Goal: Task Accomplishment & Management: Complete application form

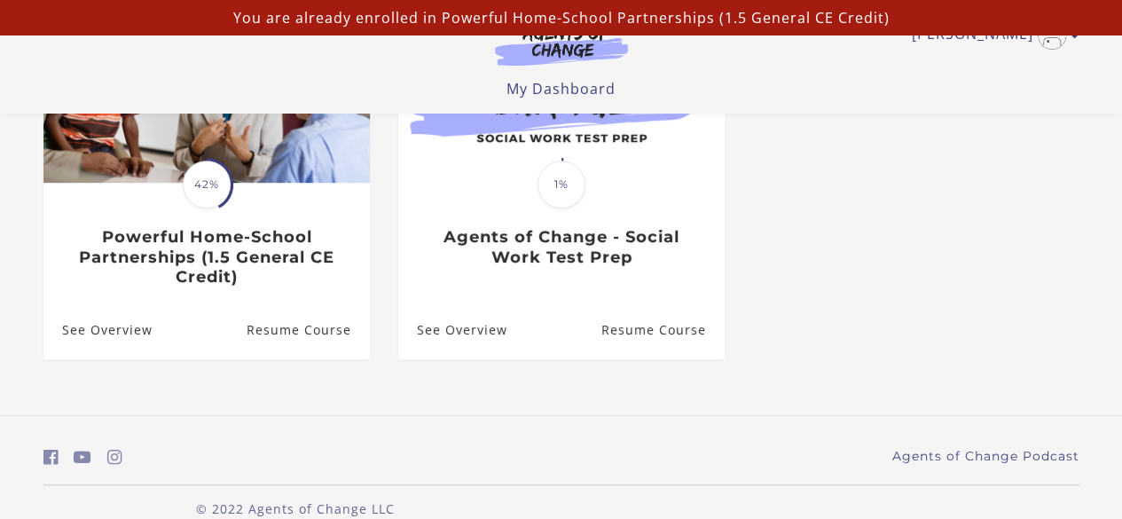
scroll to position [297, 0]
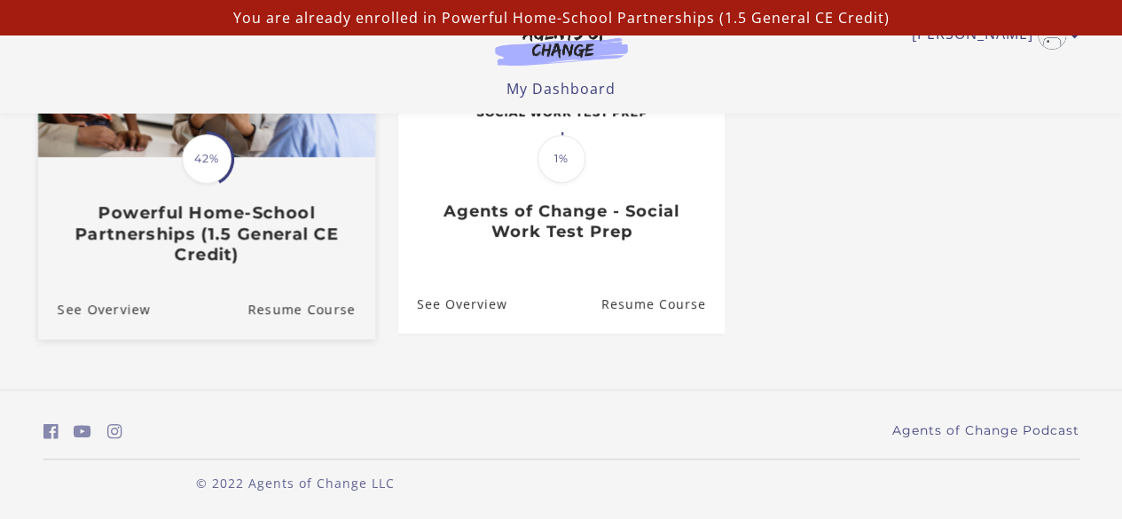
click at [225, 162] on span "42%" at bounding box center [207, 159] width 50 height 50
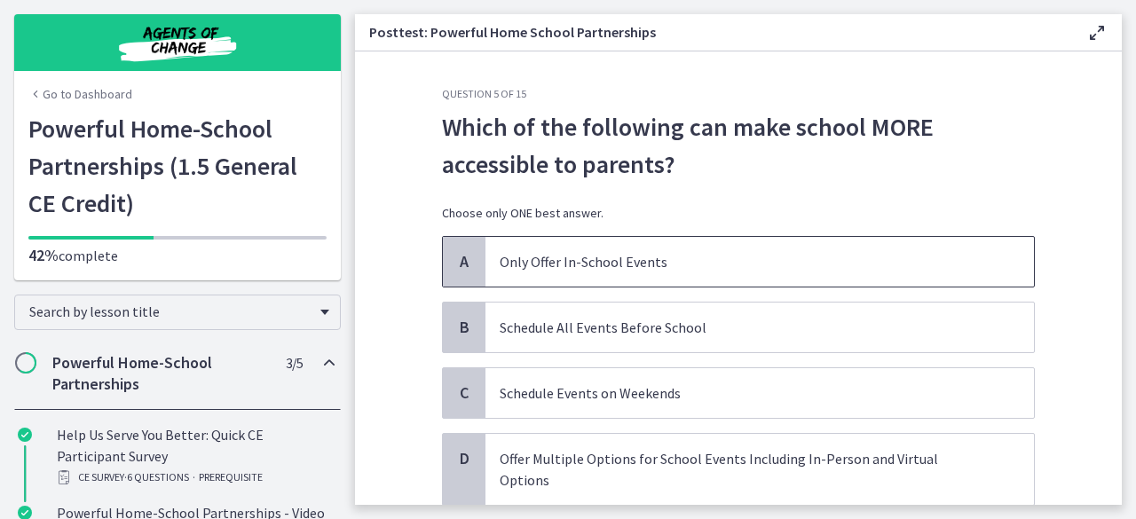
click at [807, 260] on p "Only Offer In-School Events" at bounding box center [742, 261] width 484 height 21
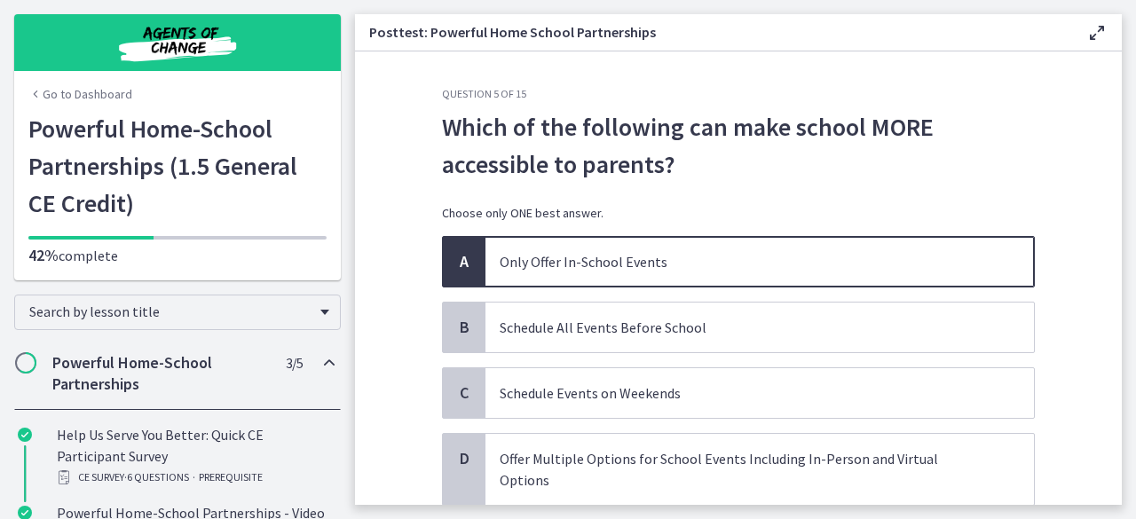
drag, startPoint x: 1134, startPoint y: 144, endPoint x: 1135, endPoint y: 235, distance: 91.4
click at [1135, 235] on main "Posttest: Powerful Home School Partnerships Enable fullscreen Question 5 of 15 …" at bounding box center [745, 259] width 781 height 519
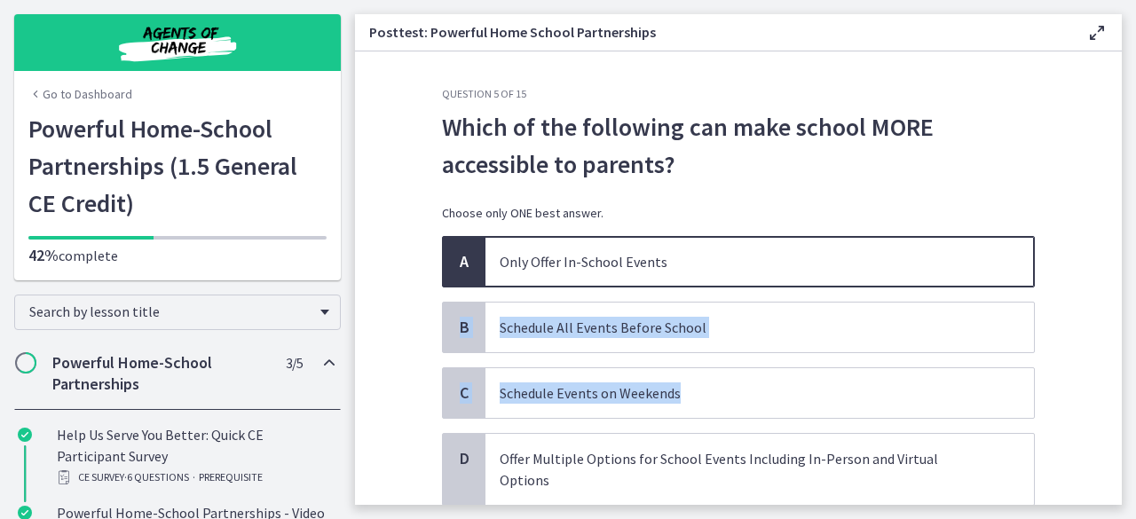
drag, startPoint x: 1106, startPoint y: 259, endPoint x: 1069, endPoint y: 408, distance: 153.4
click at [1069, 408] on section "Question 5 of 15 Which of the following can make school MORE accessible to pare…" at bounding box center [738, 277] width 767 height 453
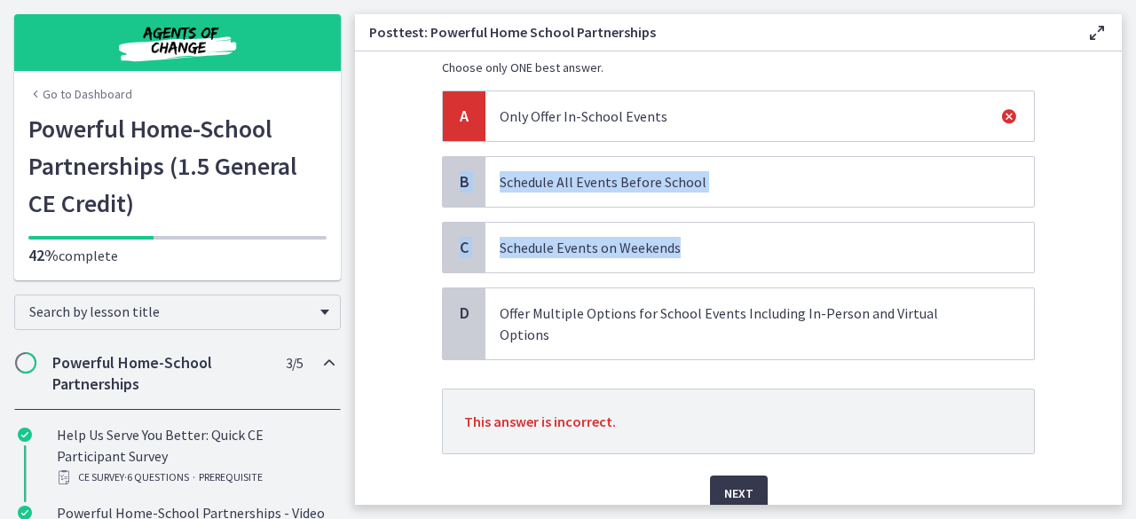
scroll to position [146, 0]
click at [724, 482] on span "Next" at bounding box center [738, 492] width 29 height 21
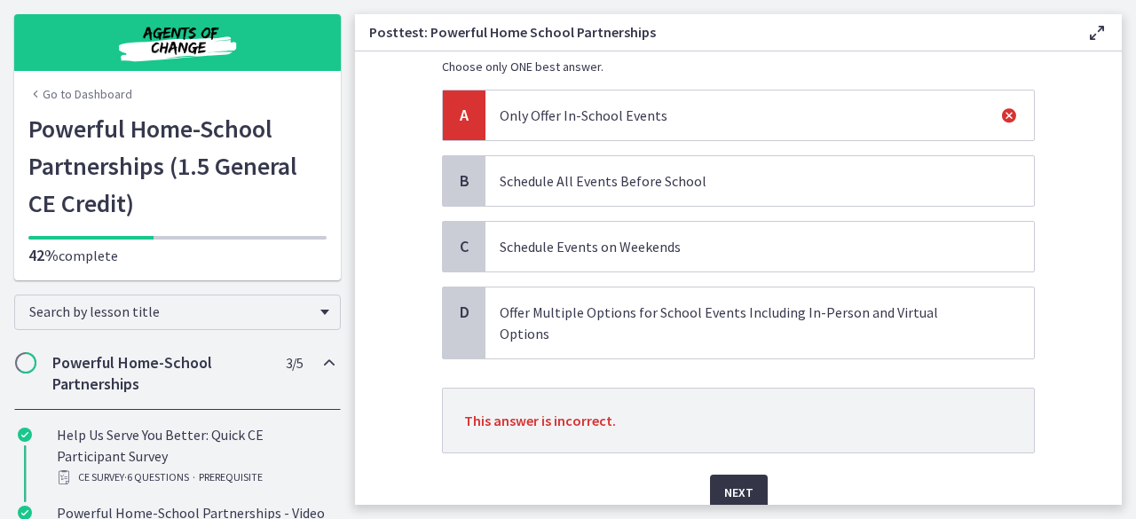
scroll to position [0, 0]
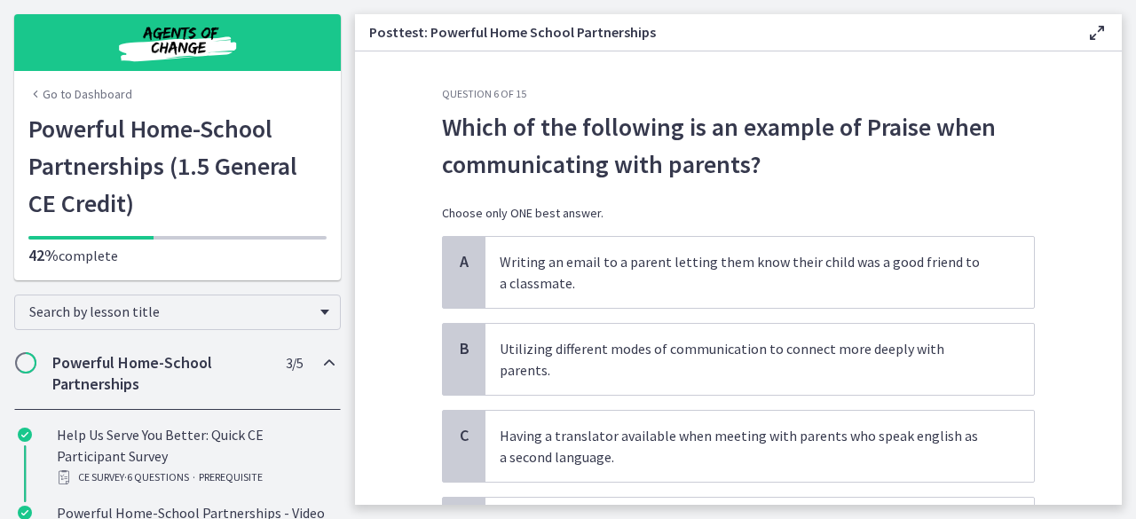
click at [673, 315] on div "A Writing an email to a parent letting them know their child was a good friend …" at bounding box center [738, 403] width 593 height 334
click at [707, 265] on p "Writing an email to a parent letting them know their child was a good friend to…" at bounding box center [742, 272] width 484 height 43
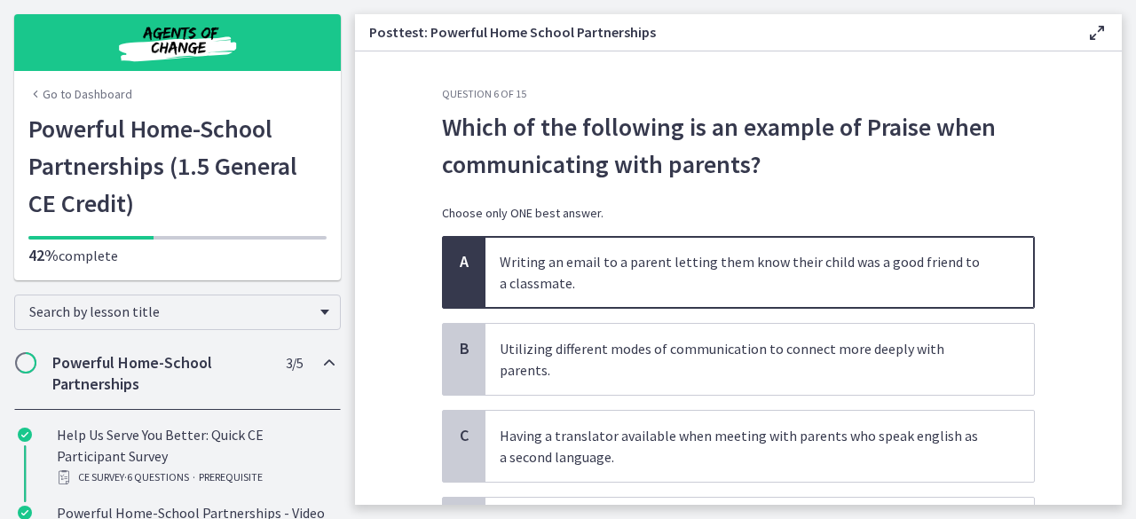
scroll to position [169, 0]
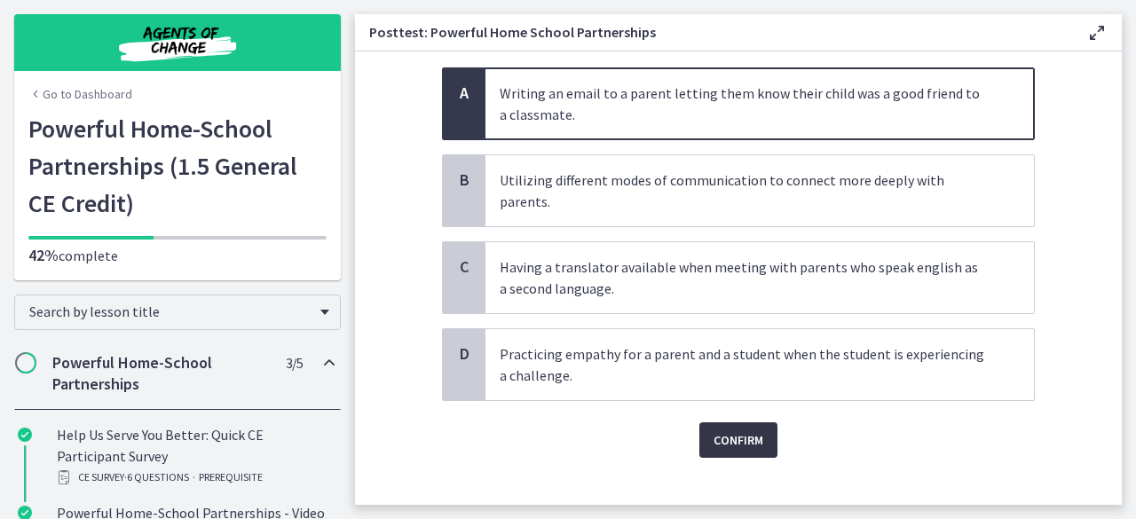
click at [744, 422] on button "Confirm" at bounding box center [738, 439] width 78 height 35
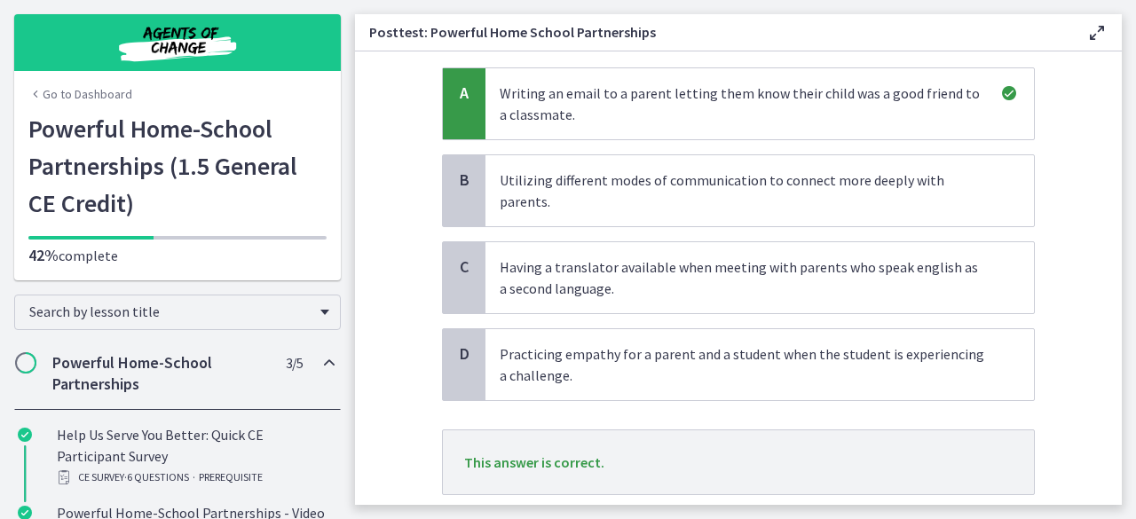
scroll to position [260, 0]
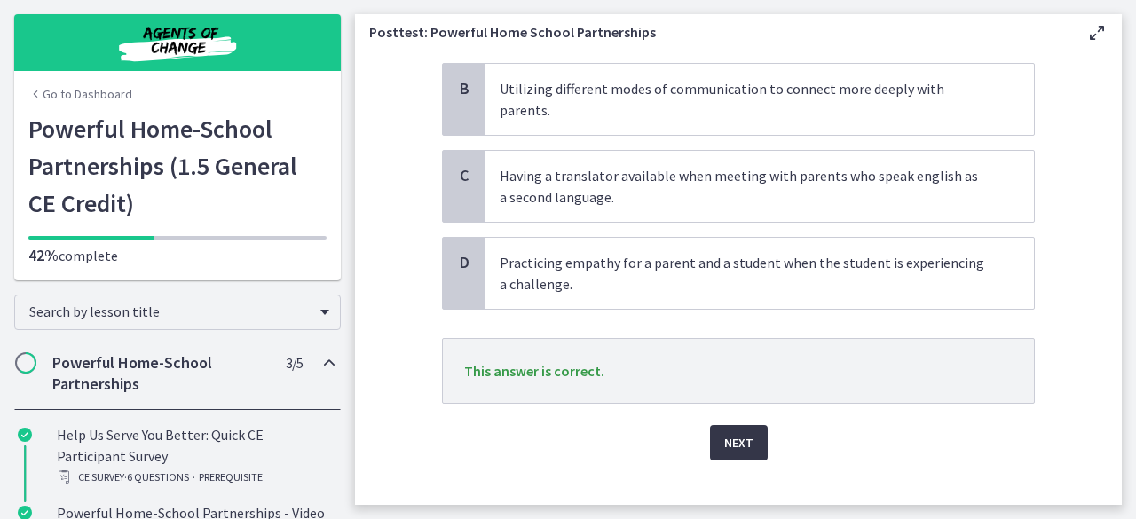
click at [736, 425] on button "Next" at bounding box center [739, 442] width 58 height 35
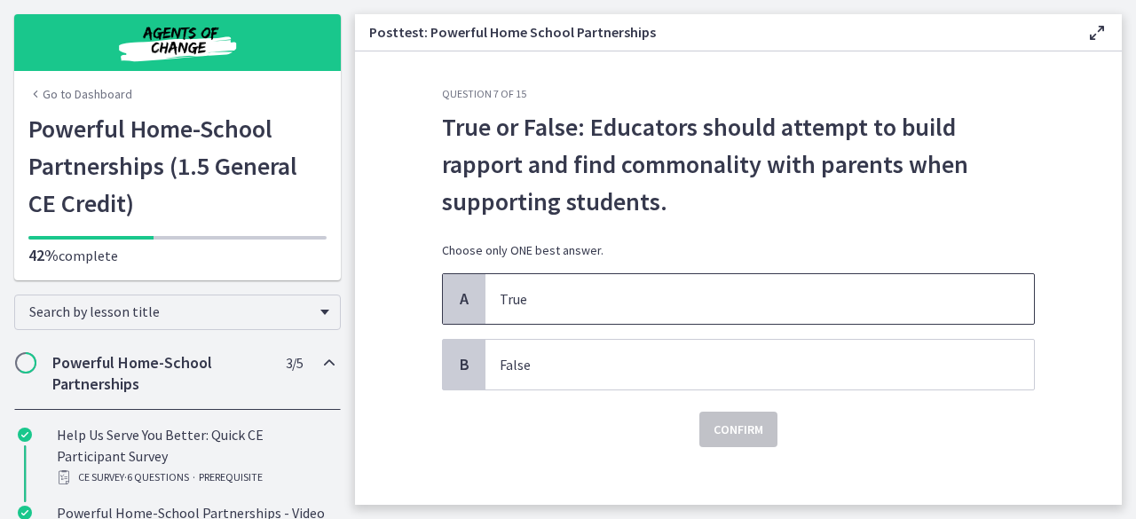
click at [771, 294] on p "True" at bounding box center [742, 298] width 484 height 21
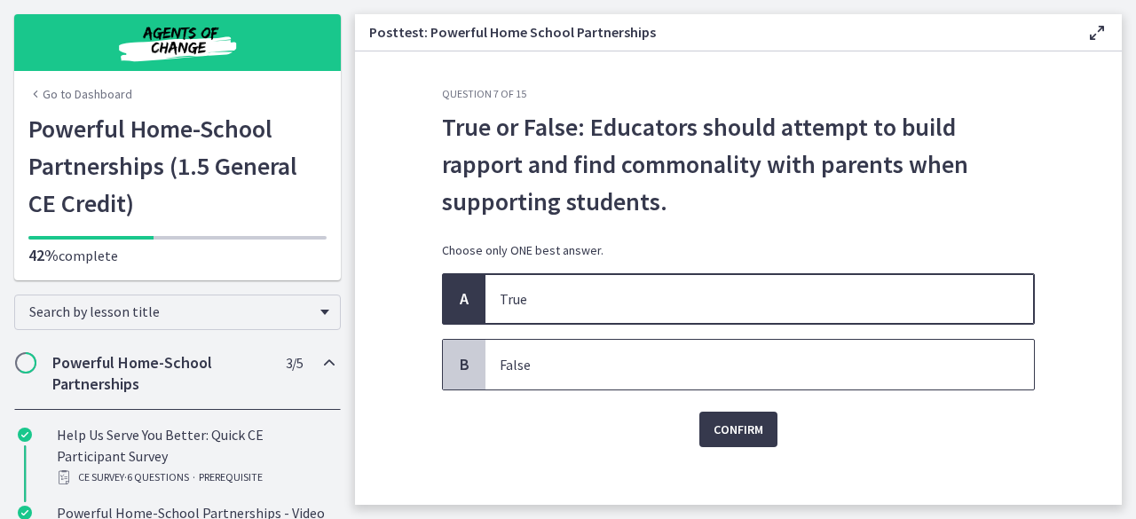
click at [721, 366] on p "False" at bounding box center [742, 364] width 484 height 21
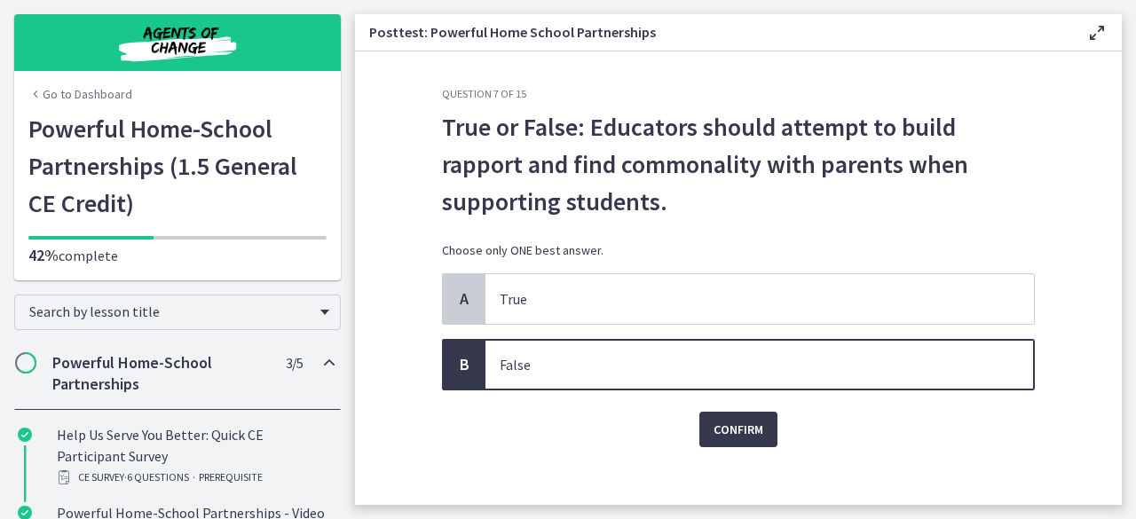
click at [713, 345] on span "False" at bounding box center [759, 365] width 548 height 50
click at [790, 305] on p "True" at bounding box center [742, 298] width 484 height 21
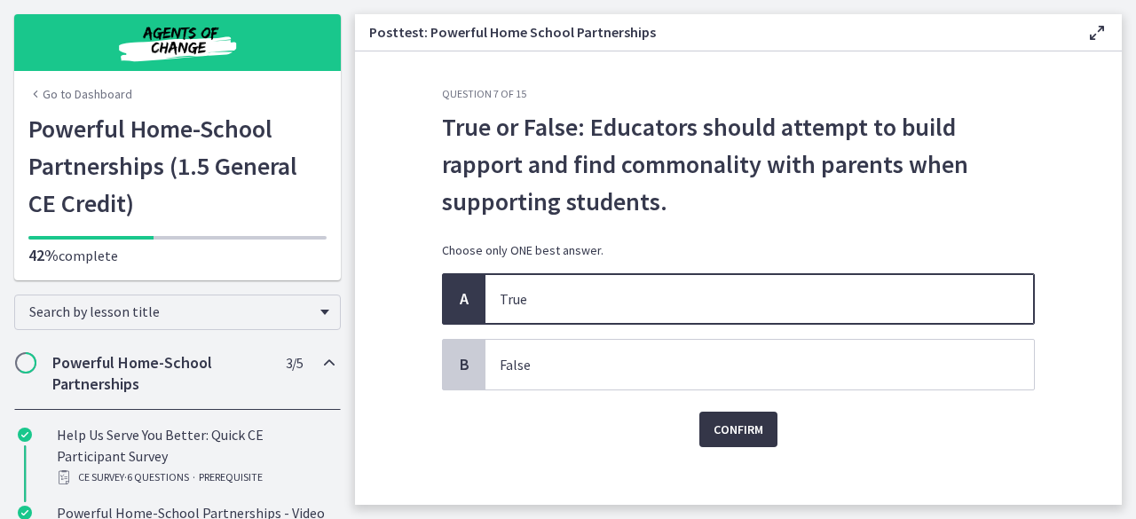
click at [738, 421] on span "Confirm" at bounding box center [738, 429] width 50 height 21
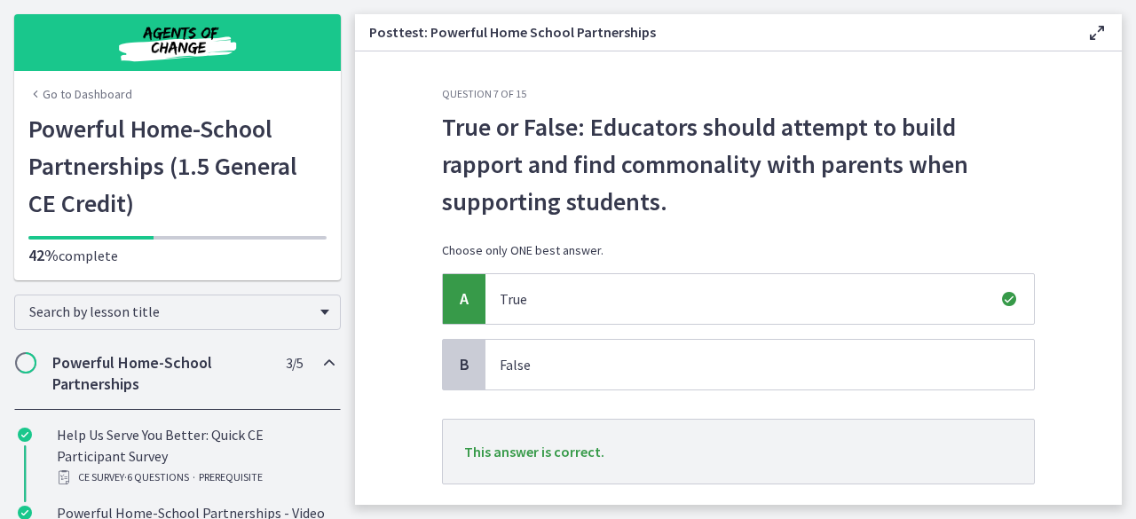
scroll to position [105, 0]
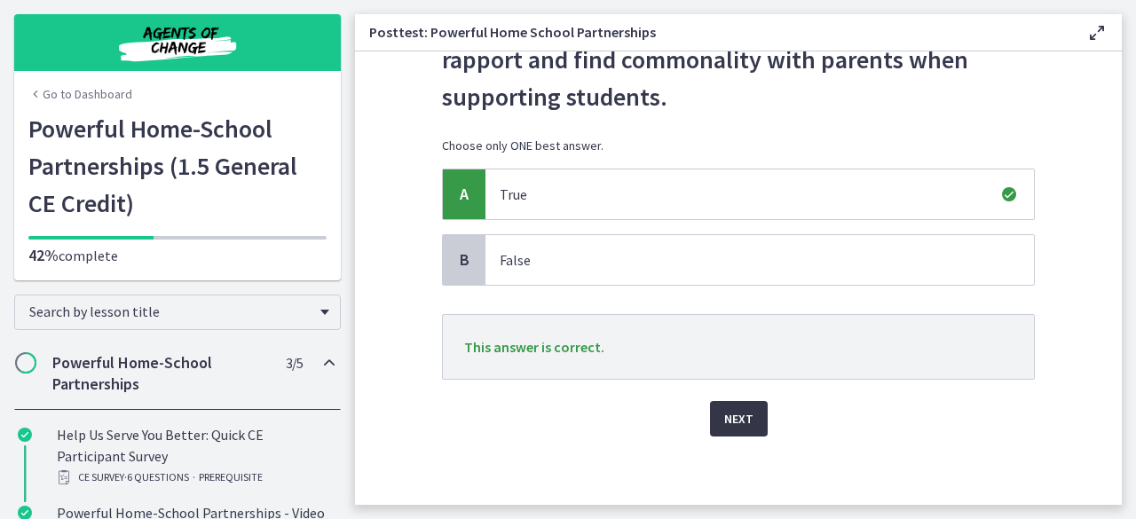
click at [722, 433] on button "Next" at bounding box center [739, 418] width 58 height 35
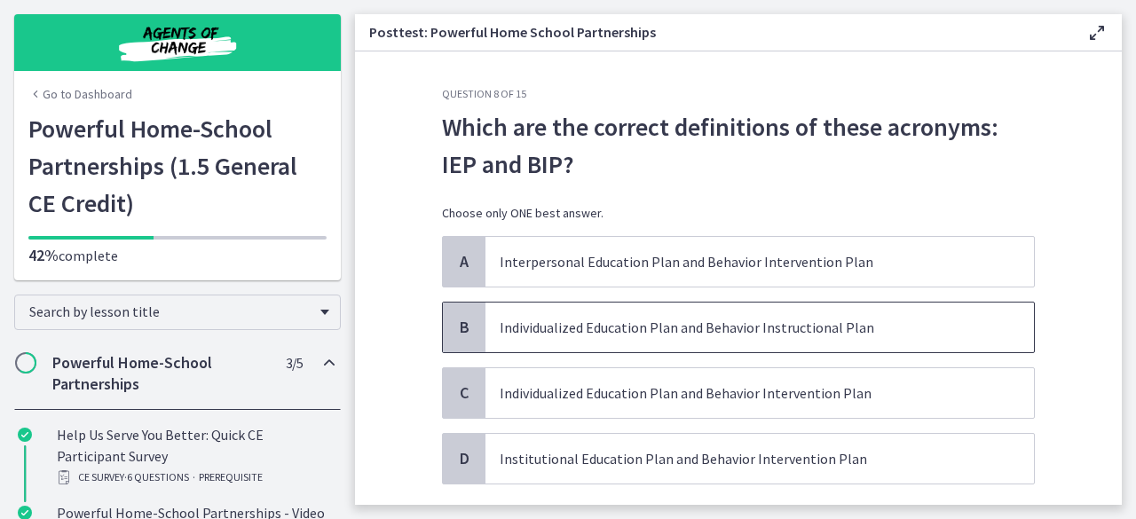
click at [708, 326] on p "Individualized Education Plan and Behavior Instructional Plan" at bounding box center [742, 327] width 484 height 21
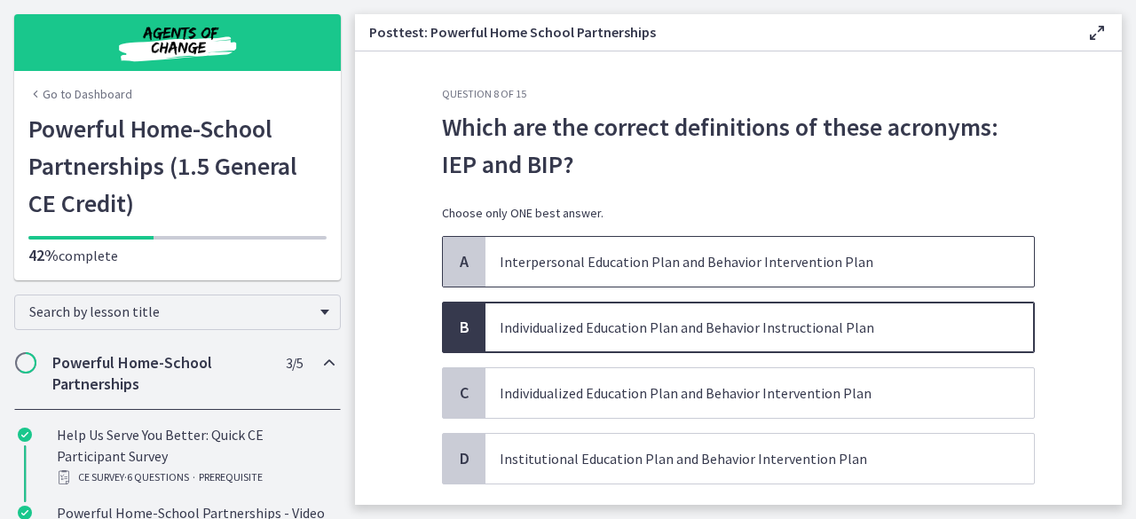
click at [951, 259] on p "Interpersonal Education Plan and Behavior Intervention Plan" at bounding box center [742, 261] width 484 height 21
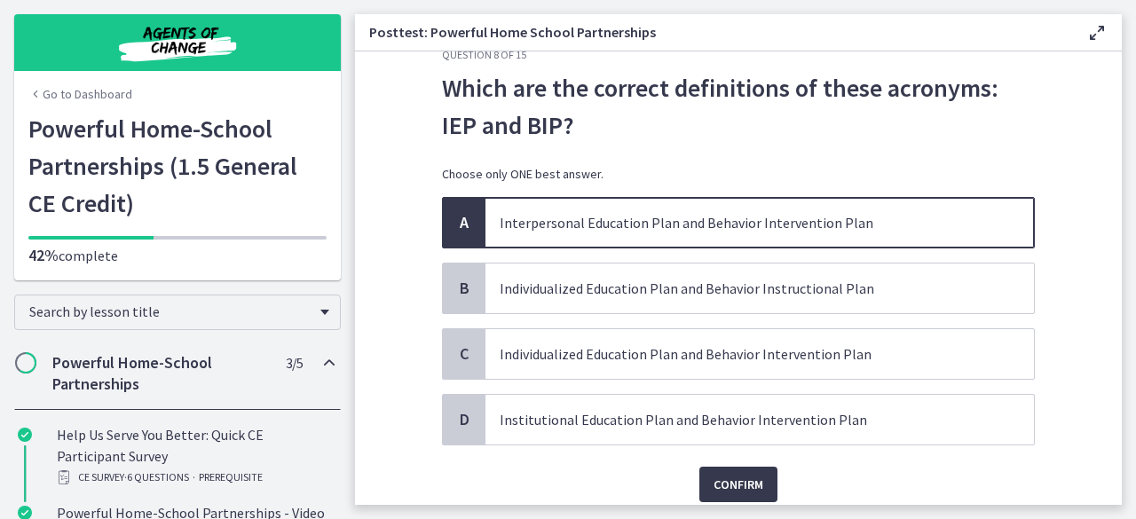
scroll to position [69, 0]
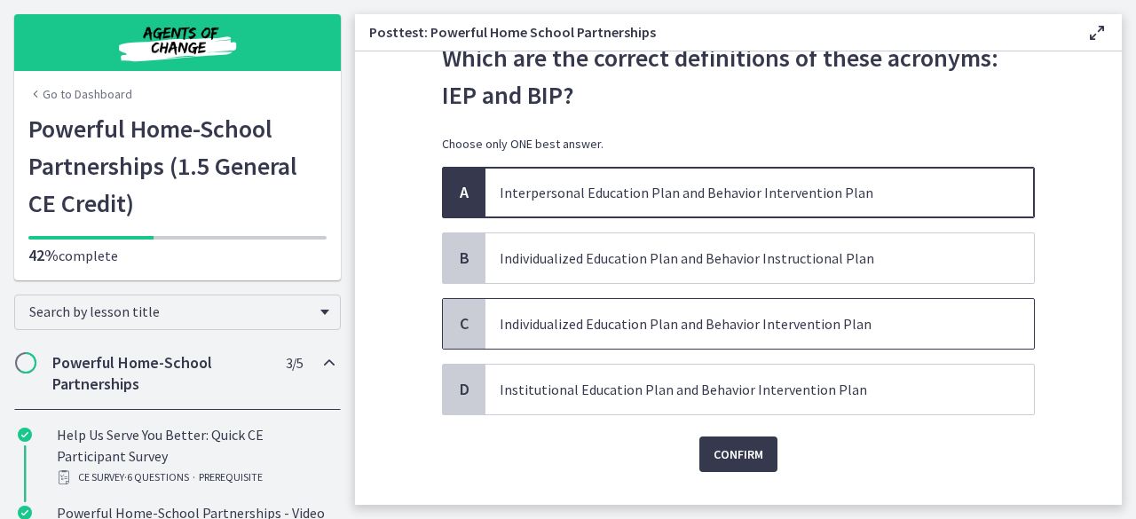
click at [783, 313] on p "Individualized Education Plan and Behavior Intervention Plan" at bounding box center [742, 323] width 484 height 21
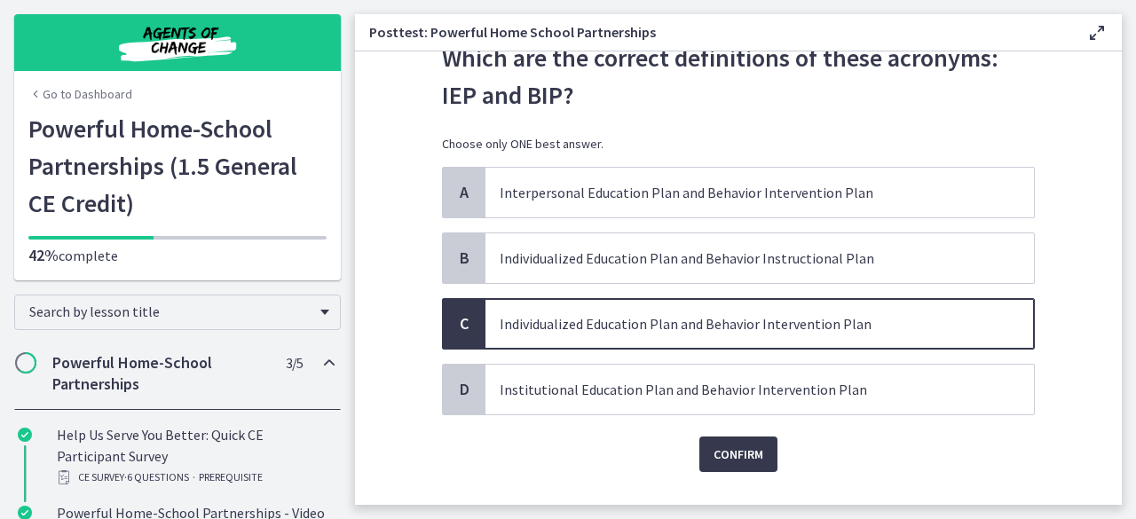
click at [717, 436] on div "Question 8 of 15 Which are the correct definitions of these acronyms: IEP and B…" at bounding box center [738, 227] width 621 height 418
click at [750, 450] on span "Confirm" at bounding box center [738, 454] width 50 height 21
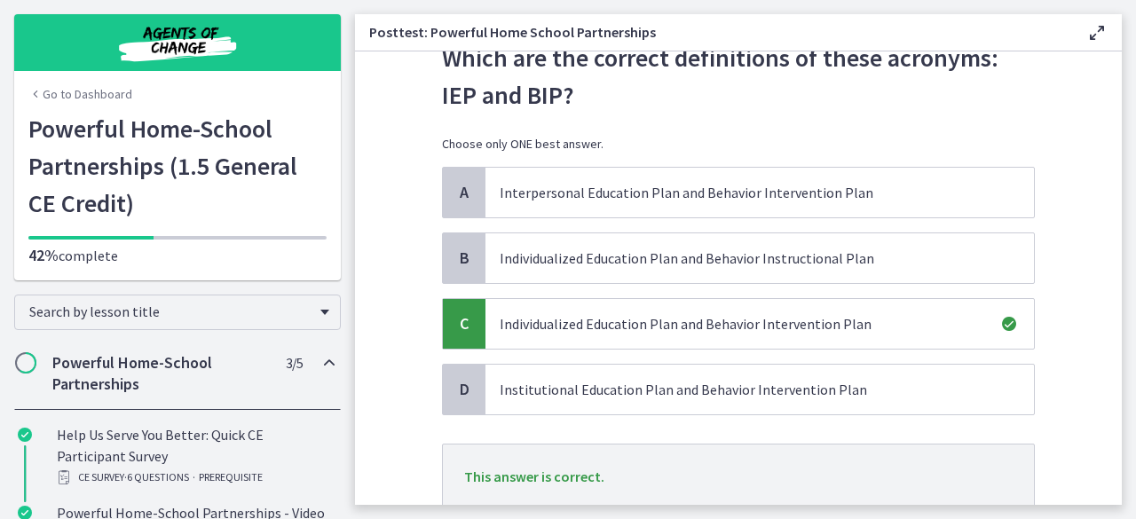
scroll to position [198, 0]
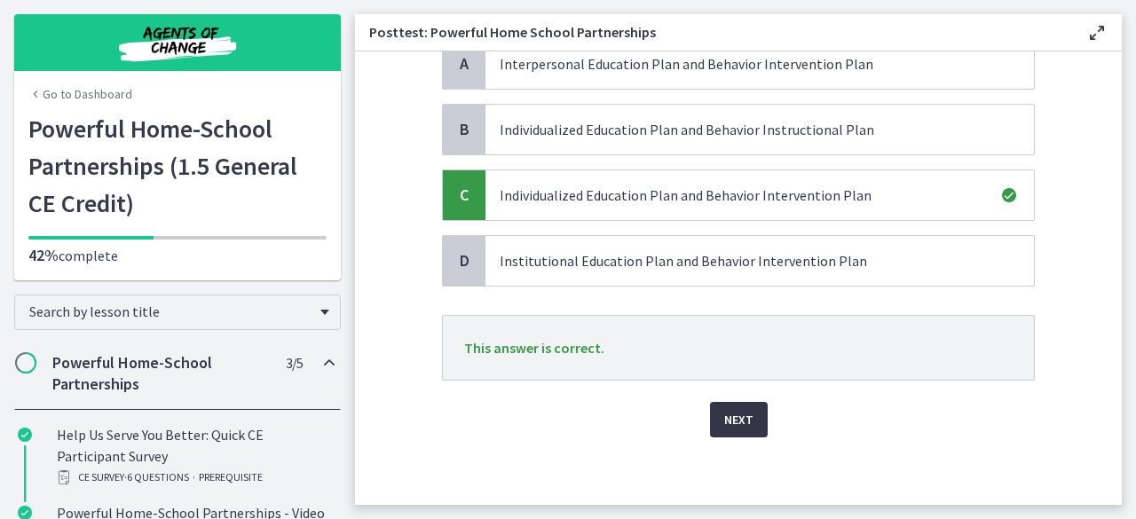
click at [743, 415] on span "Next" at bounding box center [738, 419] width 29 height 21
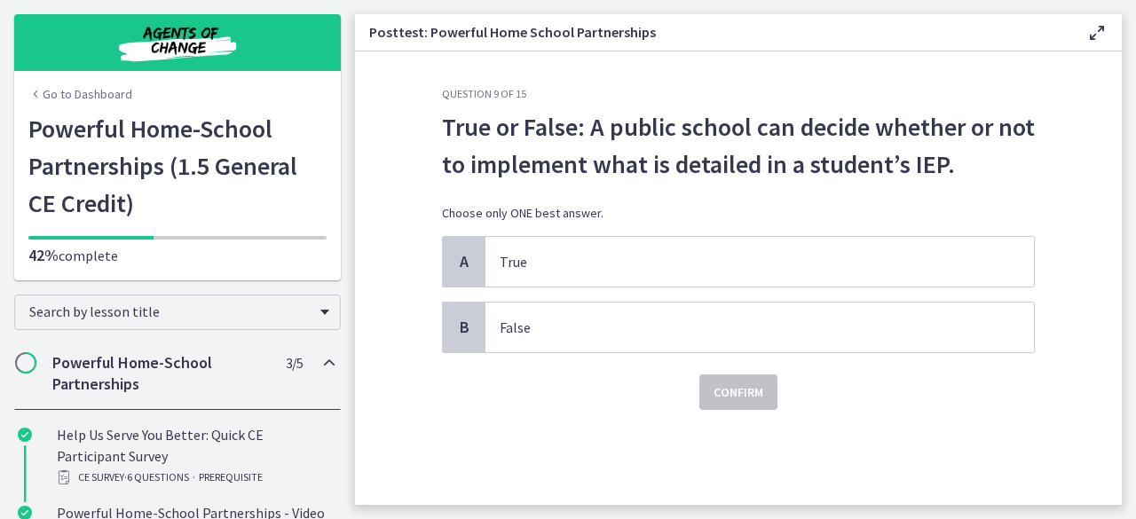
scroll to position [0, 0]
click at [784, 264] on p "True" at bounding box center [742, 261] width 484 height 21
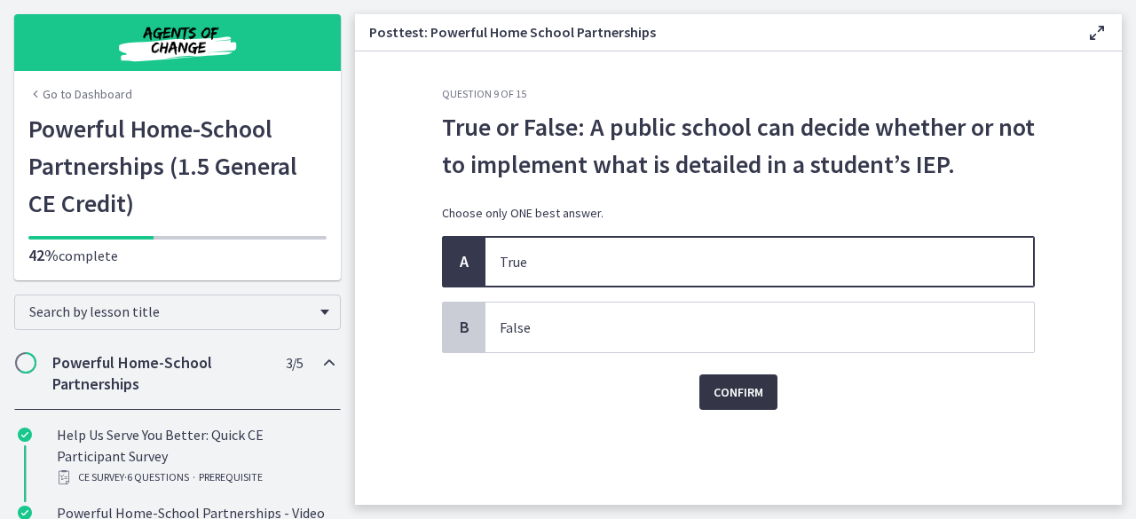
click at [719, 394] on span "Confirm" at bounding box center [738, 392] width 50 height 21
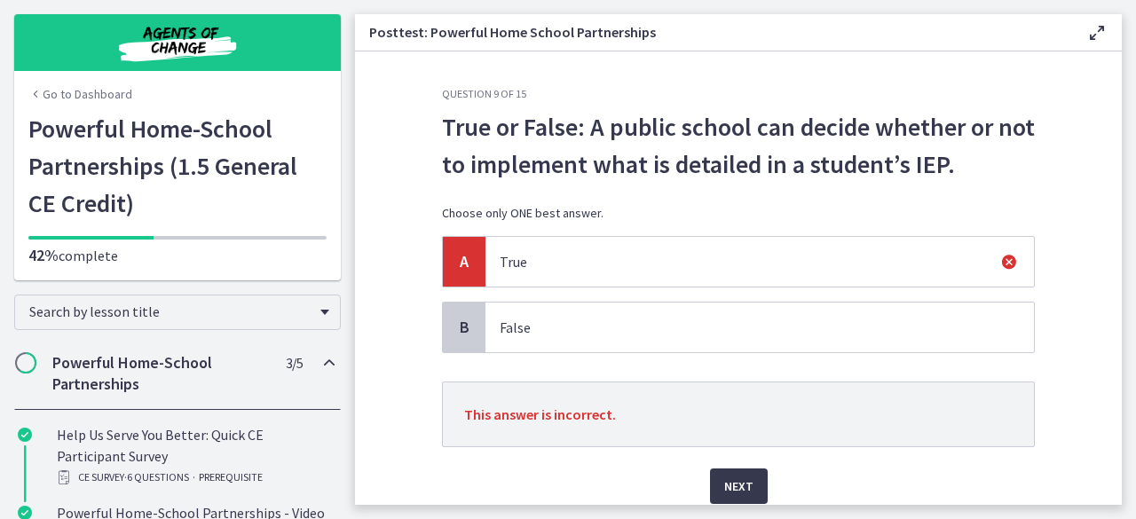
scroll to position [67, 0]
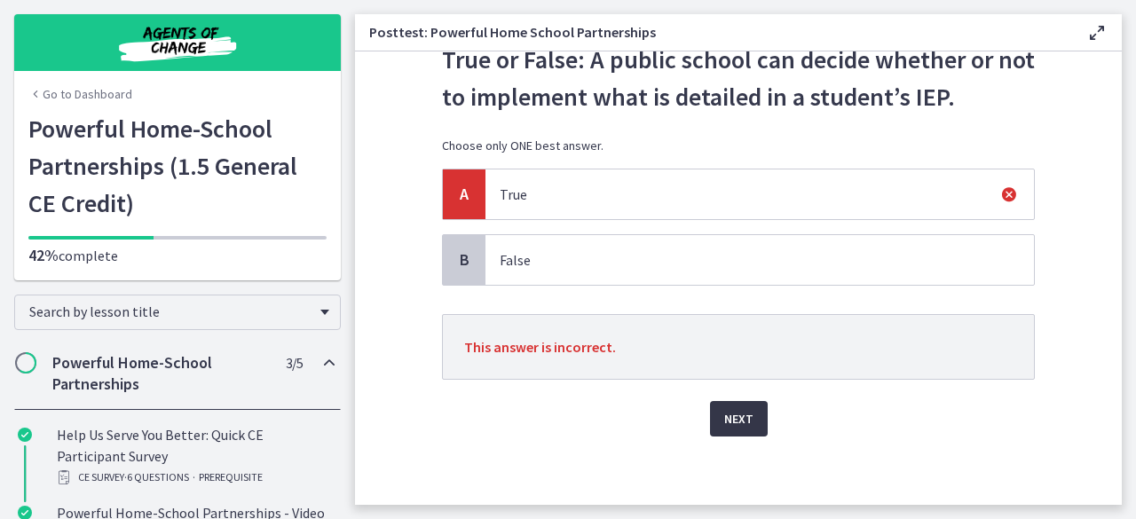
click at [738, 409] on span "Next" at bounding box center [738, 418] width 29 height 21
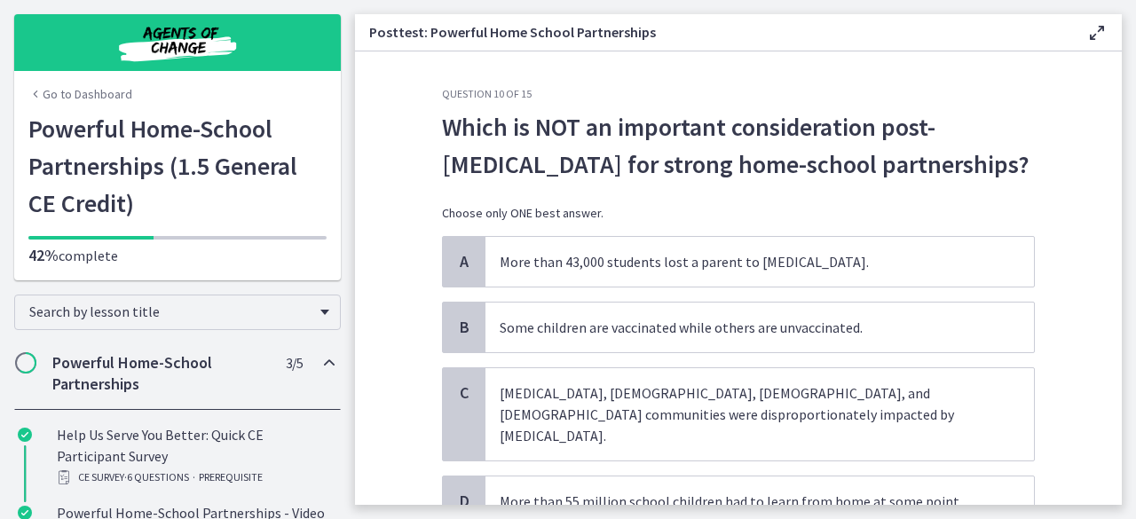
scroll to position [147, 0]
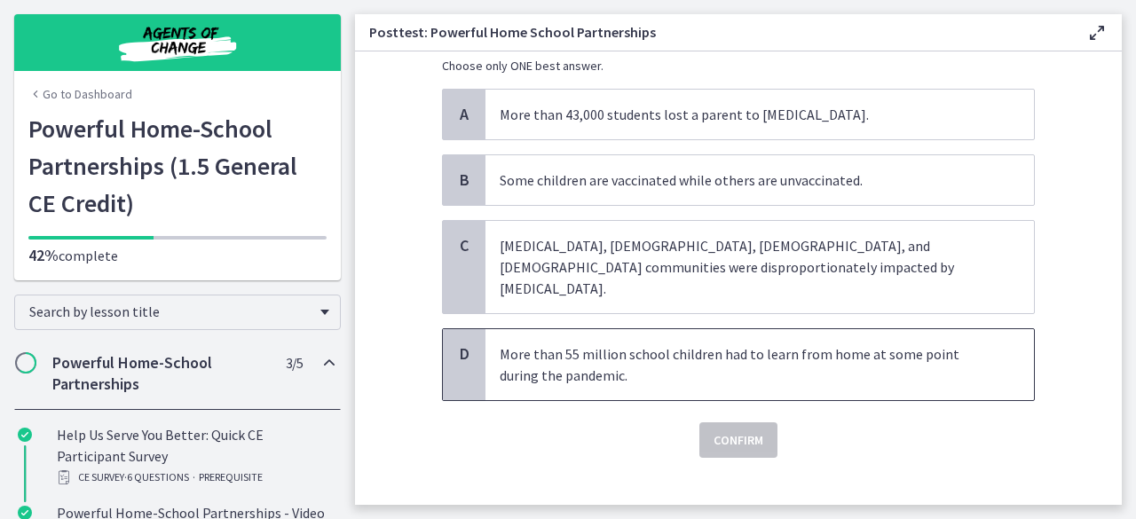
click at [814, 350] on p "More than 55 million school children had to learn from home at some point durin…" at bounding box center [742, 364] width 484 height 43
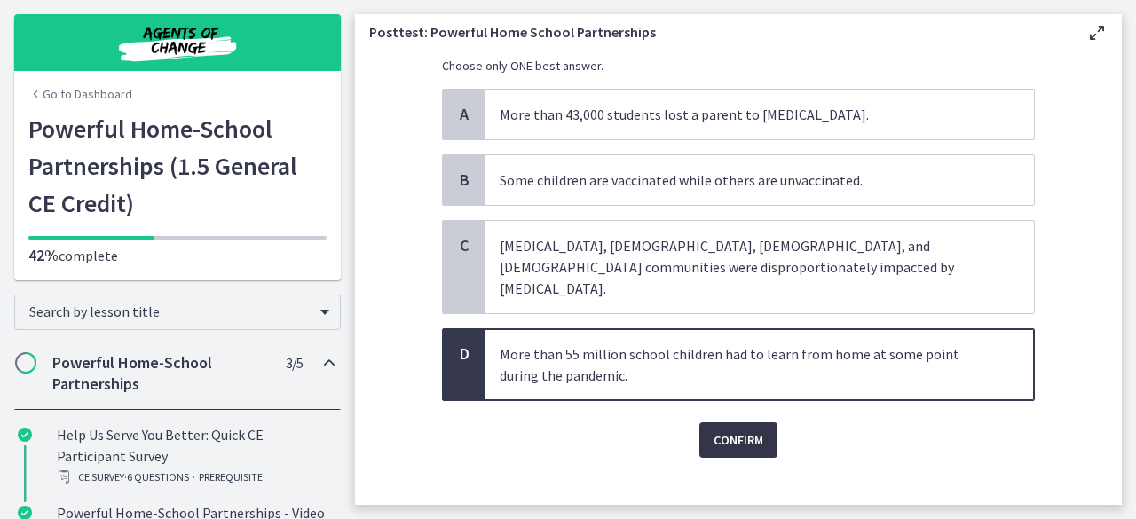
click at [748, 429] on span "Confirm" at bounding box center [738, 439] width 50 height 21
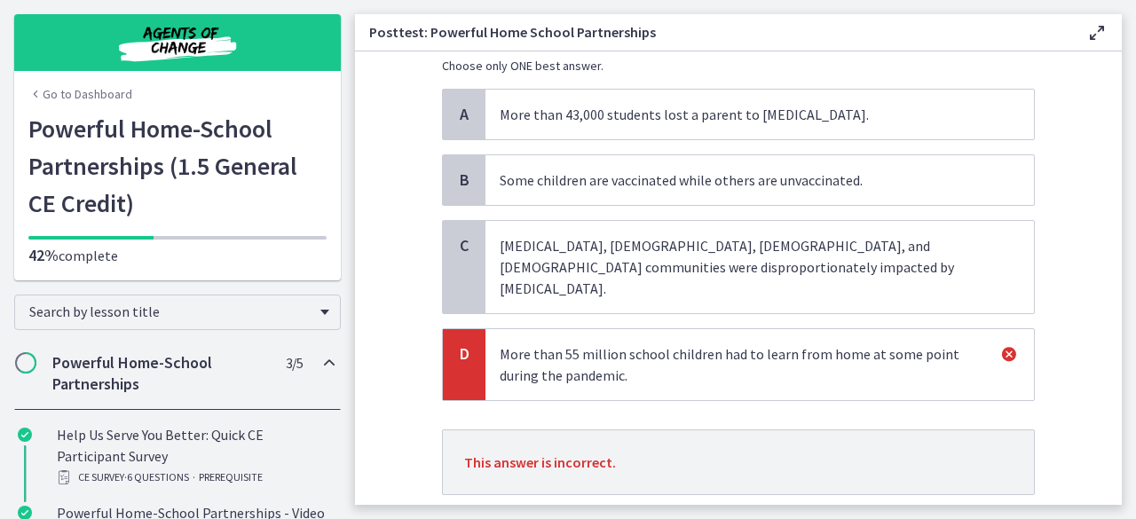
scroll to position [197, 0]
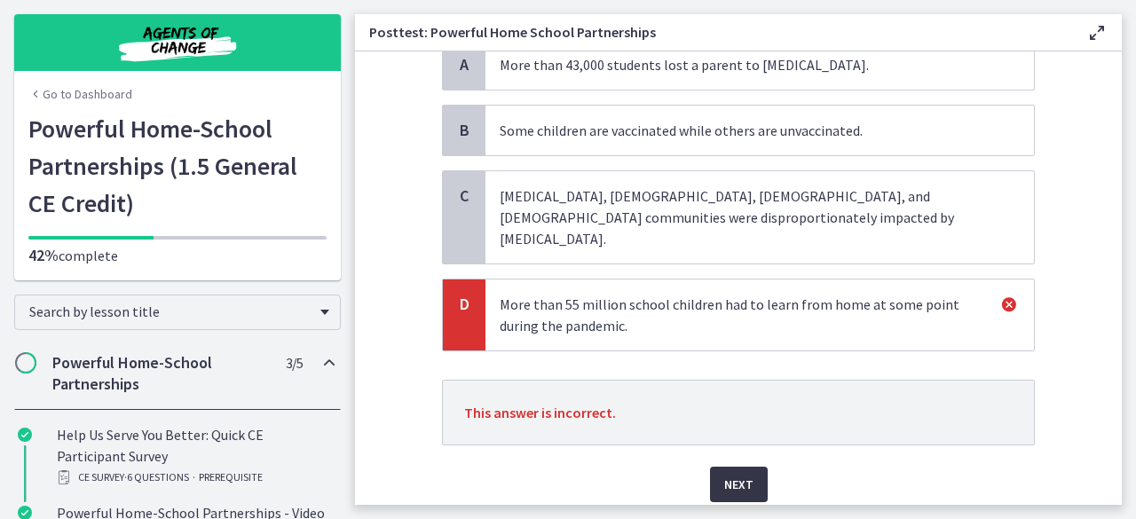
click at [724, 474] on span "Next" at bounding box center [738, 484] width 29 height 21
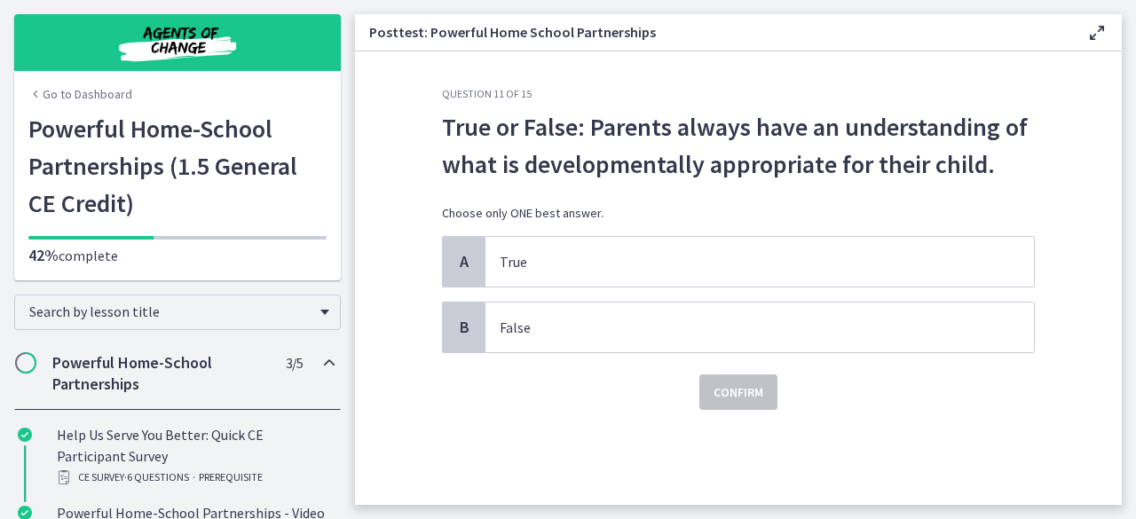
scroll to position [0, 0]
click at [812, 304] on span "False" at bounding box center [759, 328] width 548 height 50
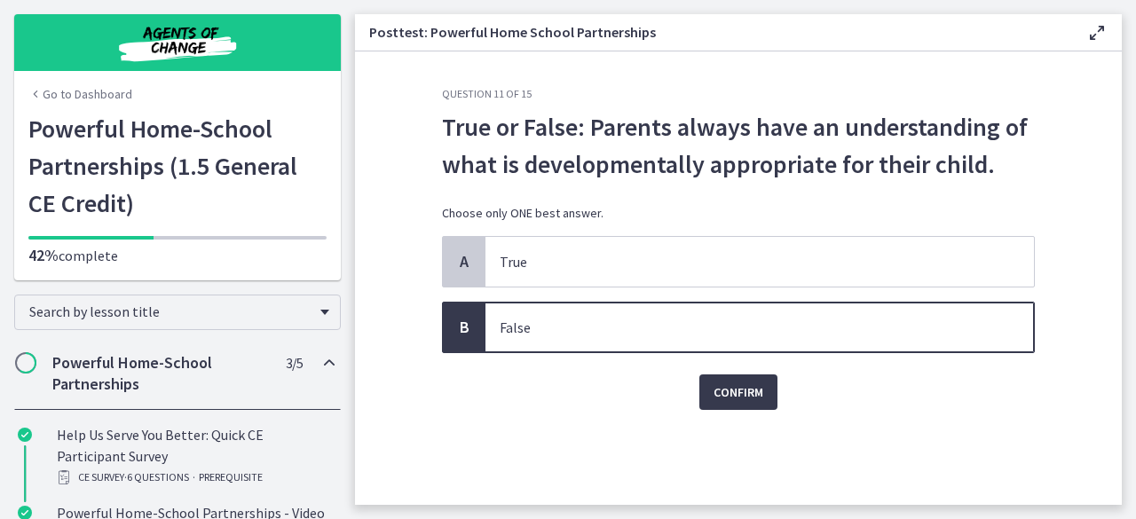
click at [746, 421] on div "Question 11 of 15 True or False: Parents always have an understanding of what i…" at bounding box center [738, 296] width 621 height 418
click at [773, 376] on button "Confirm" at bounding box center [738, 391] width 78 height 35
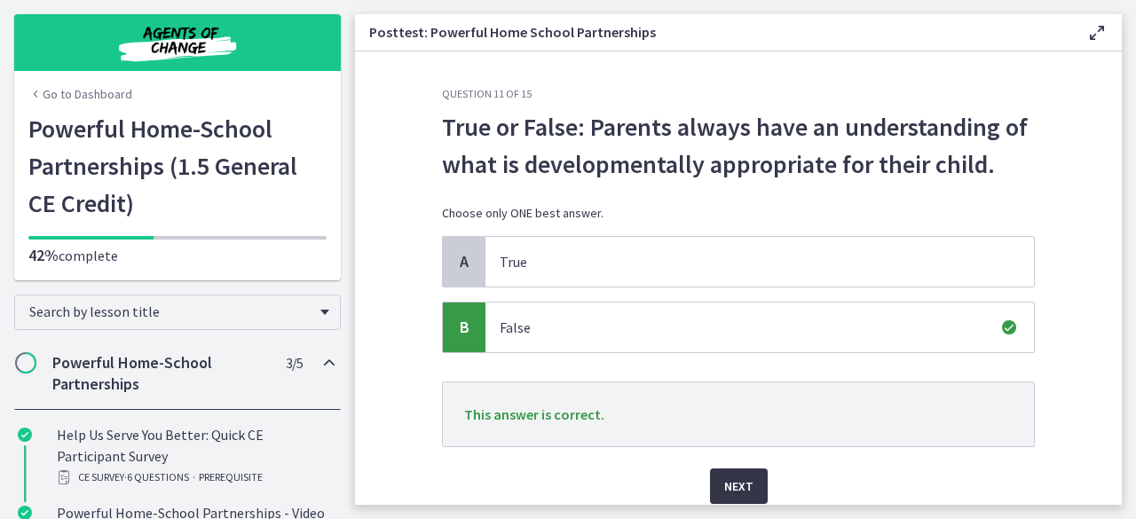
click at [735, 484] on span "Next" at bounding box center [738, 486] width 29 height 21
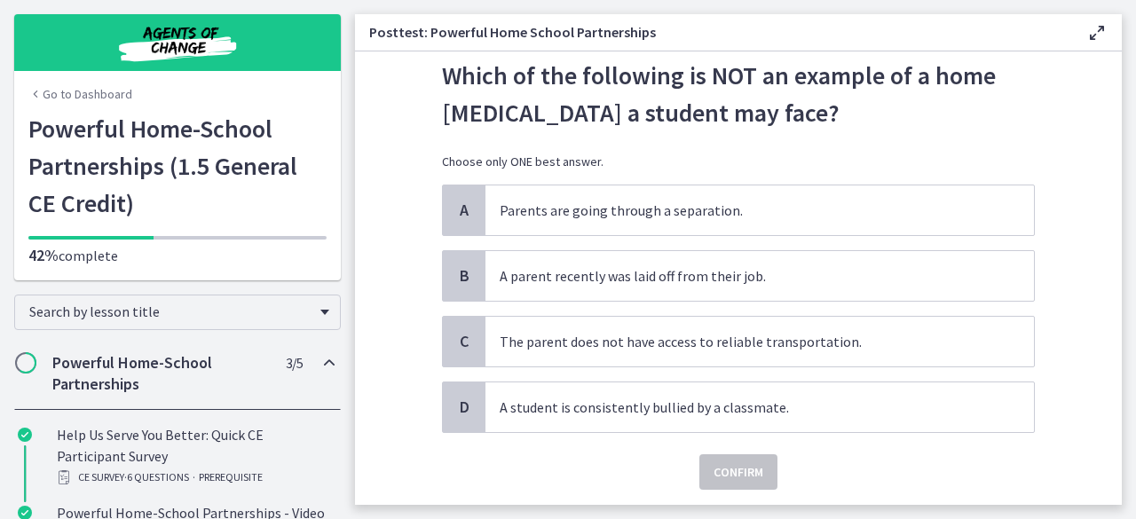
scroll to position [51, 0]
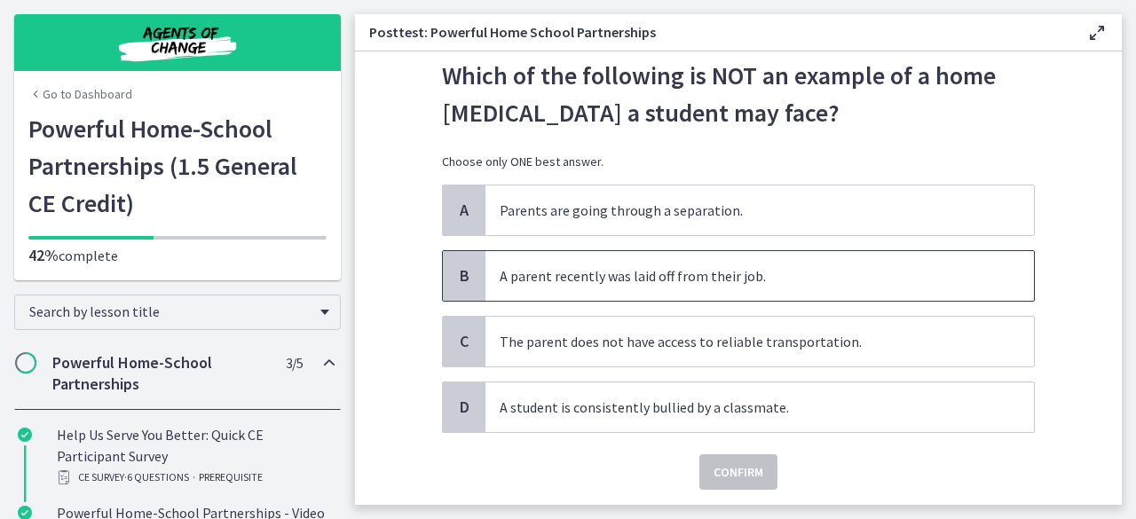
click at [820, 258] on span "A parent recently was laid off from their job." at bounding box center [759, 276] width 548 height 50
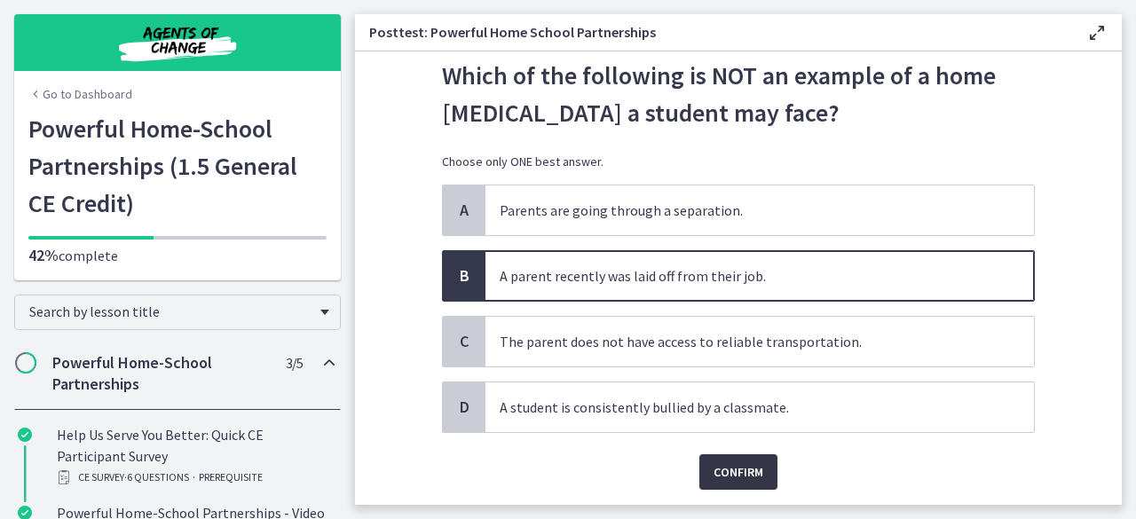
click at [724, 473] on span "Confirm" at bounding box center [738, 471] width 50 height 21
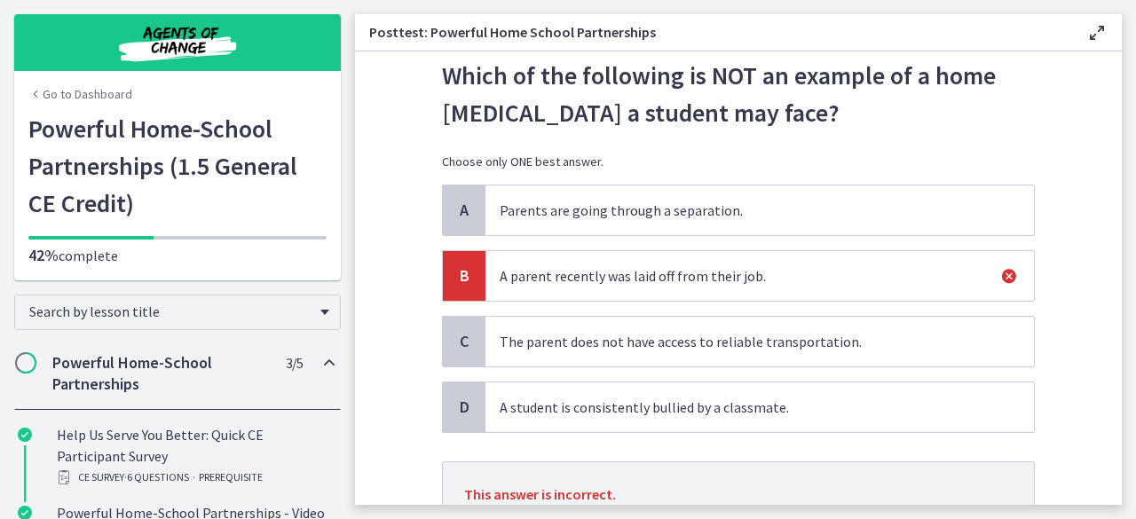
scroll to position [198, 0]
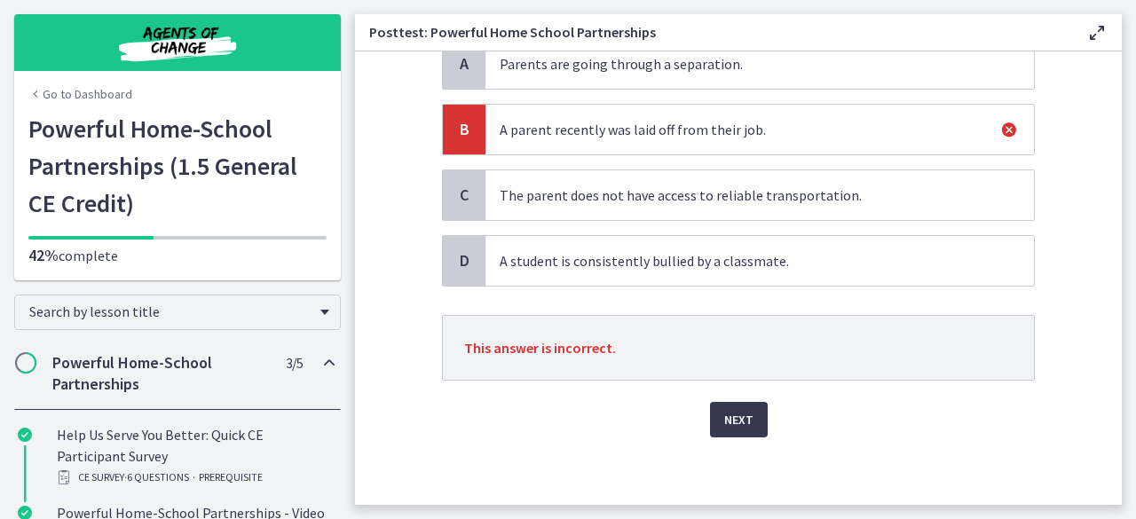
click at [763, 414] on div "Next" at bounding box center [738, 409] width 593 height 57
click at [727, 413] on span "Next" at bounding box center [738, 419] width 29 height 21
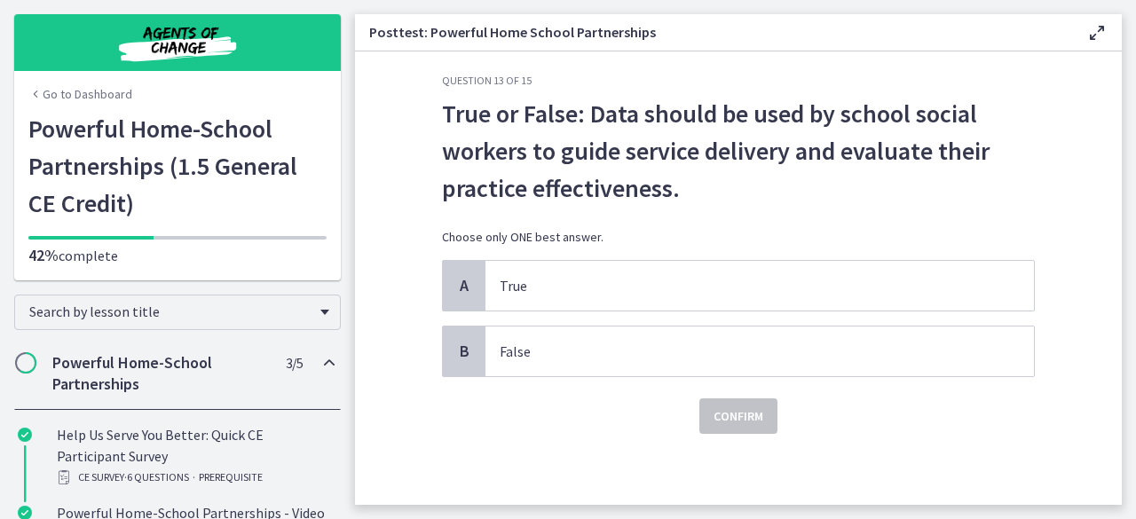
scroll to position [0, 0]
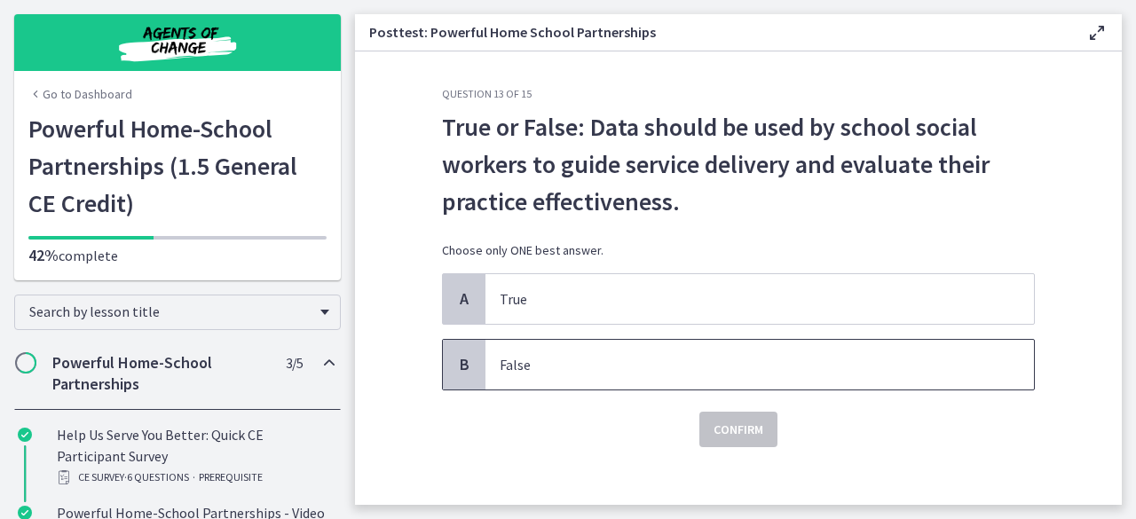
click at [676, 379] on span "False" at bounding box center [759, 365] width 548 height 50
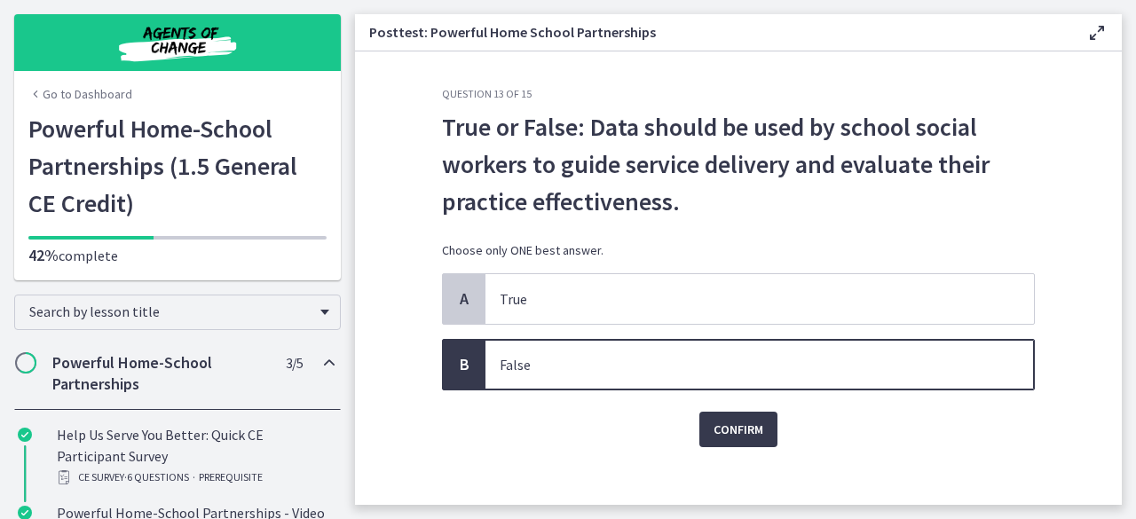
click at [728, 450] on div "Question 13 of 15 True or False: Data should be used by school social workers t…" at bounding box center [738, 296] width 621 height 418
click at [736, 428] on span "Confirm" at bounding box center [738, 429] width 50 height 21
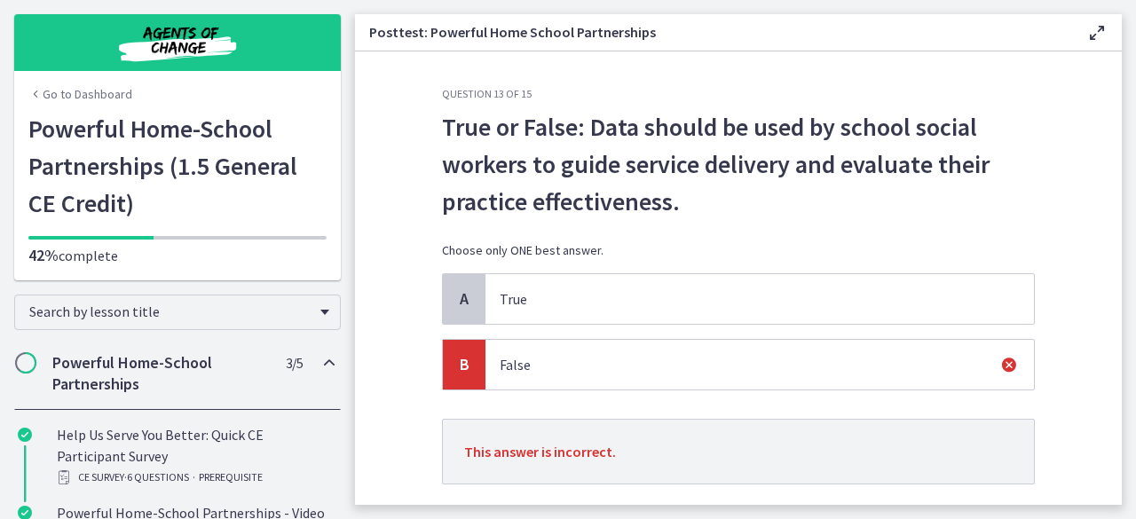
scroll to position [83, 0]
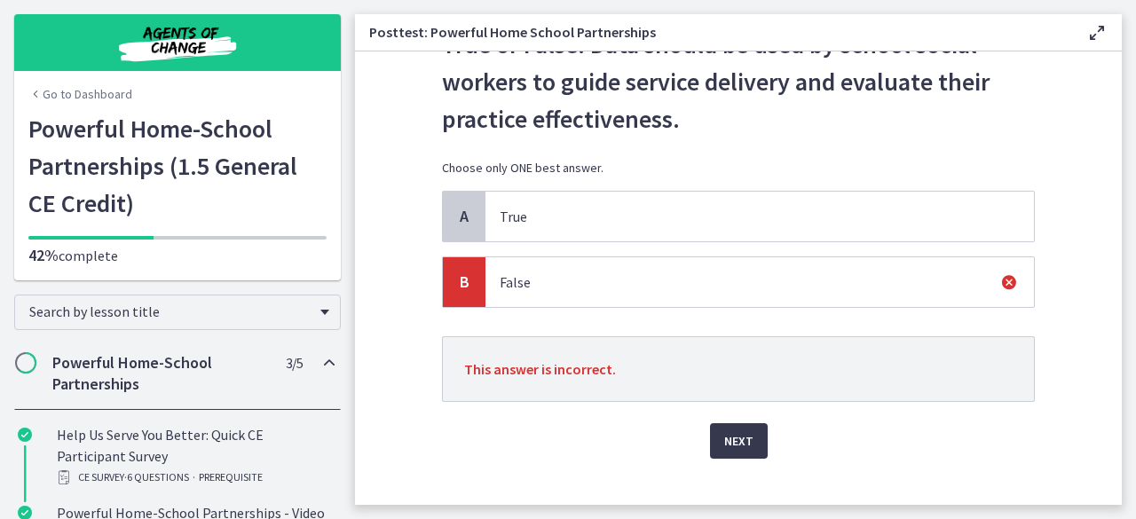
click at [699, 445] on div "Next" at bounding box center [738, 430] width 593 height 57
click at [733, 436] on span "Next" at bounding box center [738, 440] width 29 height 21
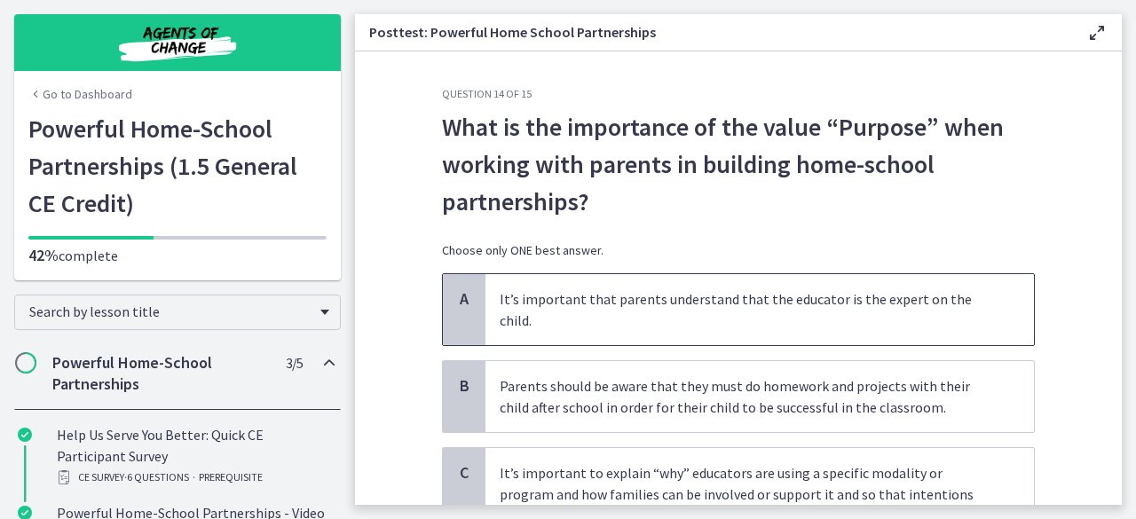
click at [744, 306] on p "It’s important that parents understand that the educator is the expert on the c…" at bounding box center [742, 309] width 484 height 43
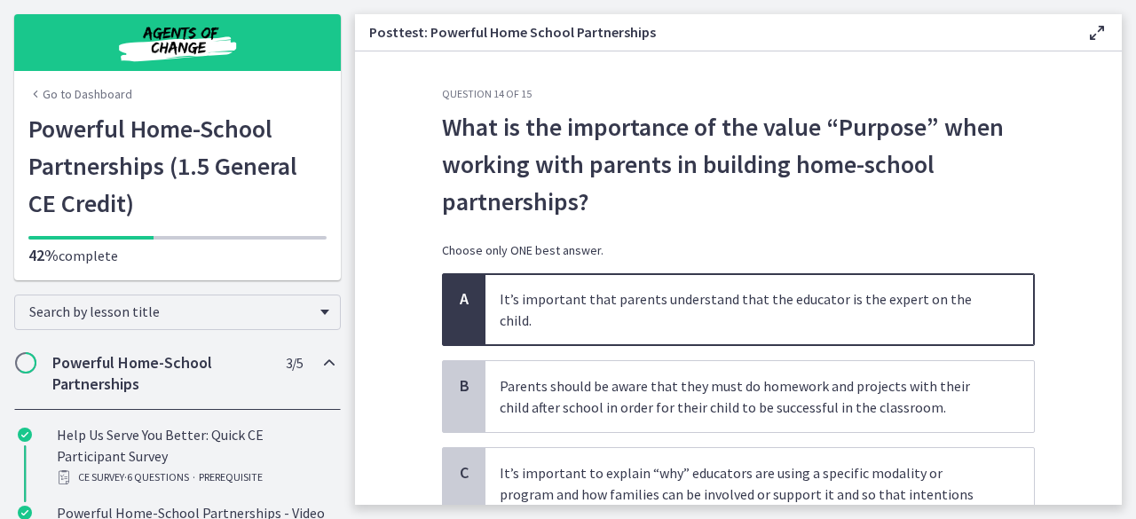
scroll to position [212, 0]
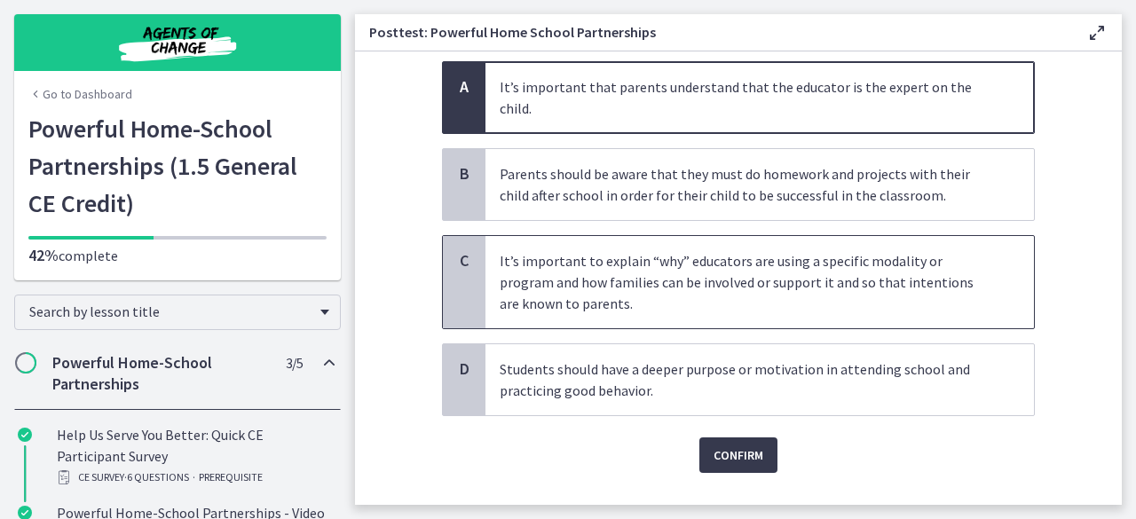
click at [936, 255] on p "It’s important to explain “why” educators are using a specific modality or prog…" at bounding box center [742, 282] width 484 height 64
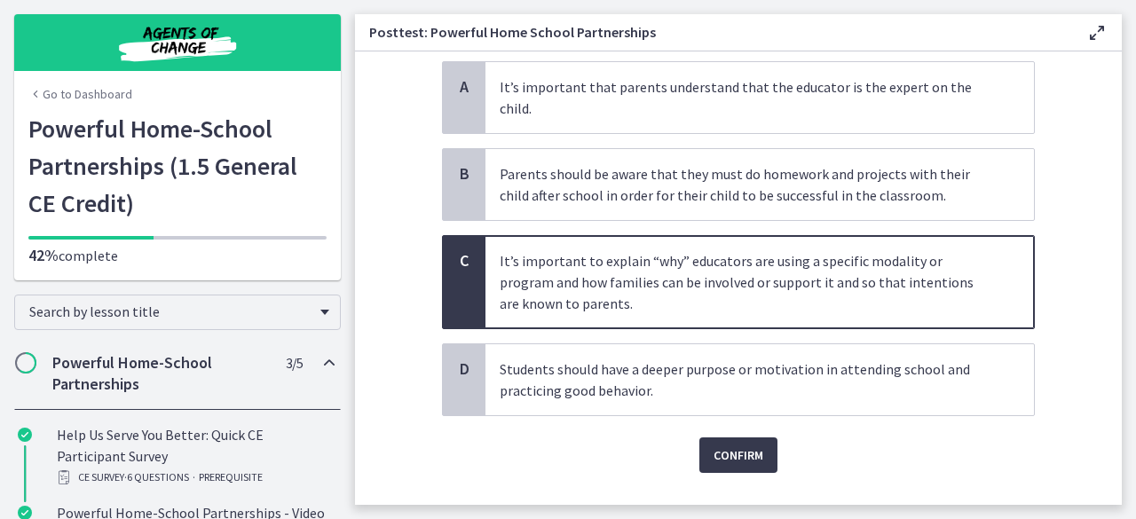
click at [775, 420] on div "Confirm" at bounding box center [738, 444] width 593 height 57
click at [744, 445] on span "Confirm" at bounding box center [738, 455] width 50 height 21
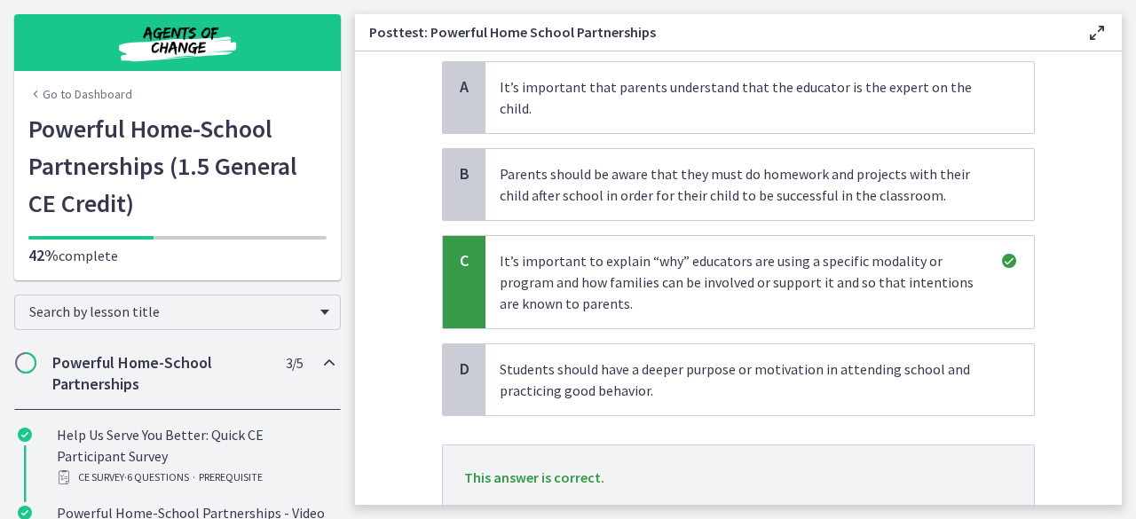
scroll to position [320, 0]
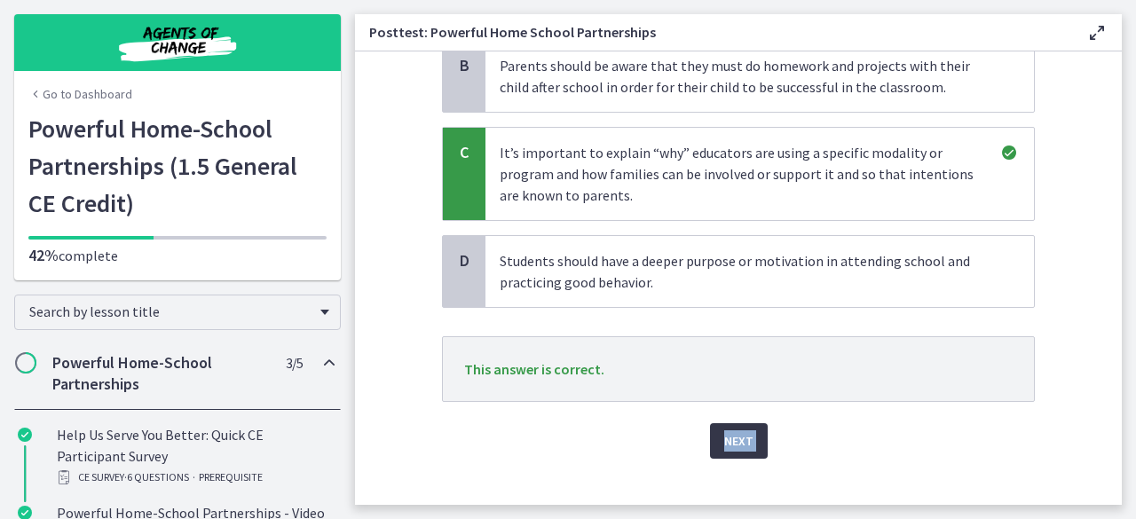
click at [715, 423] on button "Next" at bounding box center [739, 440] width 58 height 35
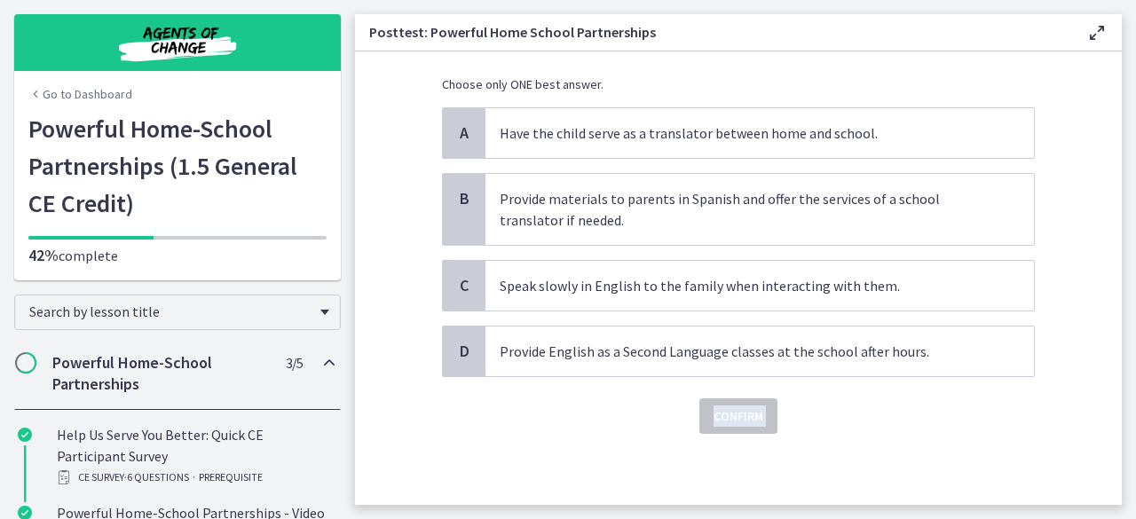
scroll to position [0, 0]
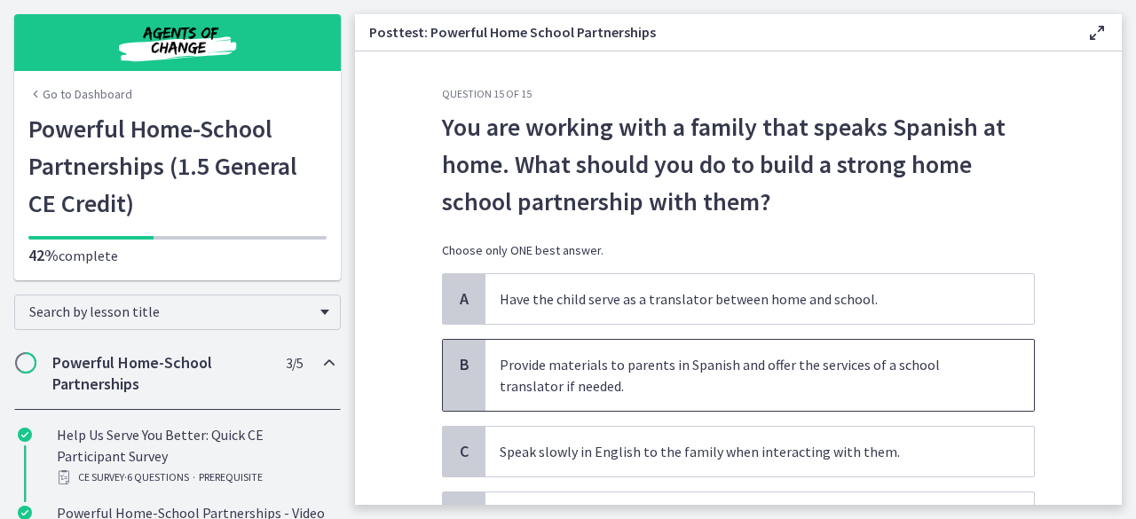
click at [765, 363] on p "Provide materials to parents in Spanish and offer the services of a school tran…" at bounding box center [742, 375] width 484 height 43
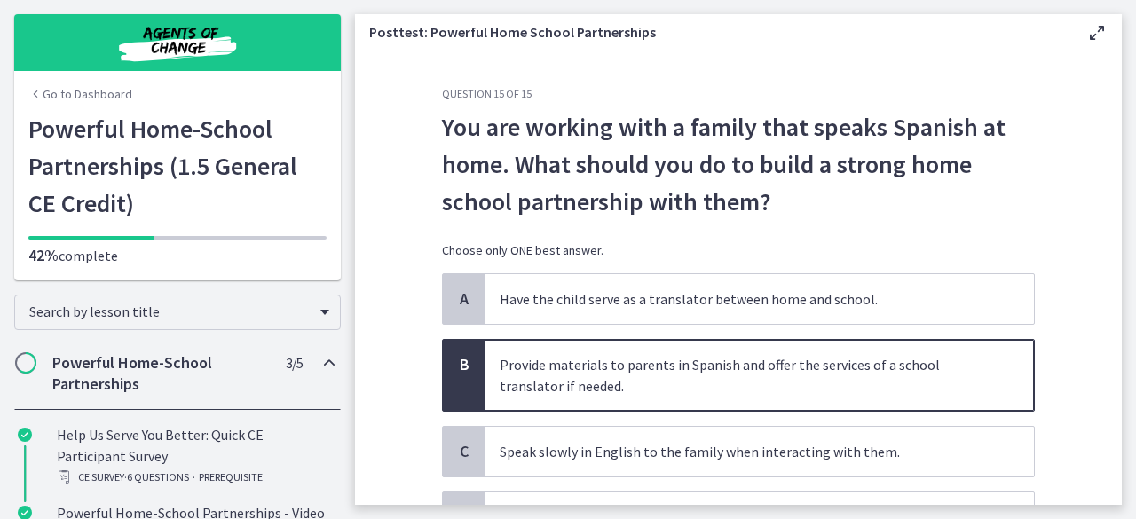
scroll to position [163, 0]
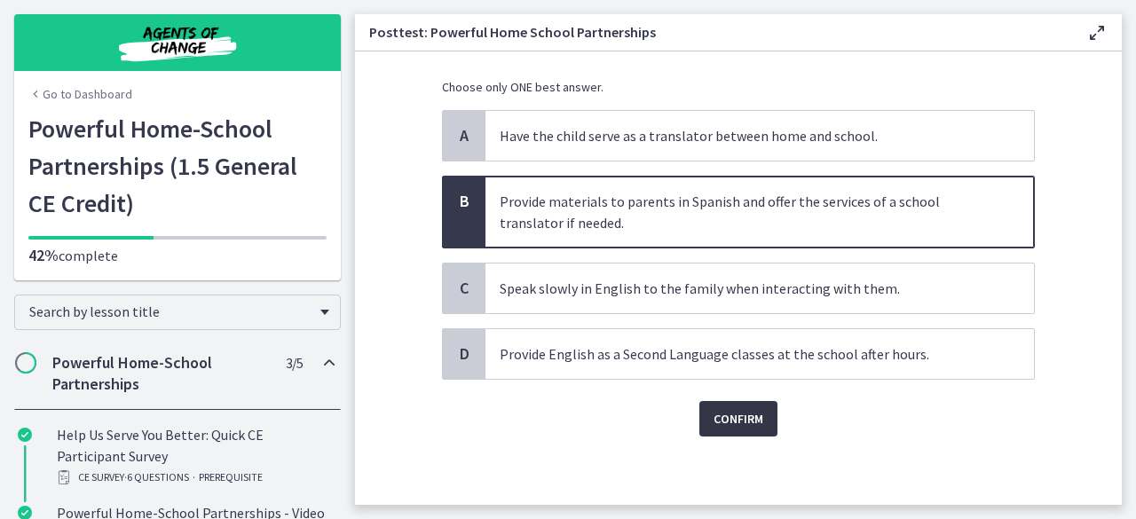
click at [742, 402] on button "Confirm" at bounding box center [738, 418] width 78 height 35
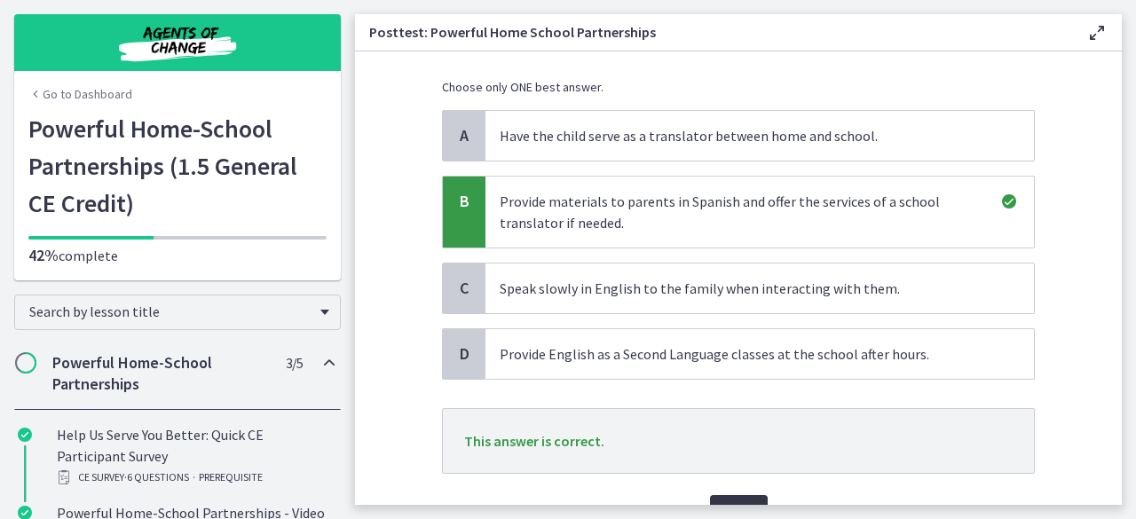
click at [721, 495] on button "Next" at bounding box center [739, 512] width 58 height 35
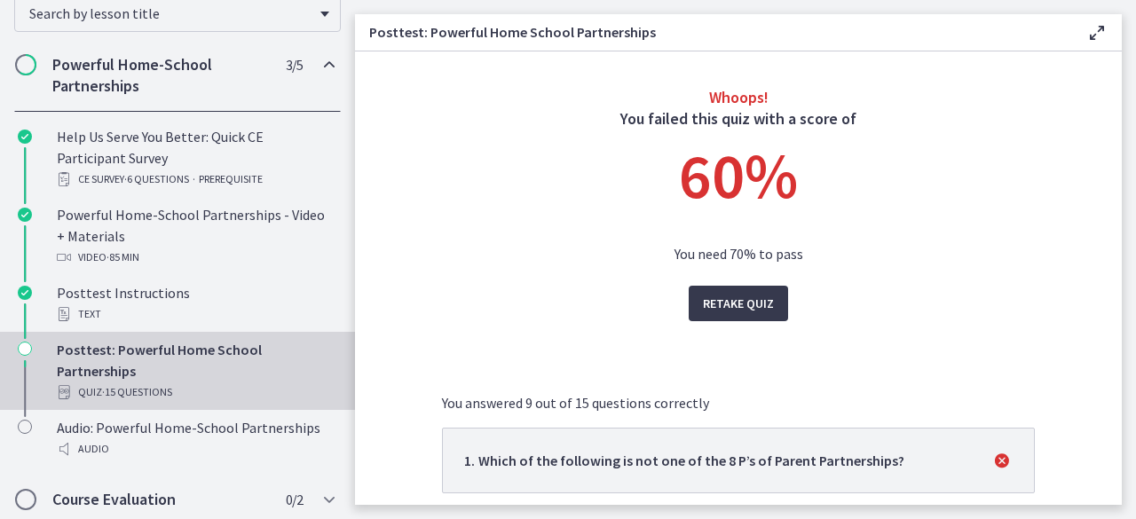
scroll to position [301, 0]
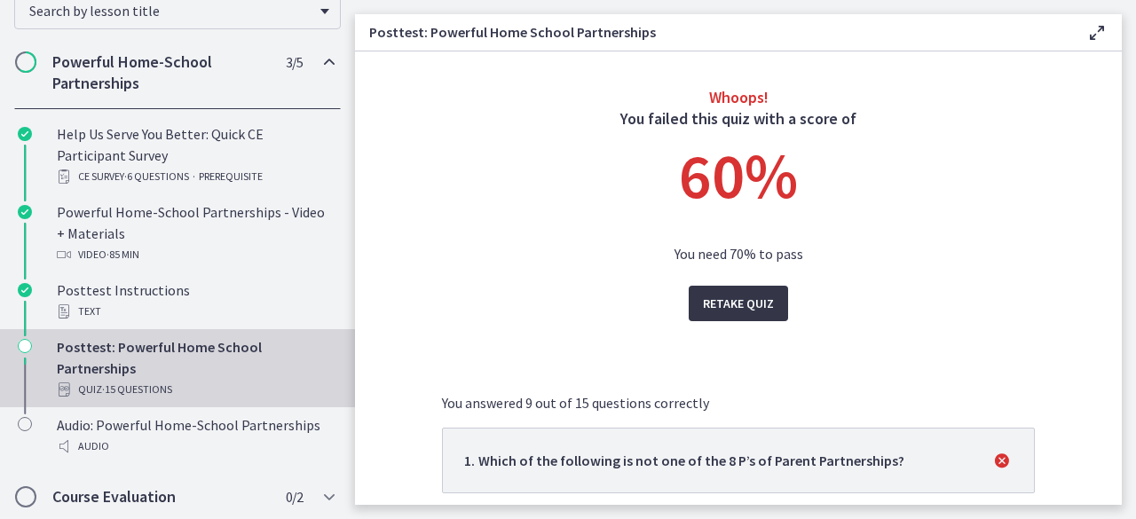
click at [730, 299] on span "Retake Quiz" at bounding box center [738, 303] width 71 height 21
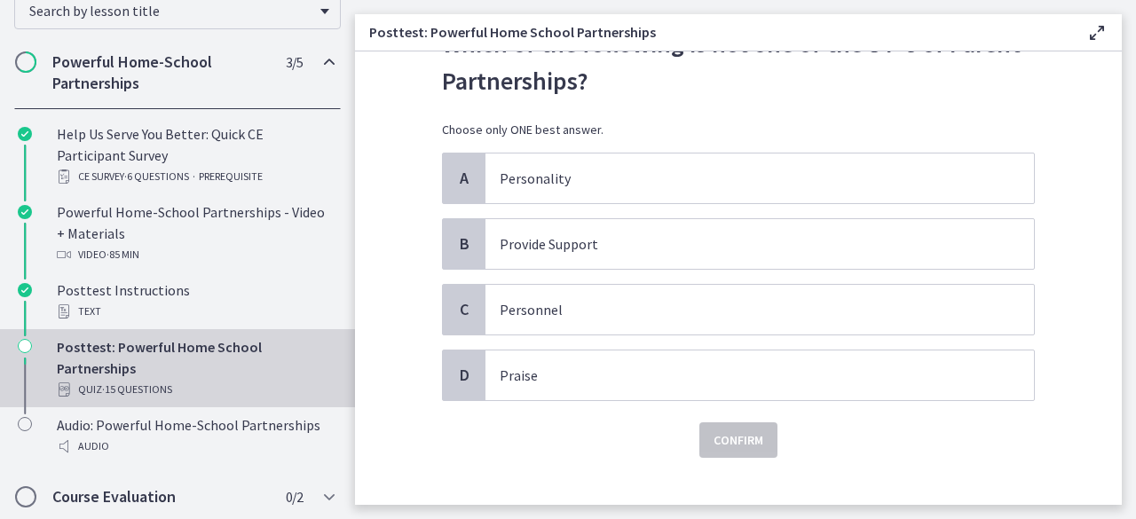
scroll to position [84, 0]
click at [779, 288] on span "Personnel" at bounding box center [759, 309] width 548 height 50
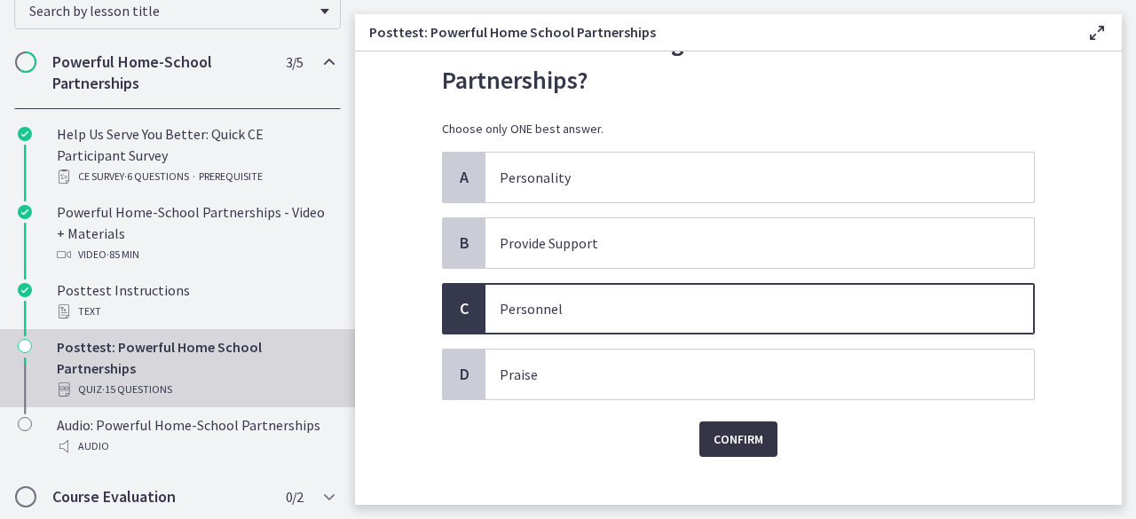
click at [747, 432] on span "Confirm" at bounding box center [738, 439] width 50 height 21
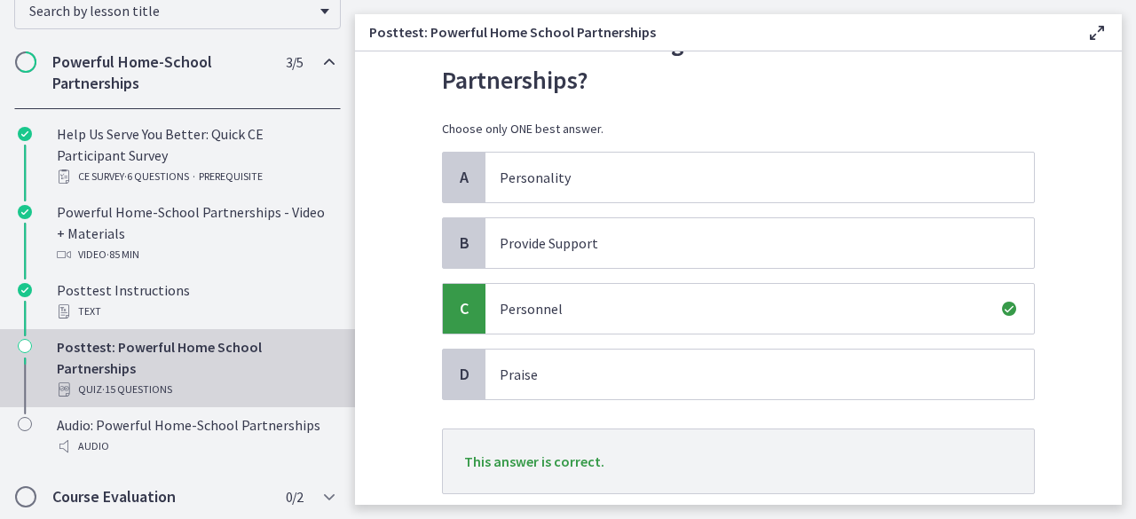
scroll to position [198, 0]
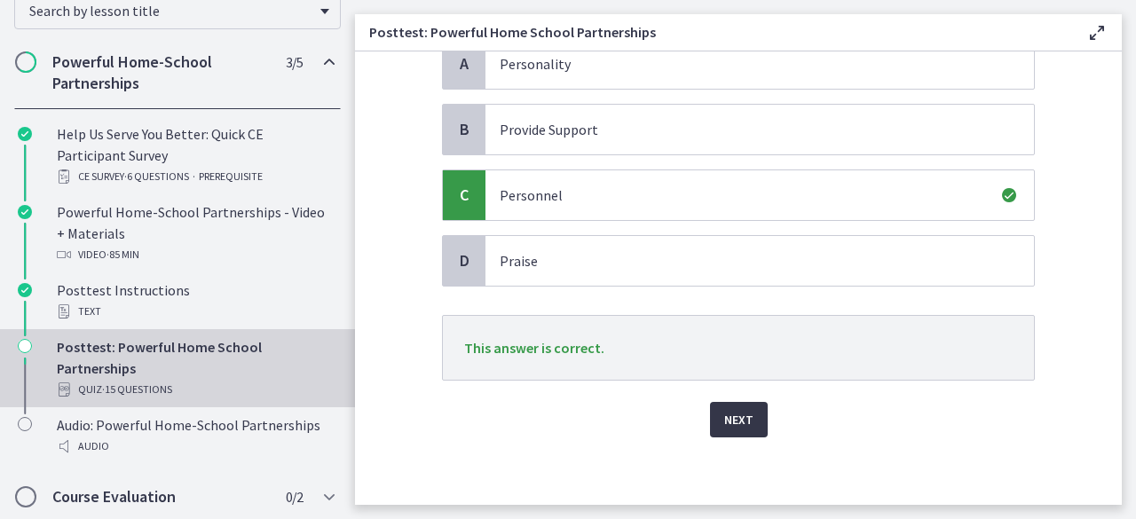
click at [739, 409] on span "Next" at bounding box center [738, 419] width 29 height 21
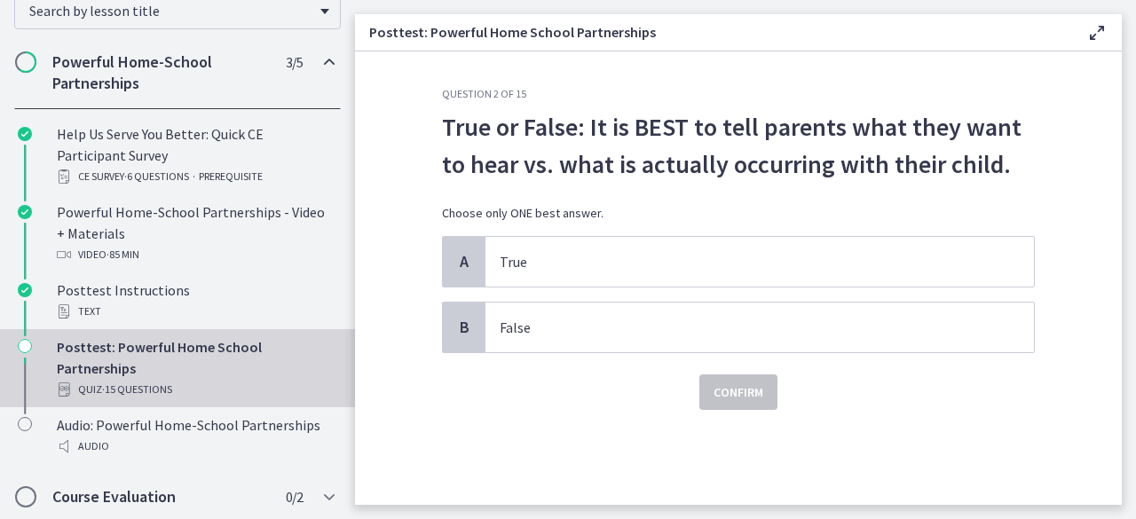
scroll to position [0, 0]
click at [781, 320] on p "False" at bounding box center [742, 327] width 484 height 21
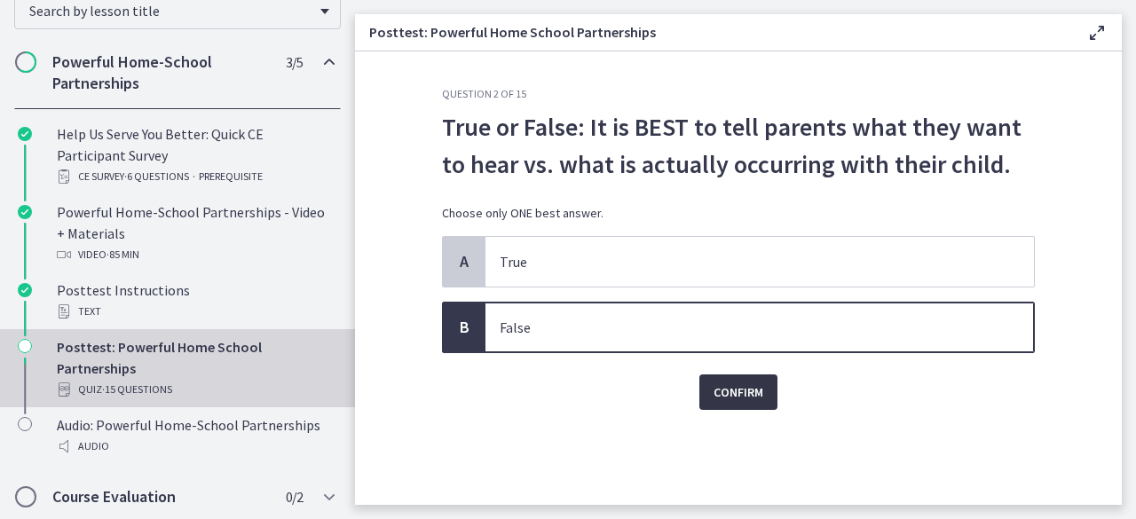
click at [751, 382] on span "Confirm" at bounding box center [738, 392] width 50 height 21
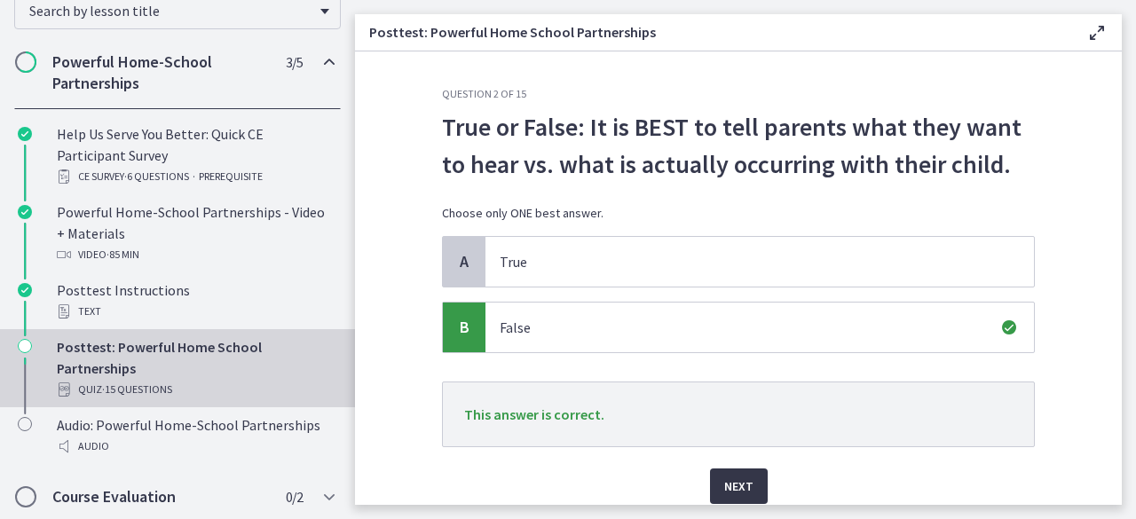
click at [724, 494] on span "Next" at bounding box center [738, 486] width 29 height 21
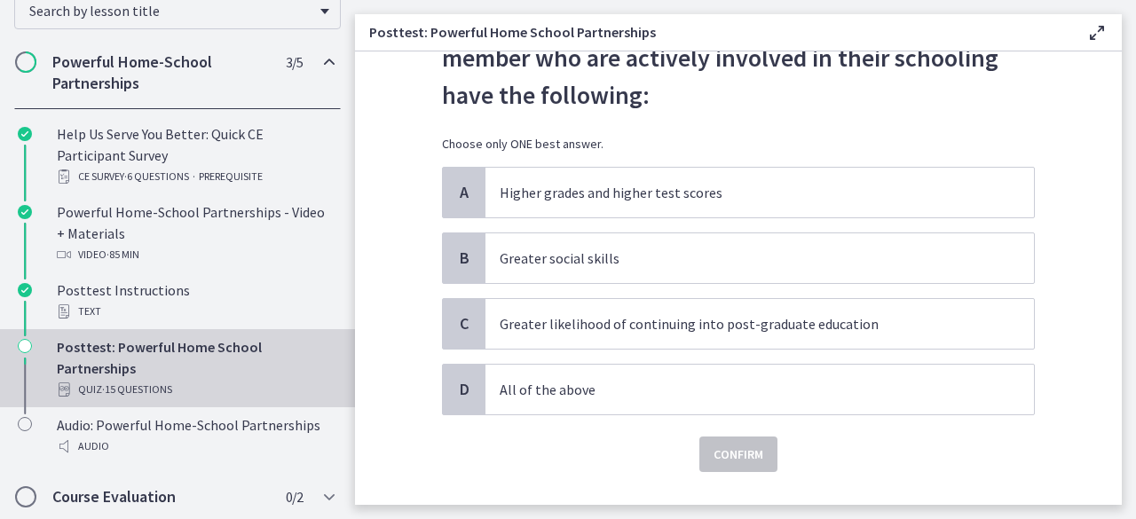
scroll to position [108, 0]
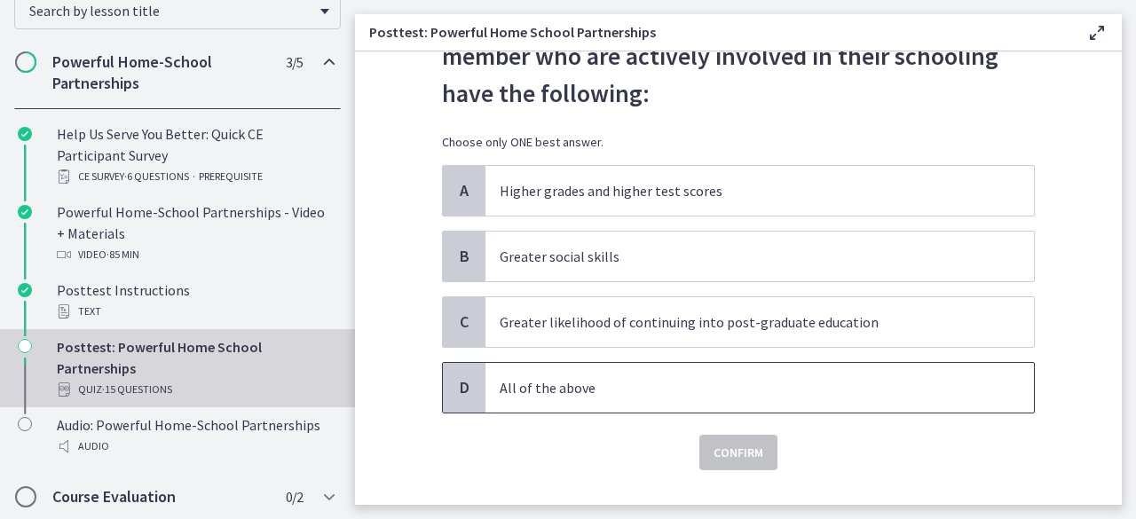
click at [734, 399] on span "All of the above" at bounding box center [759, 388] width 548 height 50
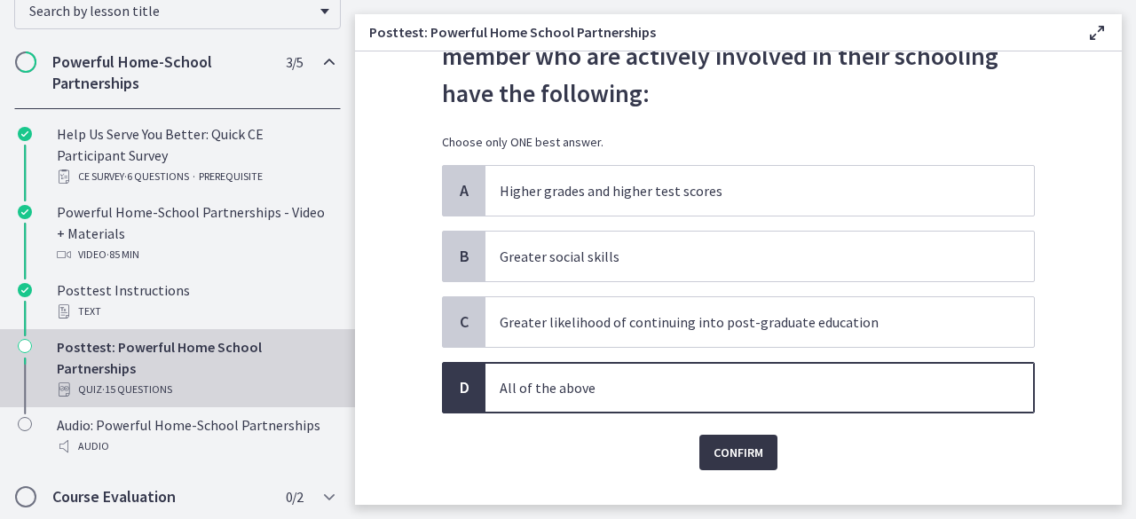
click at [730, 459] on span "Confirm" at bounding box center [738, 452] width 50 height 21
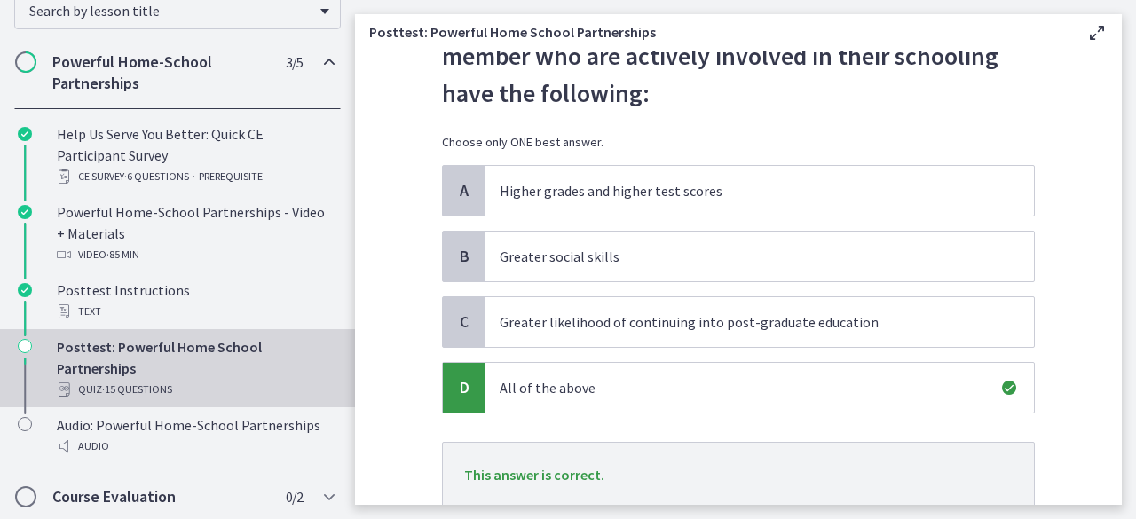
scroll to position [226, 0]
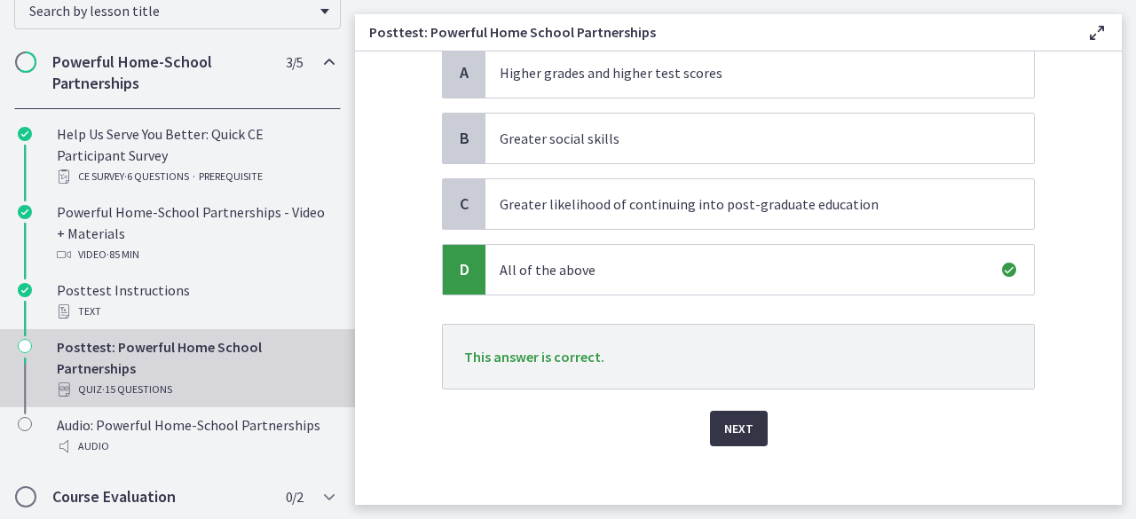
click at [726, 429] on span "Next" at bounding box center [738, 428] width 29 height 21
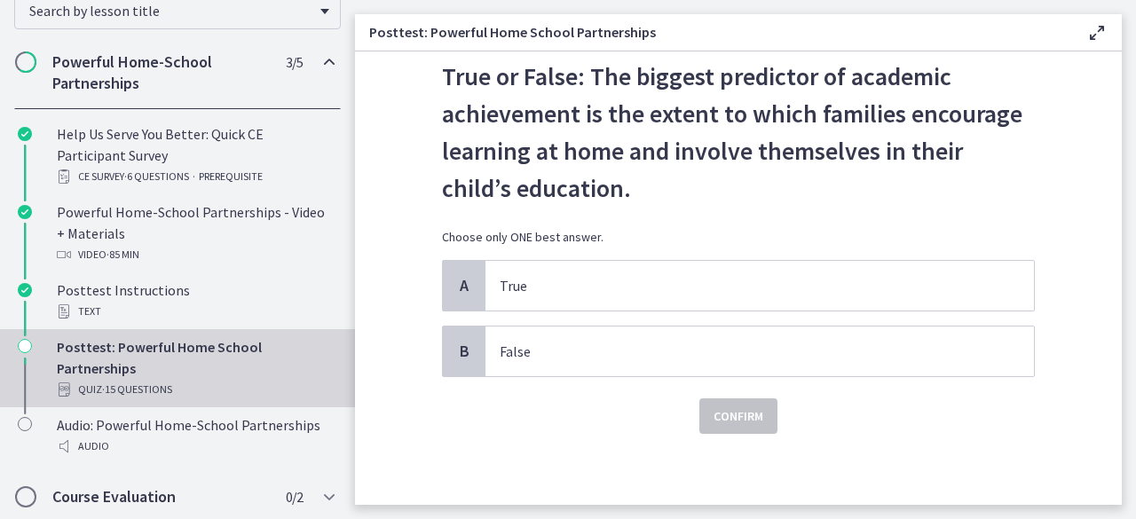
scroll to position [0, 0]
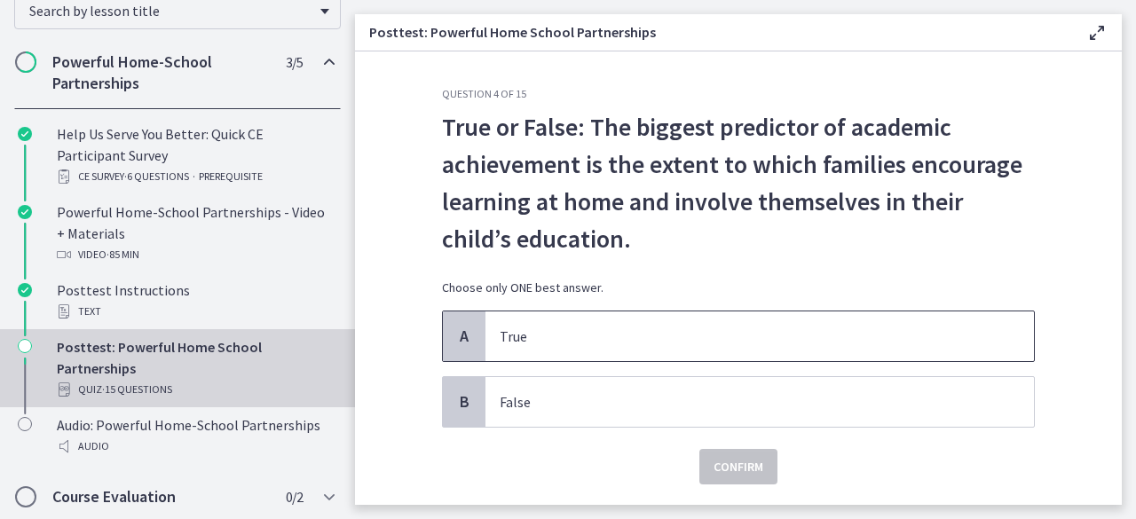
click at [755, 359] on span "True" at bounding box center [759, 336] width 548 height 50
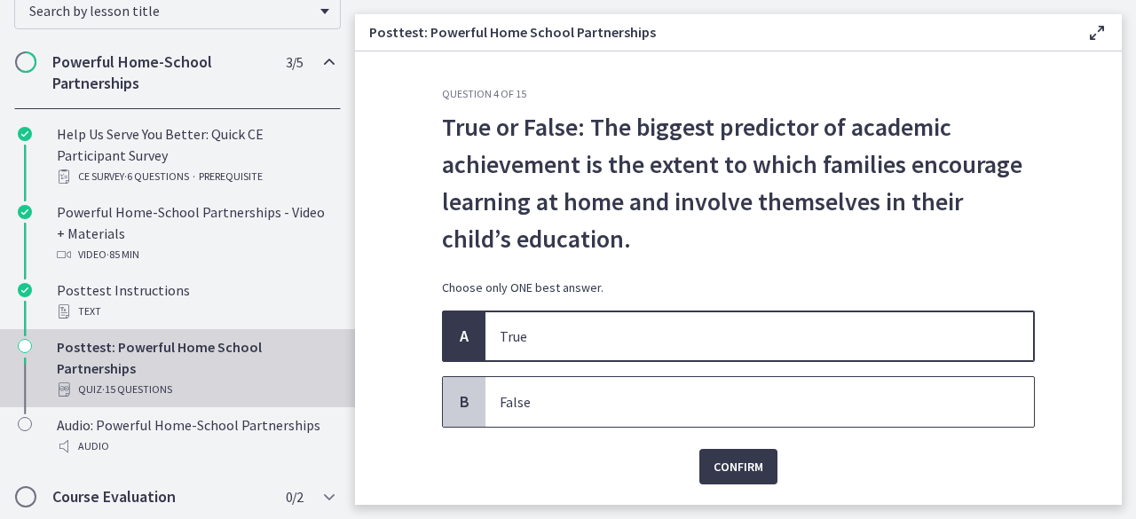
click at [706, 418] on span "False" at bounding box center [759, 402] width 548 height 50
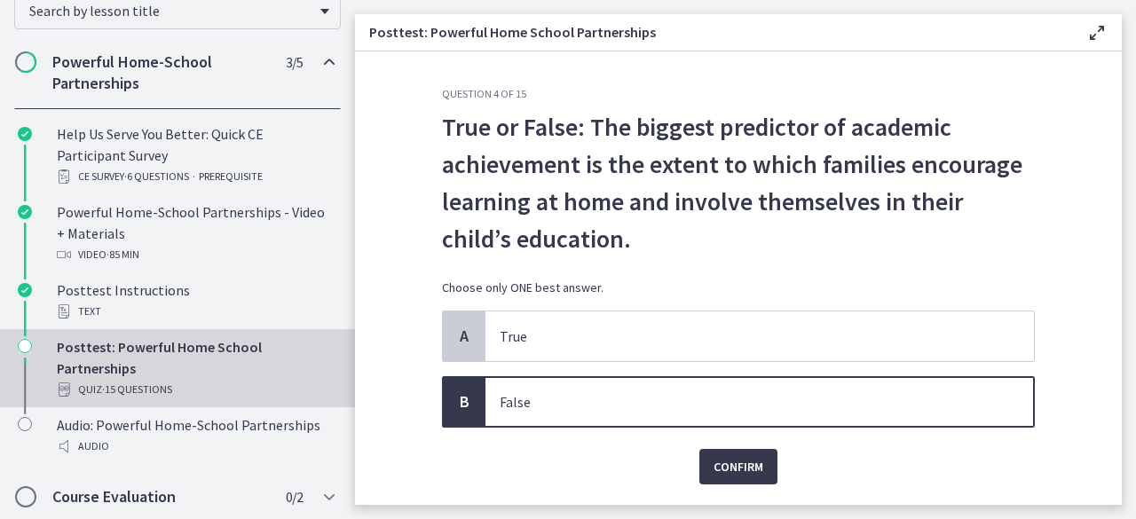
click at [729, 492] on div "Question 4 of 15 True or False: The biggest predictor of academic achievement i…" at bounding box center [738, 296] width 621 height 418
click at [739, 481] on button "Confirm" at bounding box center [738, 466] width 78 height 35
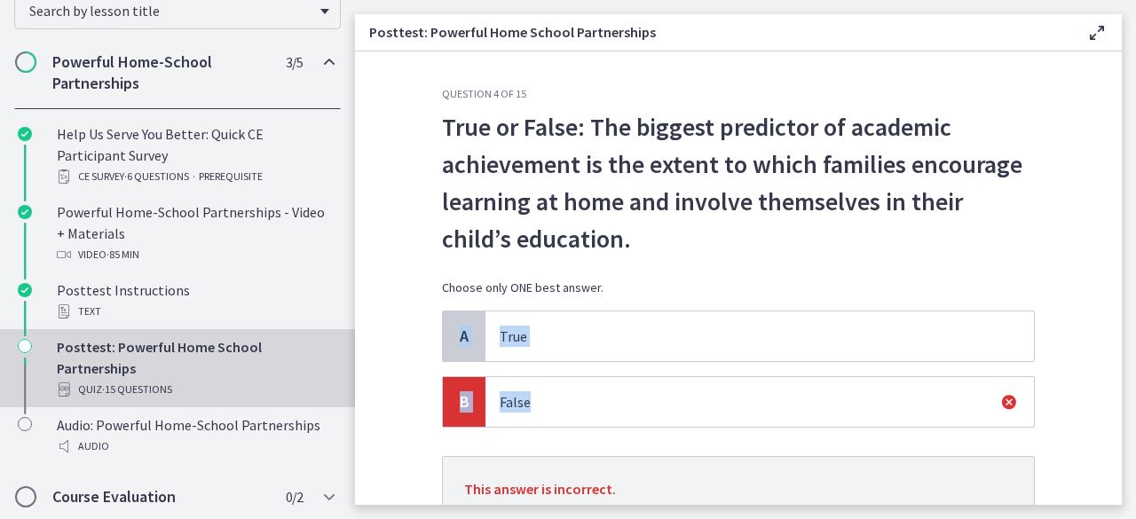
drag, startPoint x: 1107, startPoint y: 333, endPoint x: 1122, endPoint y: 365, distance: 35.0
click at [1122, 365] on main "Posttest: Powerful Home School Partnerships Enable fullscreen Question 4 of 15 …" at bounding box center [745, 259] width 781 height 519
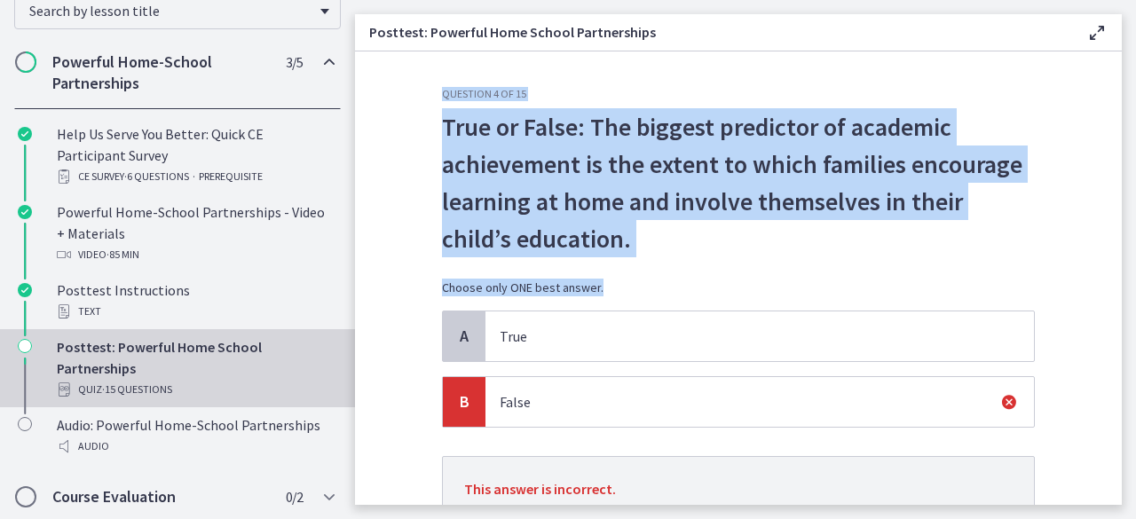
scroll to position [142, 0]
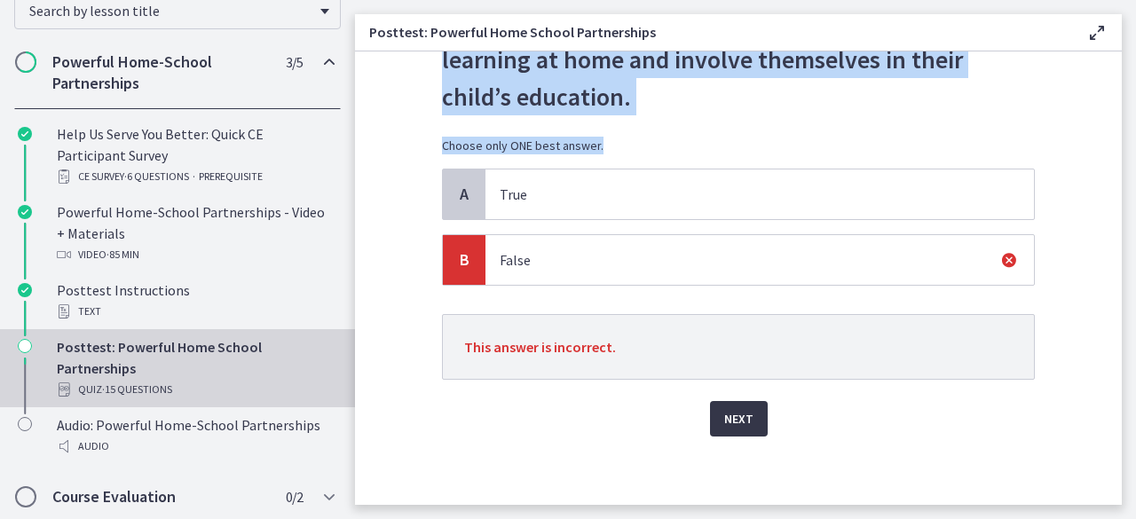
click at [731, 412] on span "Next" at bounding box center [738, 418] width 29 height 21
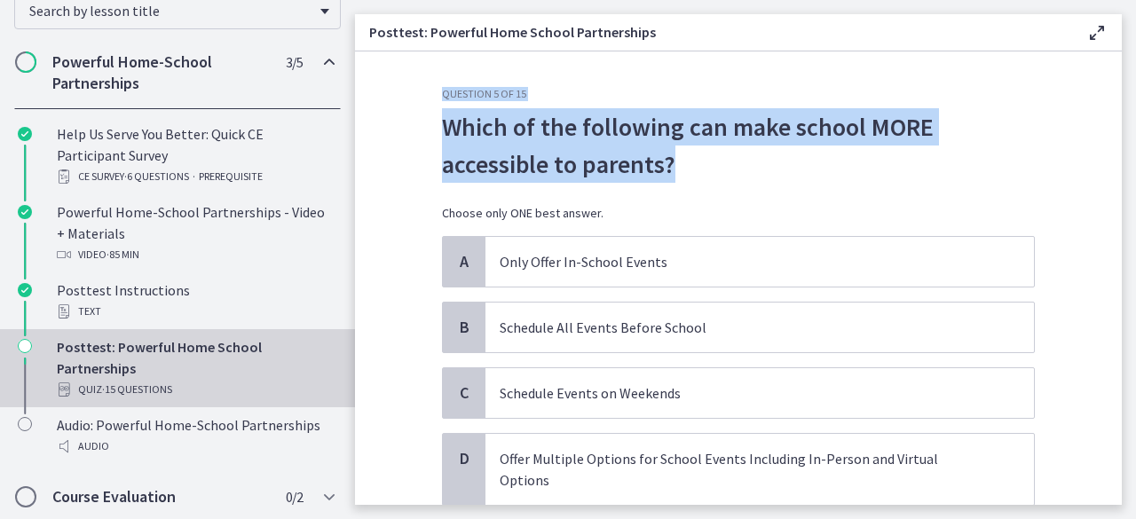
click at [1000, 177] on p "Which of the following can make school MORE accessible to parents?" at bounding box center [738, 145] width 593 height 75
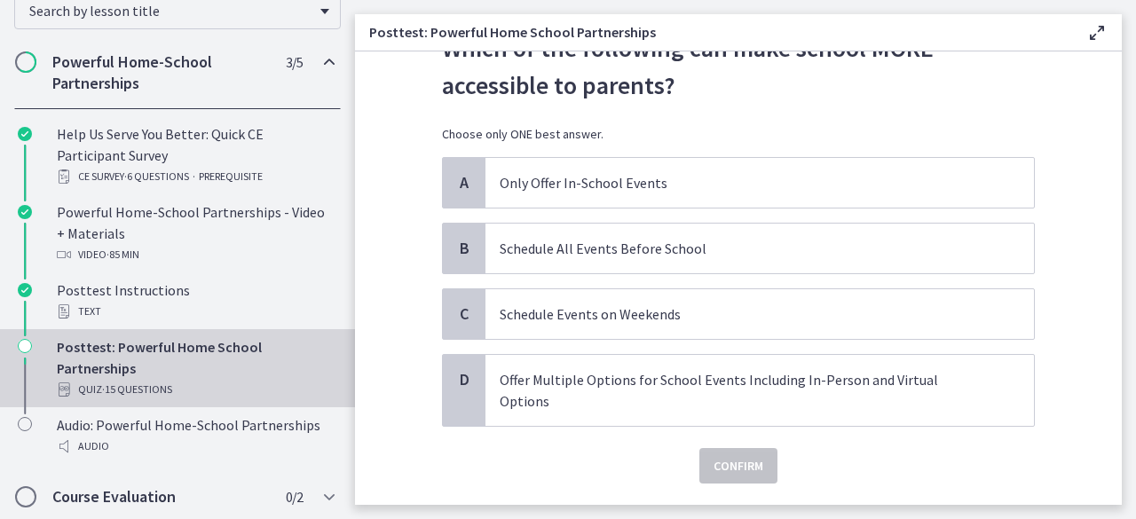
scroll to position [88, 0]
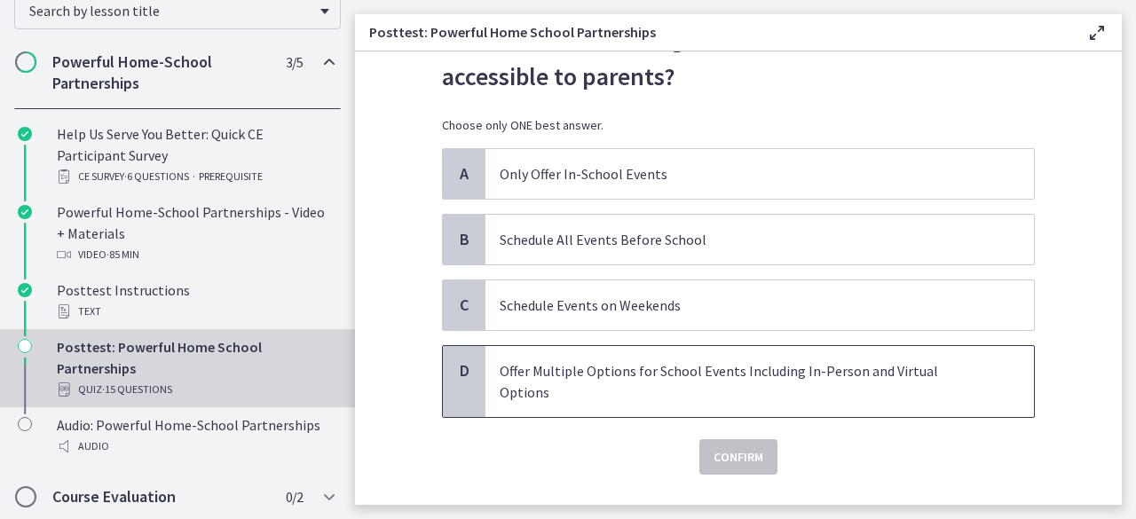
click at [934, 384] on span "Offer Multiple Options for School Events Including In-Person and Virtual Options" at bounding box center [759, 381] width 548 height 71
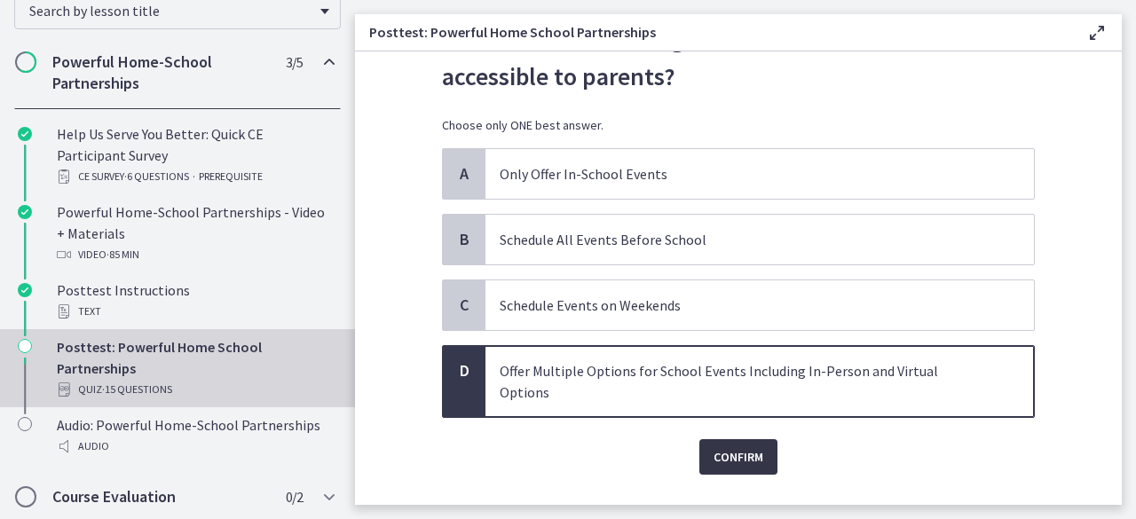
click at [751, 446] on span "Confirm" at bounding box center [738, 456] width 50 height 21
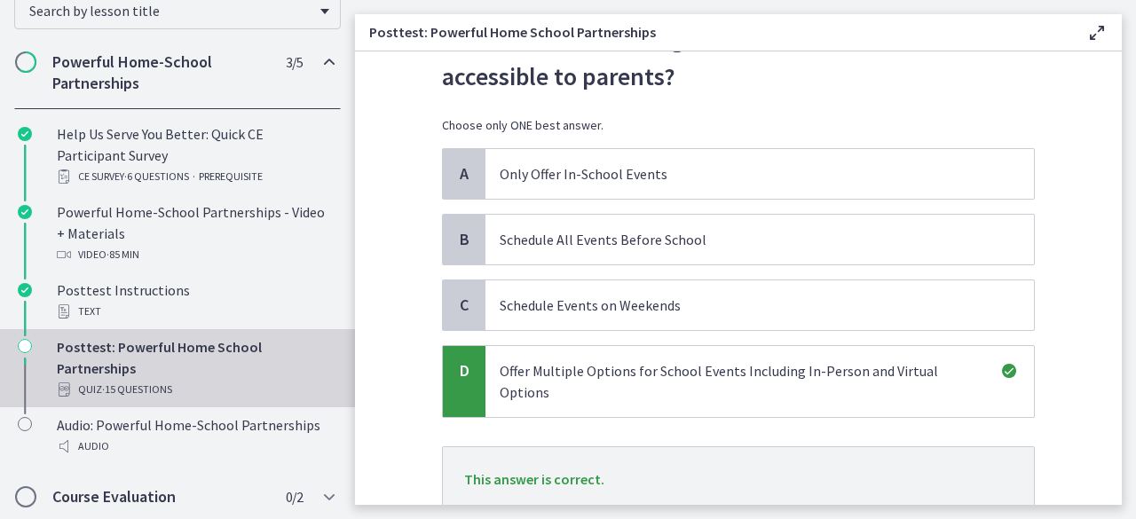
scroll to position [198, 0]
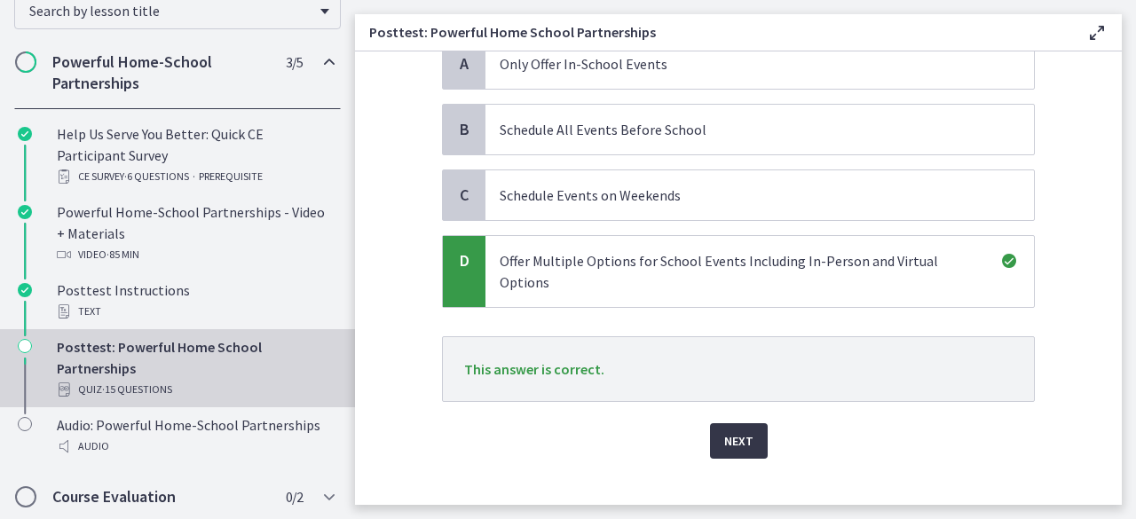
click at [724, 430] on span "Next" at bounding box center [738, 440] width 29 height 21
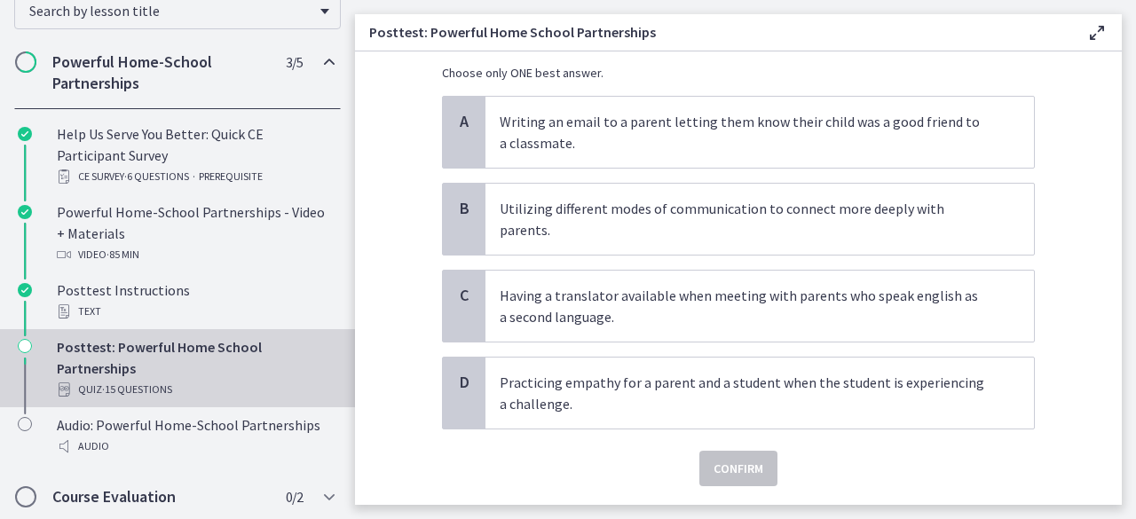
scroll to position [144, 0]
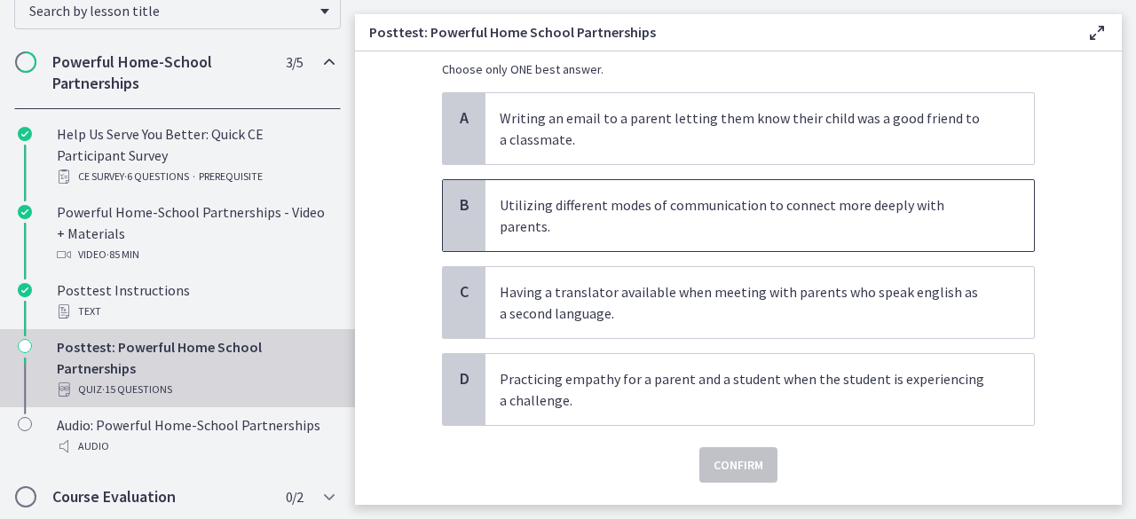
click at [857, 223] on span "Utilizing different modes of communication to connect more deeply with parents." at bounding box center [759, 215] width 548 height 71
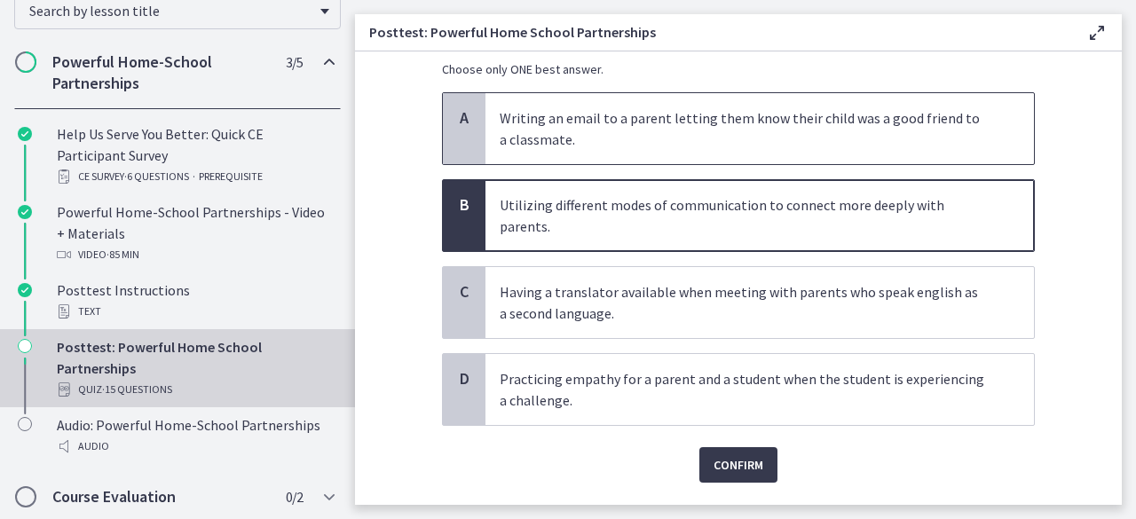
click at [809, 154] on span "Writing an email to a parent letting them know their child was a good friend to…" at bounding box center [759, 128] width 548 height 71
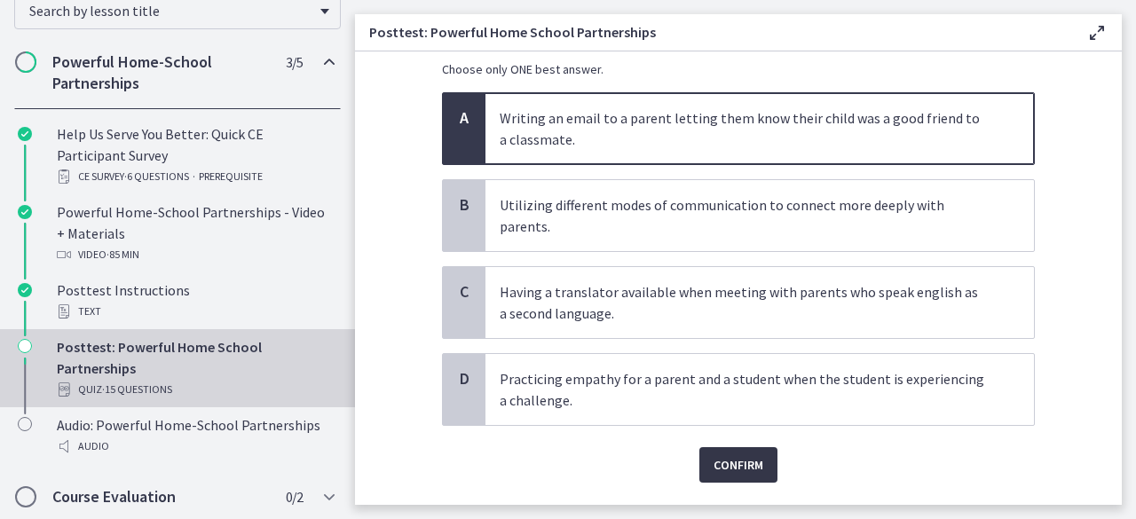
click at [730, 454] on span "Confirm" at bounding box center [738, 464] width 50 height 21
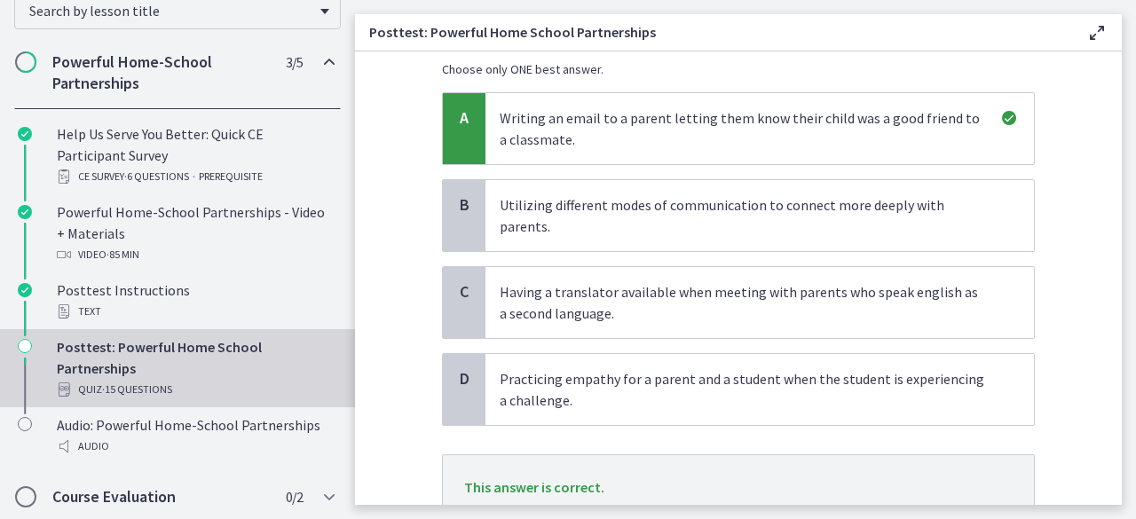
scroll to position [262, 0]
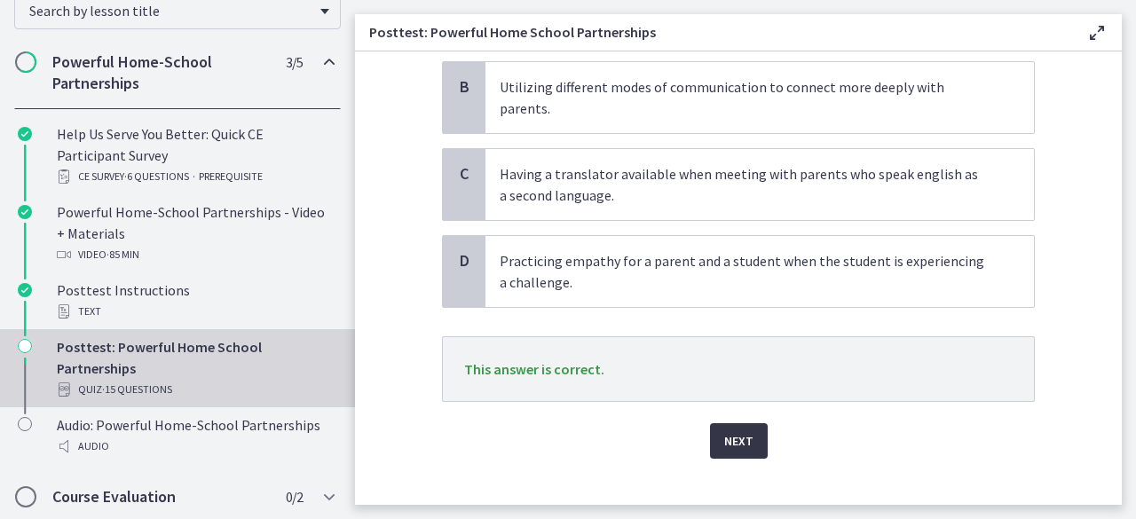
click at [738, 430] on span "Next" at bounding box center [738, 440] width 29 height 21
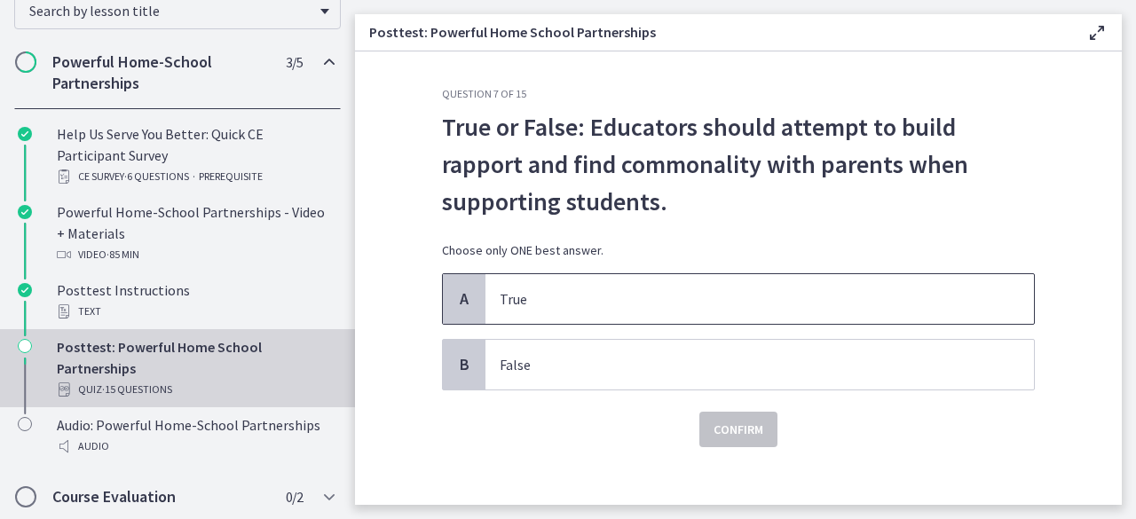
click at [834, 304] on p "True" at bounding box center [742, 298] width 484 height 21
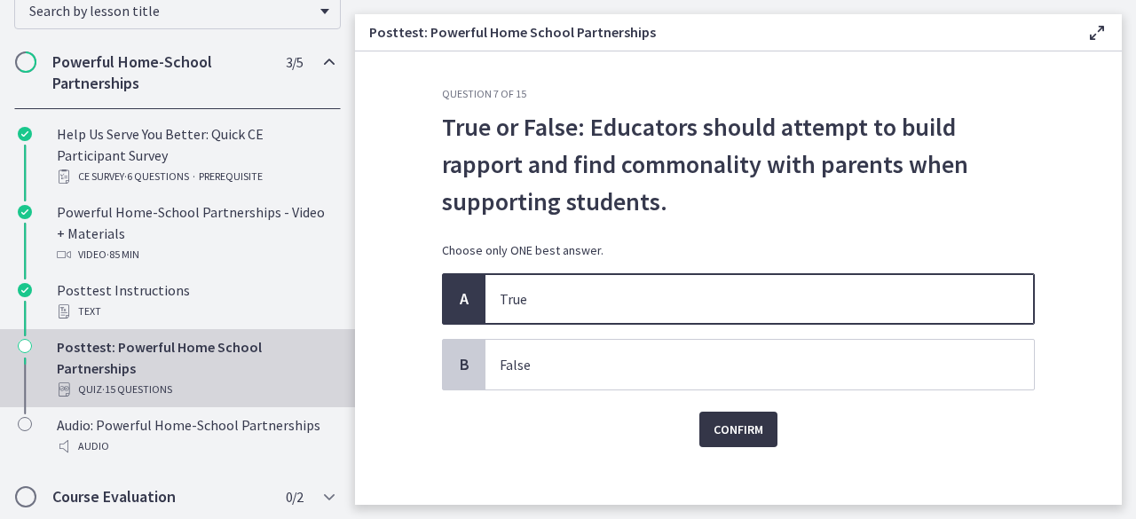
click at [735, 428] on span "Confirm" at bounding box center [738, 429] width 50 height 21
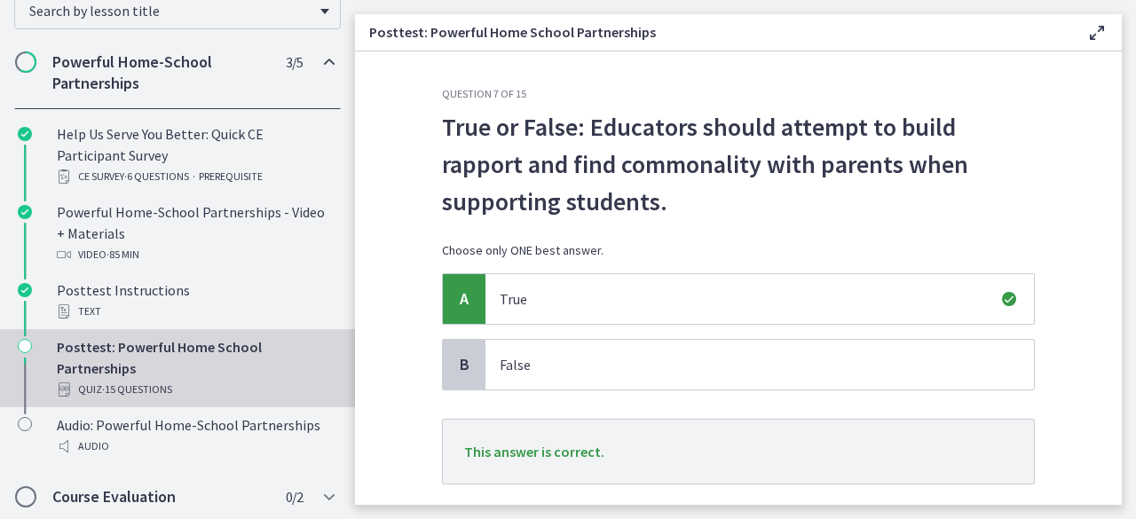
scroll to position [105, 0]
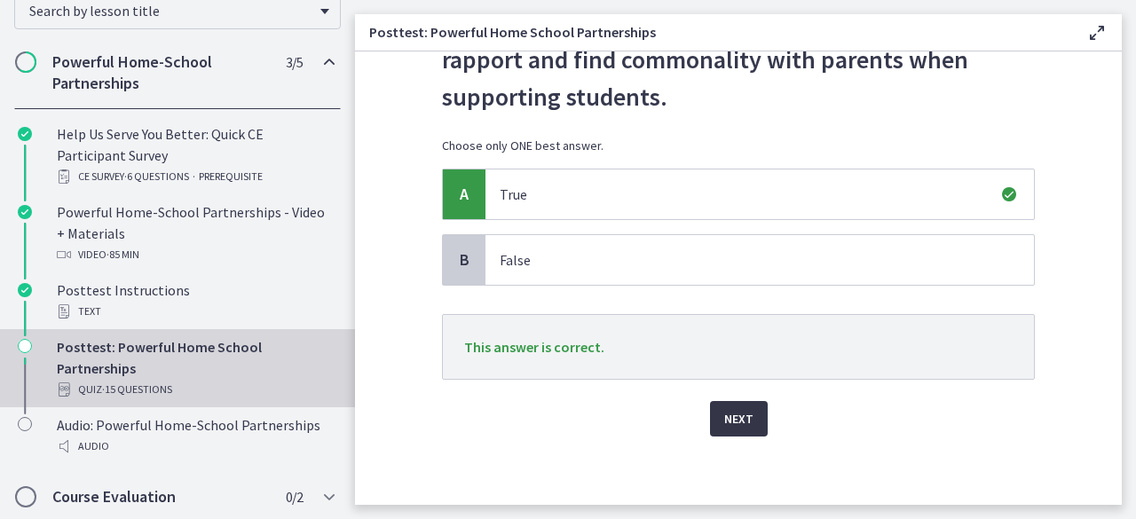
click at [719, 402] on button "Next" at bounding box center [739, 418] width 58 height 35
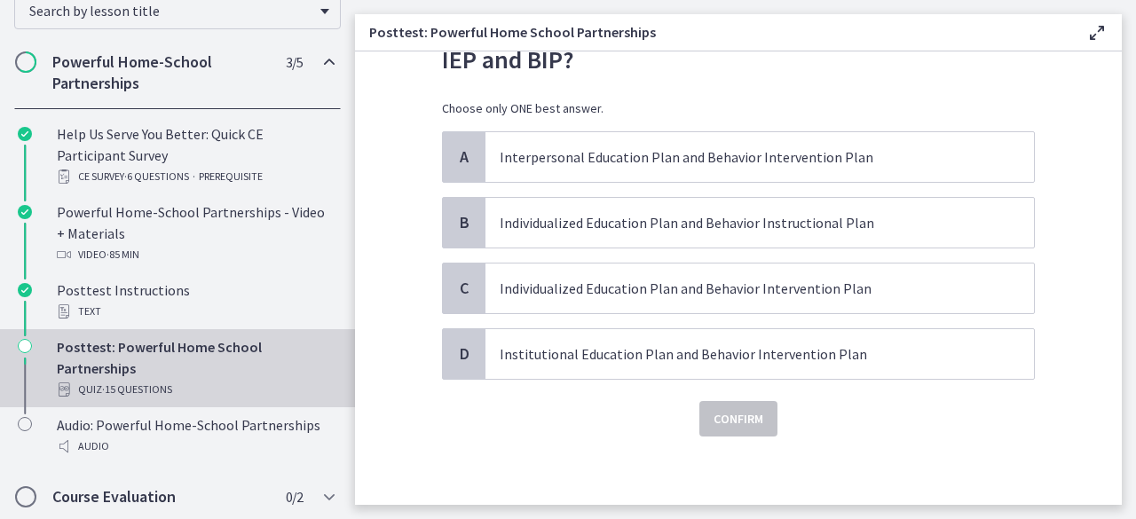
scroll to position [0, 0]
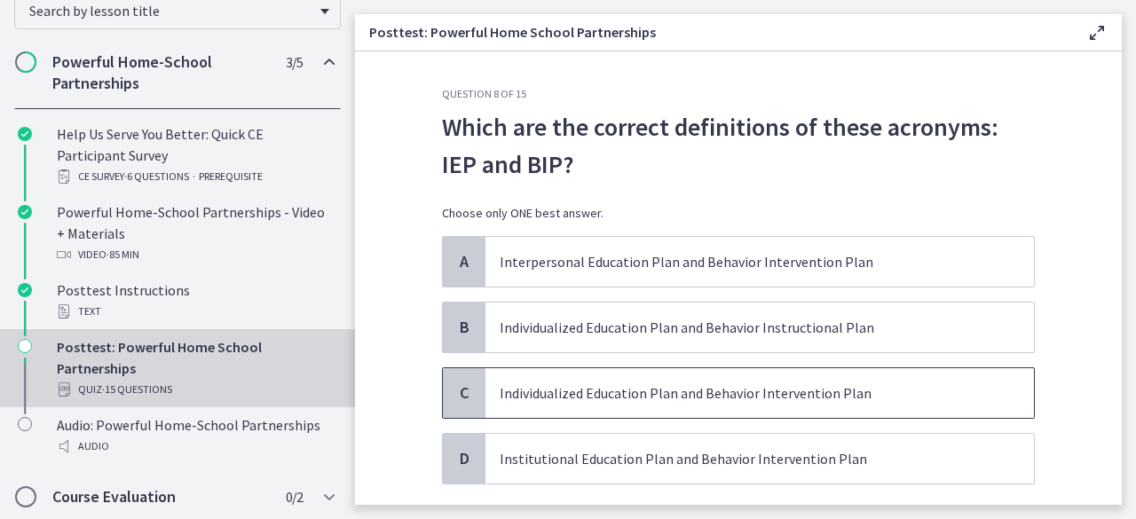
click at [854, 379] on span "Individualized Education Plan and Behavior Intervention Plan" at bounding box center [759, 393] width 548 height 50
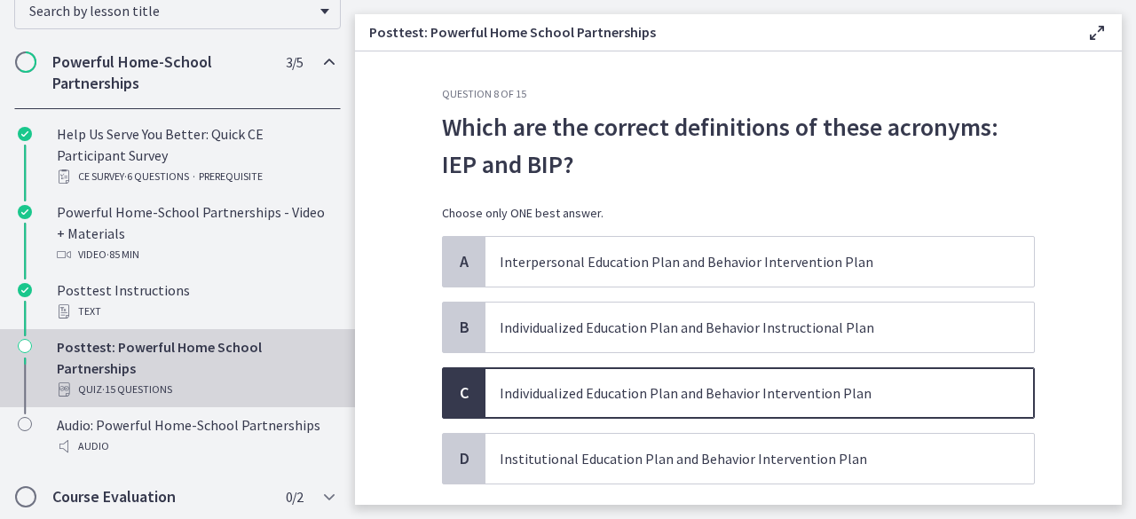
scroll to position [105, 0]
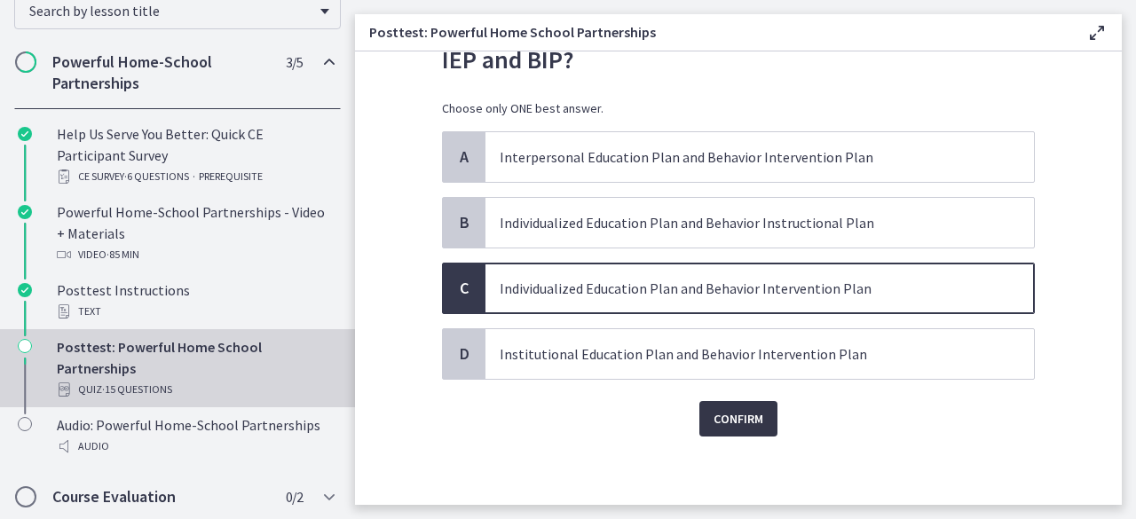
click at [743, 408] on span "Confirm" at bounding box center [738, 418] width 50 height 21
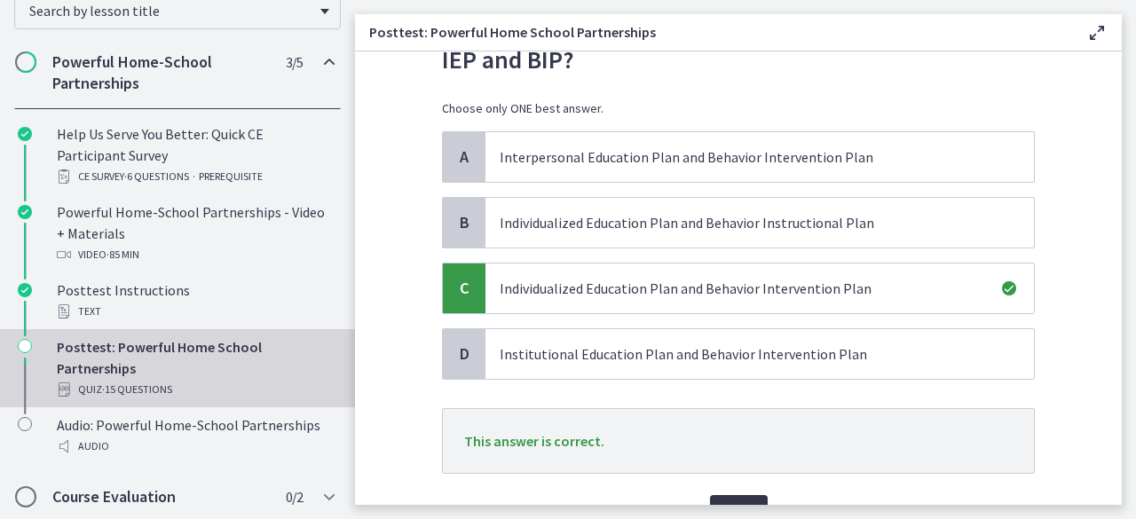
click at [726, 498] on button "Next" at bounding box center [739, 512] width 58 height 35
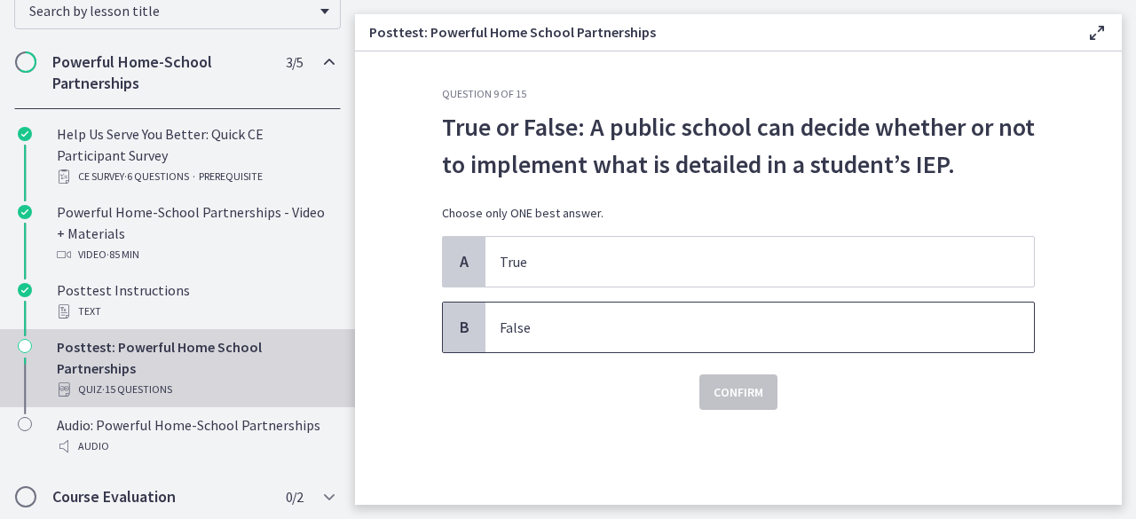
click at [862, 322] on p "False" at bounding box center [742, 327] width 484 height 21
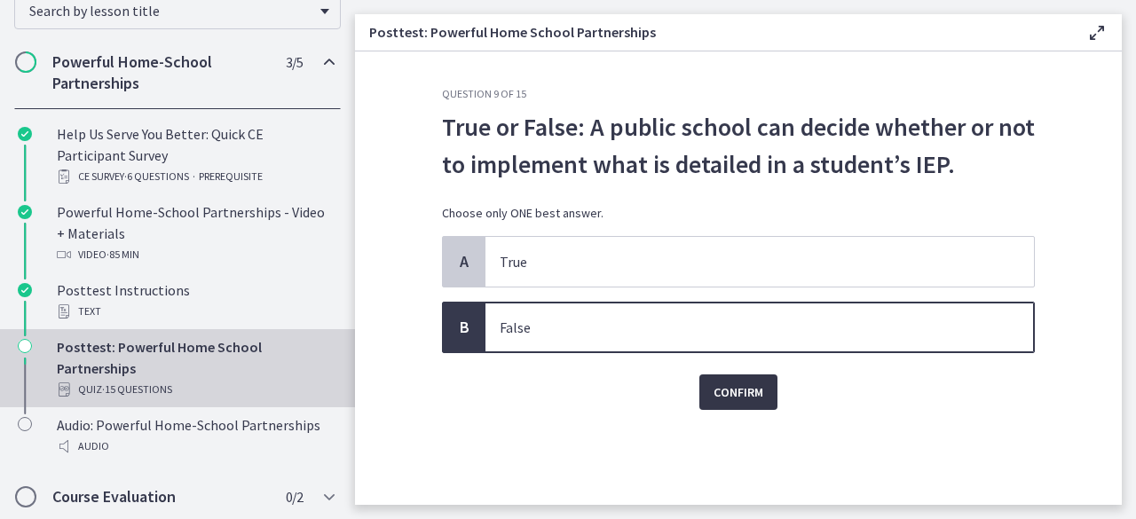
drag, startPoint x: 756, startPoint y: 382, endPoint x: 918, endPoint y: 390, distance: 161.7
click at [918, 390] on div "Confirm" at bounding box center [738, 381] width 593 height 57
click at [749, 393] on span "Confirm" at bounding box center [738, 392] width 50 height 21
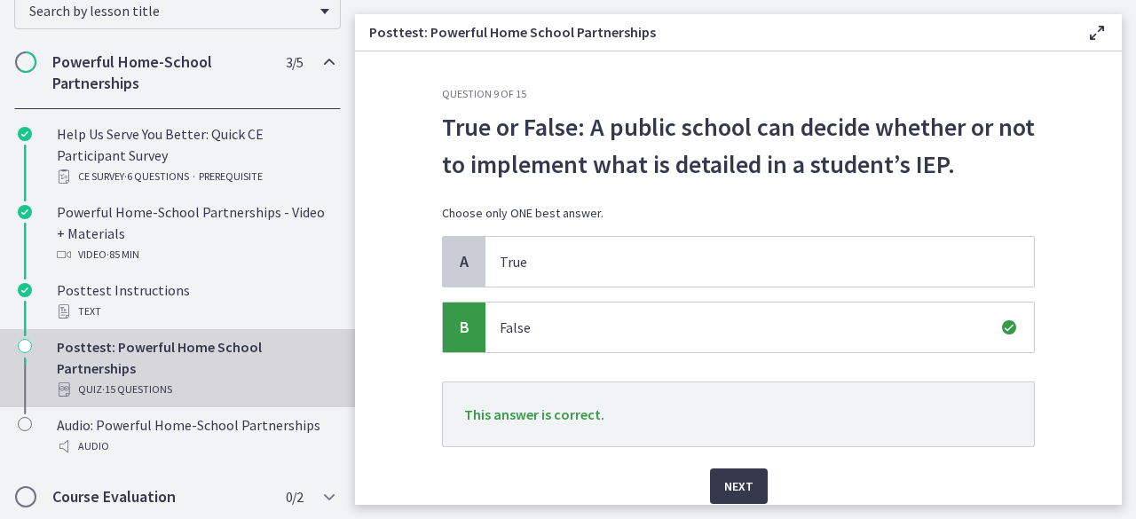
click at [702, 492] on div "Next" at bounding box center [738, 475] width 593 height 57
click at [736, 493] on span "Next" at bounding box center [738, 486] width 29 height 21
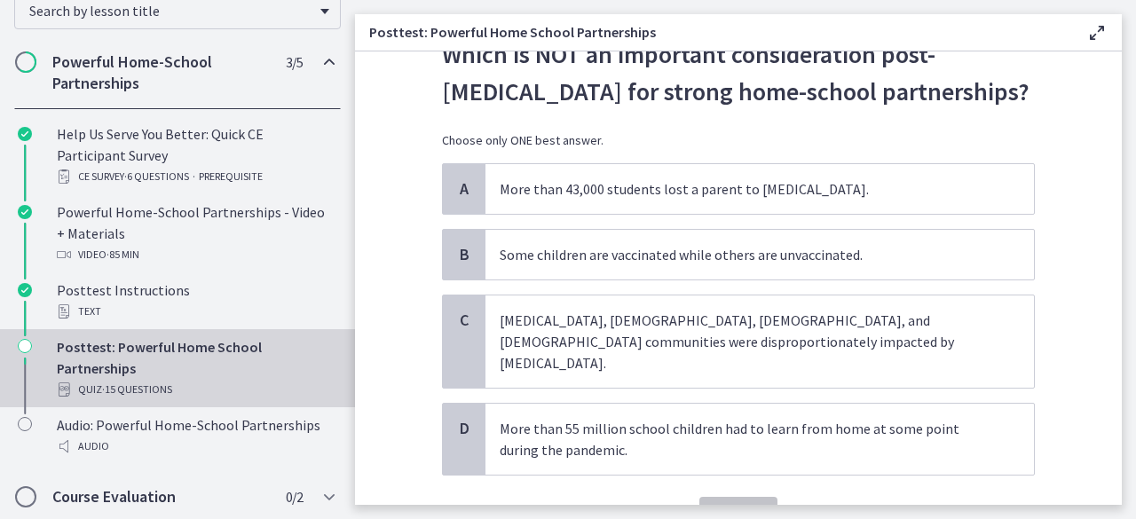
scroll to position [83, 0]
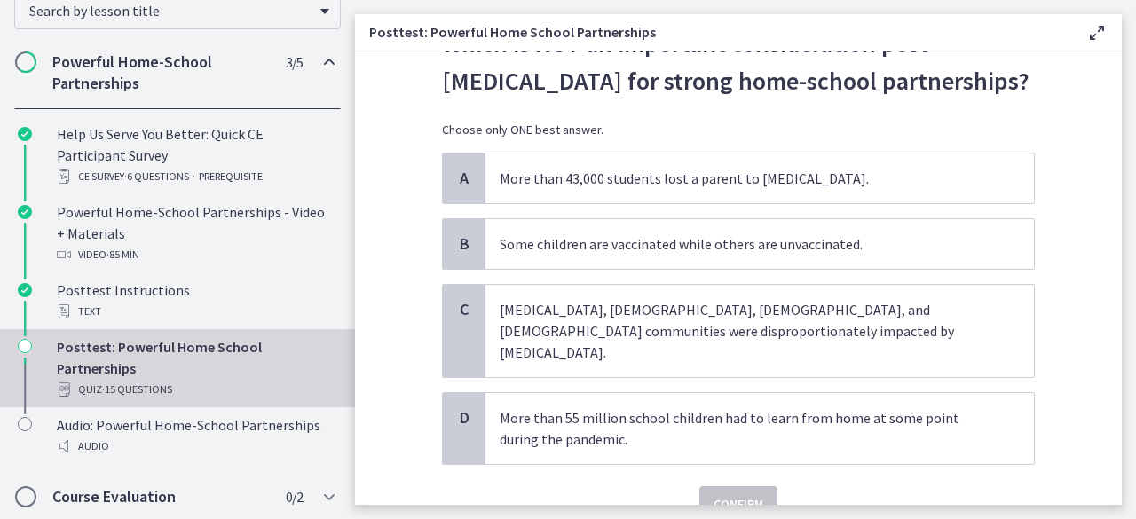
click at [1103, 275] on section "Question 10 of 15 Which is NOT an important consideration post-[MEDICAL_DATA] f…" at bounding box center [738, 277] width 767 height 453
click at [825, 301] on p "[MEDICAL_DATA], [DEMOGRAPHIC_DATA], [DEMOGRAPHIC_DATA], and [DEMOGRAPHIC_DATA] …" at bounding box center [742, 331] width 484 height 64
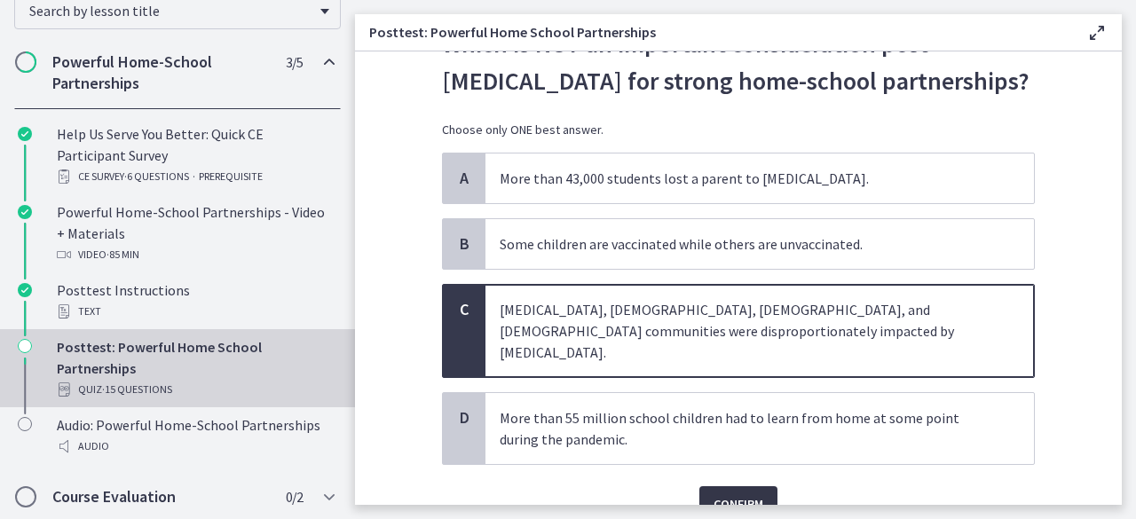
click at [734, 493] on span "Confirm" at bounding box center [738, 503] width 50 height 21
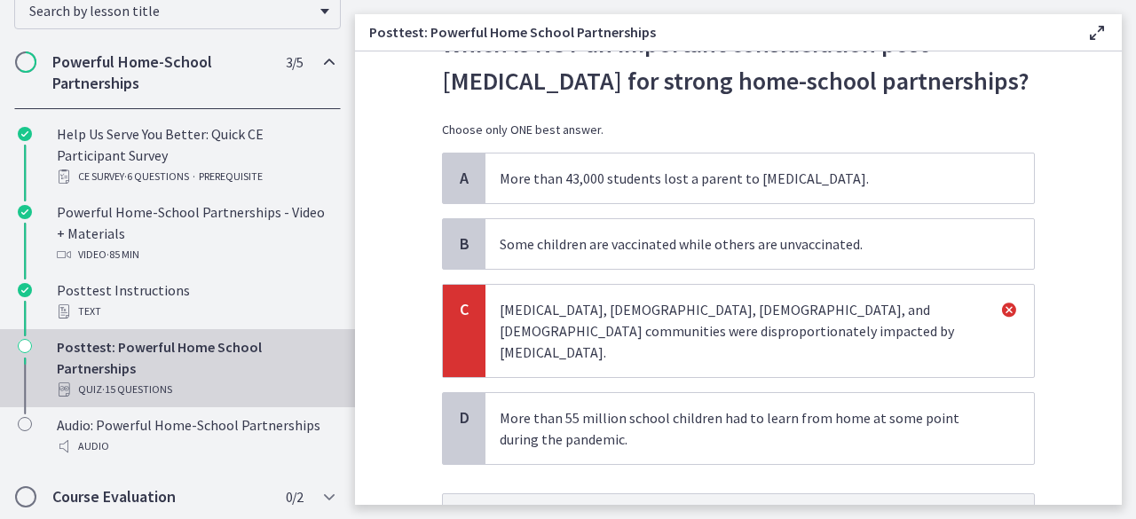
scroll to position [240, 0]
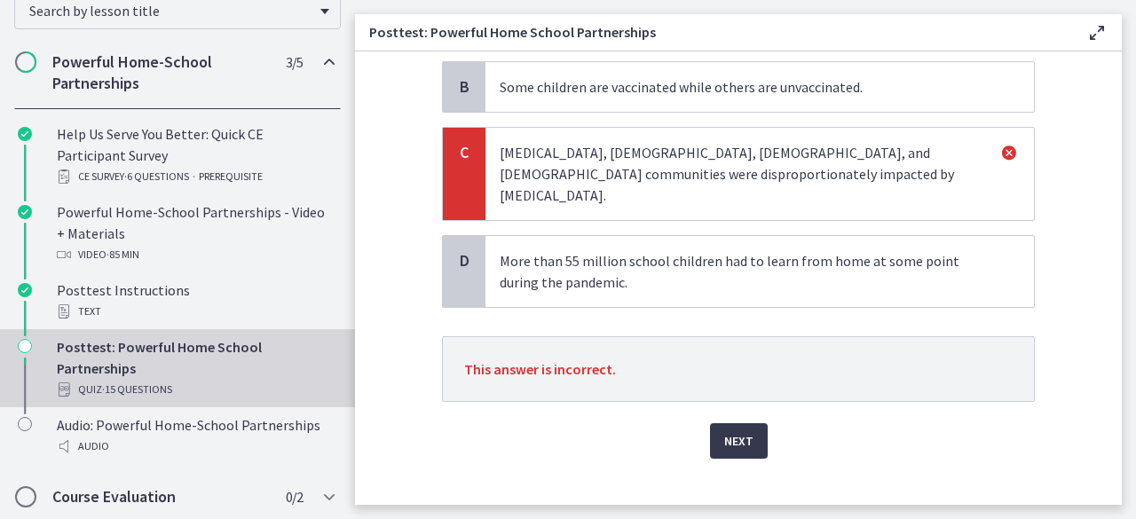
click at [720, 402] on div "Next" at bounding box center [738, 430] width 593 height 57
click at [731, 430] on span "Next" at bounding box center [738, 440] width 29 height 21
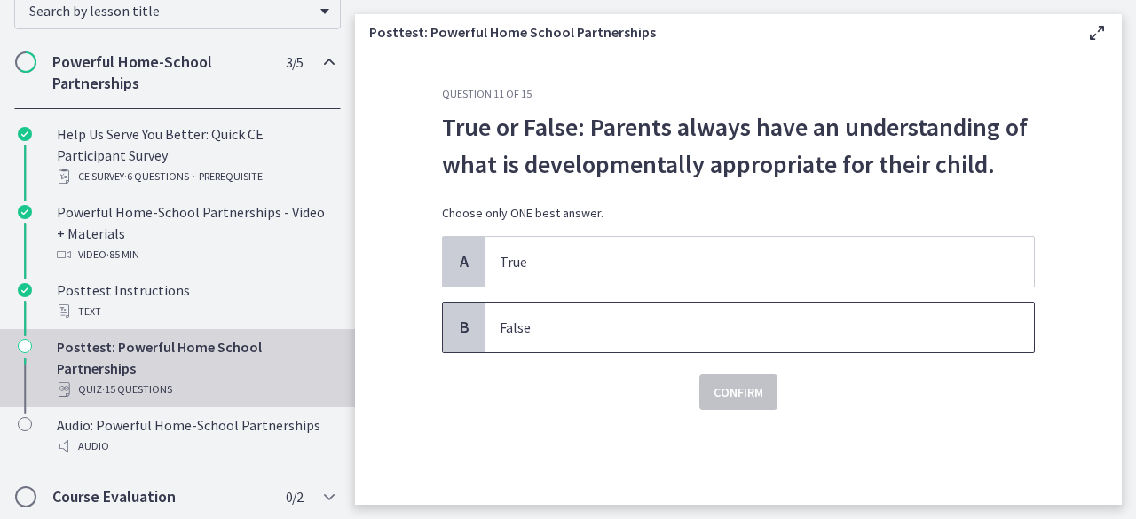
click at [745, 342] on span "False" at bounding box center [759, 328] width 548 height 50
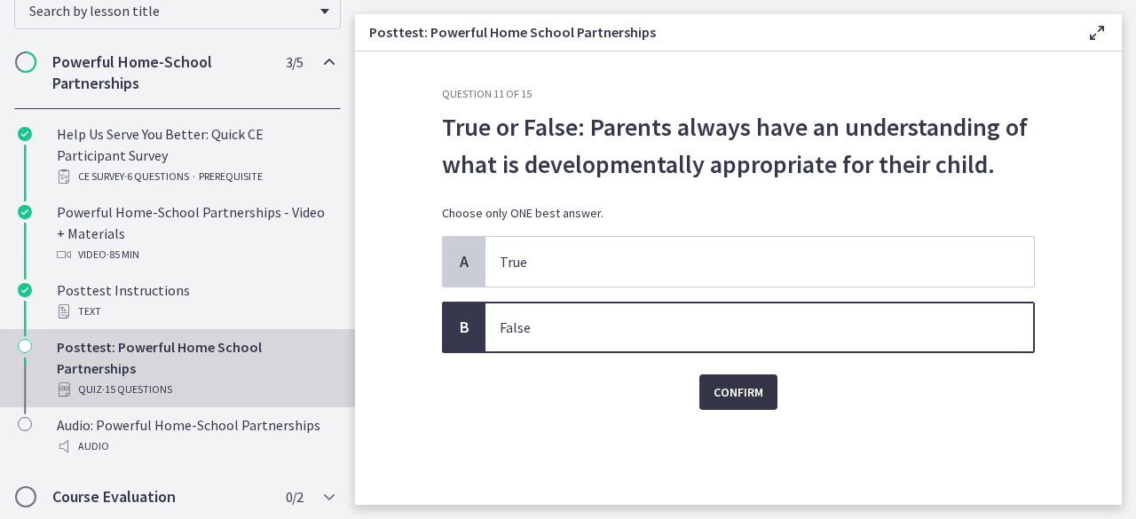
click at [724, 398] on span "Confirm" at bounding box center [738, 392] width 50 height 21
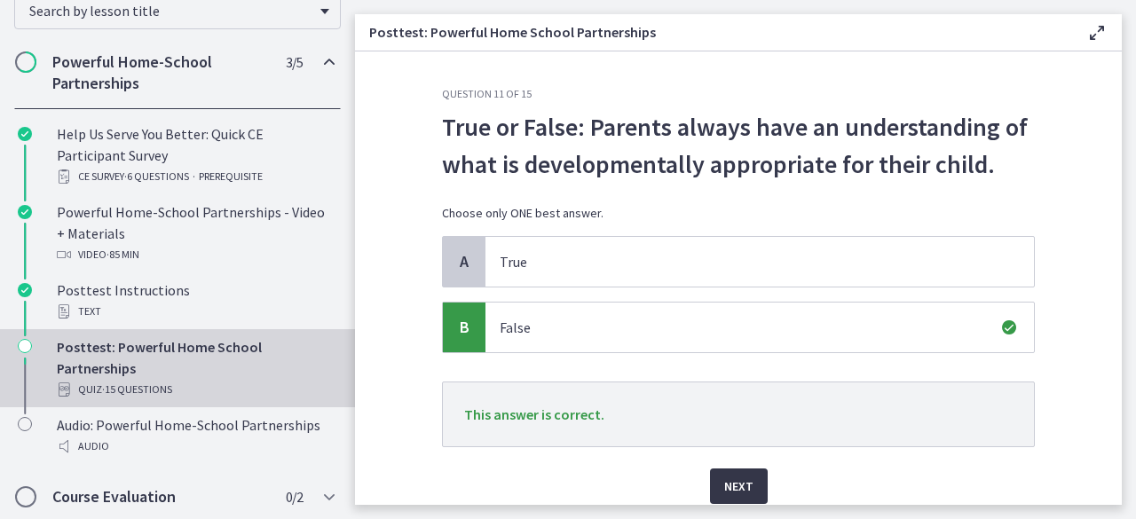
click at [734, 500] on button "Next" at bounding box center [739, 486] width 58 height 35
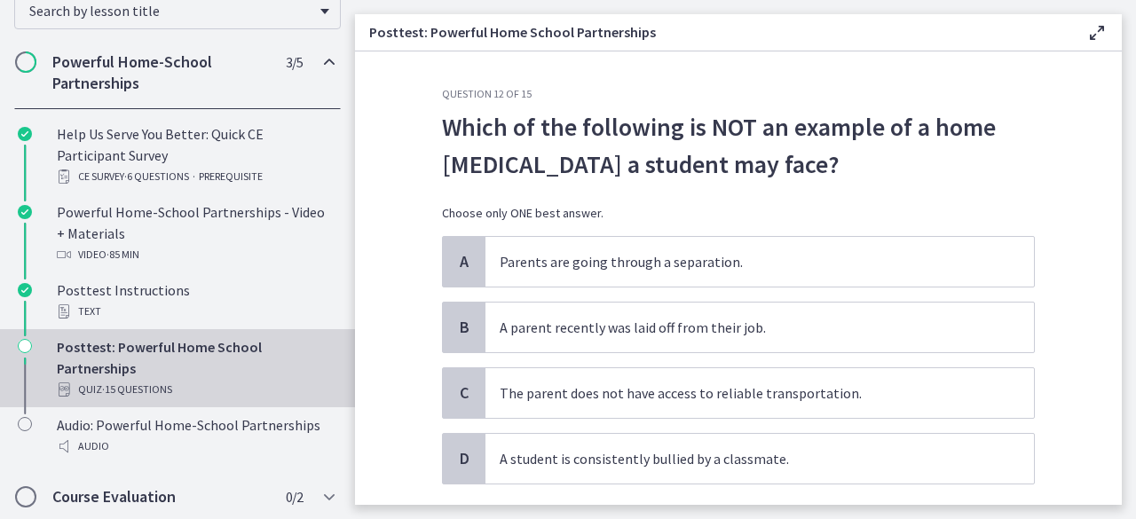
scroll to position [35, 0]
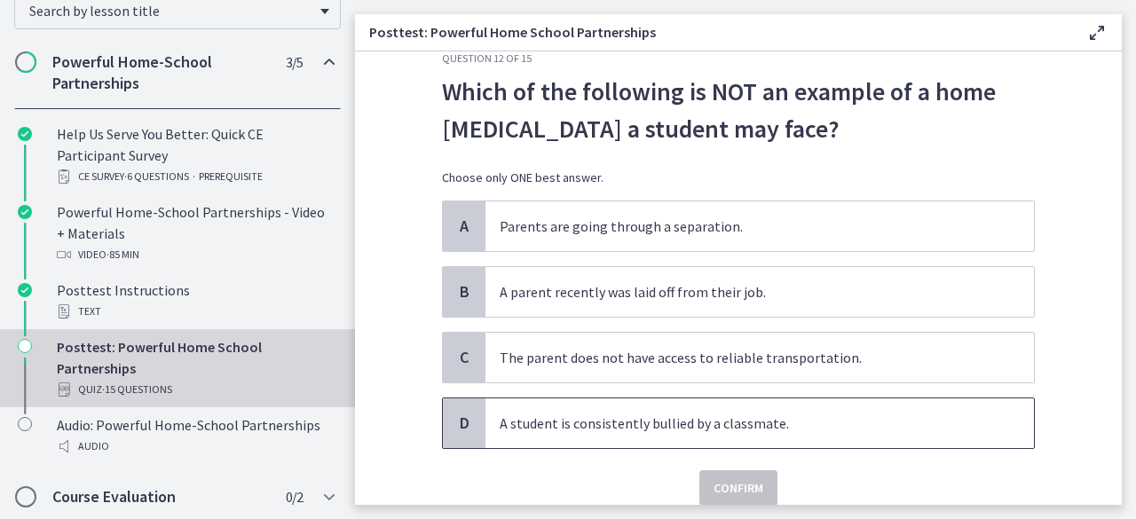
click at [757, 431] on span "A student is consistently bullied by a classmate." at bounding box center [759, 423] width 548 height 50
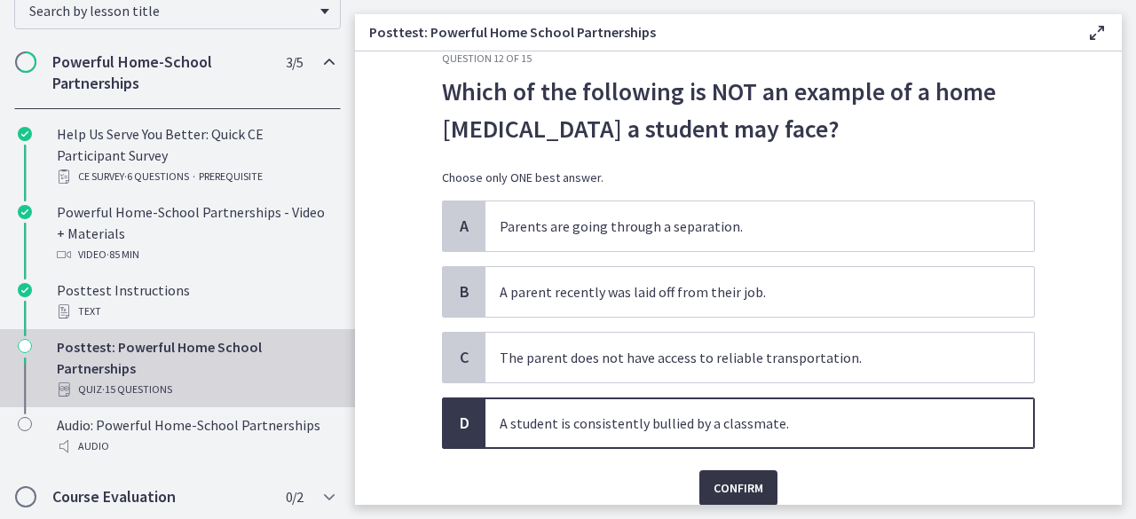
click at [729, 488] on span "Confirm" at bounding box center [738, 487] width 50 height 21
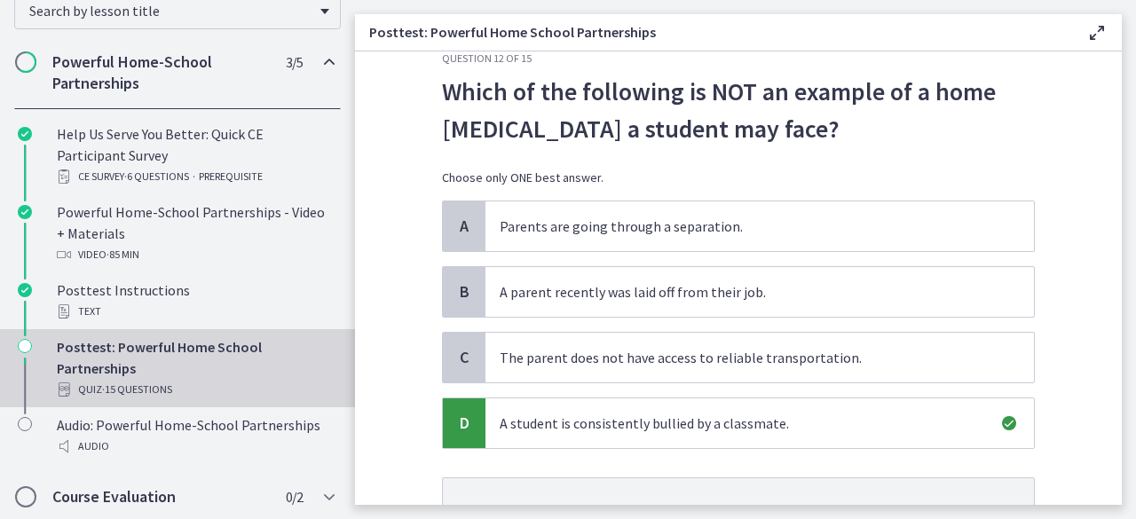
scroll to position [198, 0]
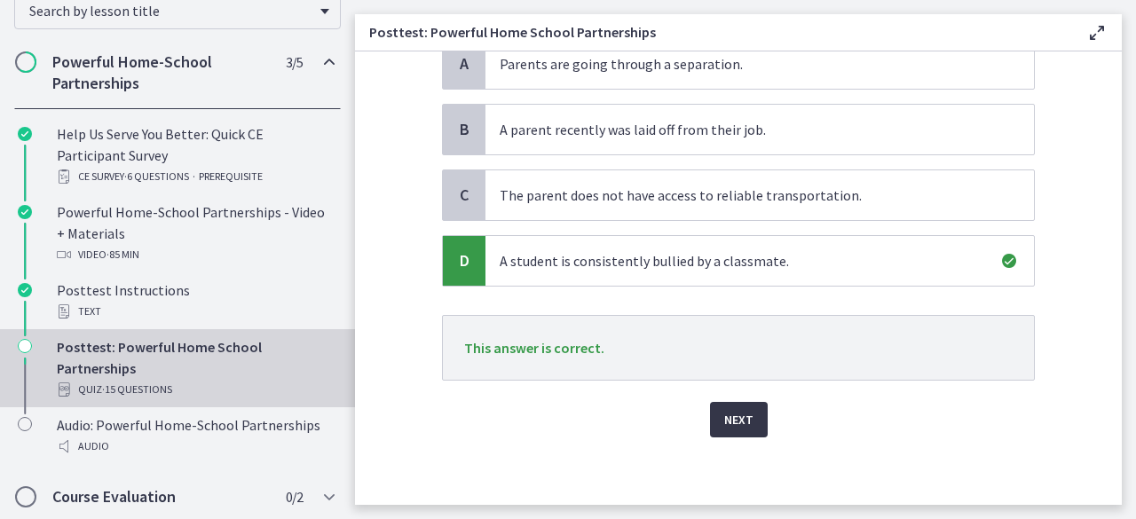
click at [744, 413] on span "Next" at bounding box center [738, 419] width 29 height 21
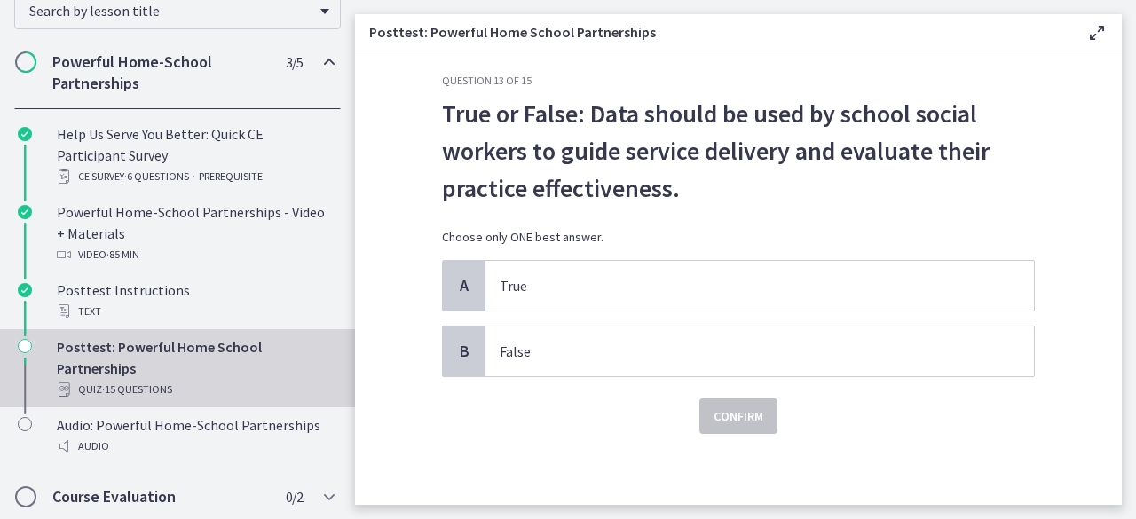
scroll to position [0, 0]
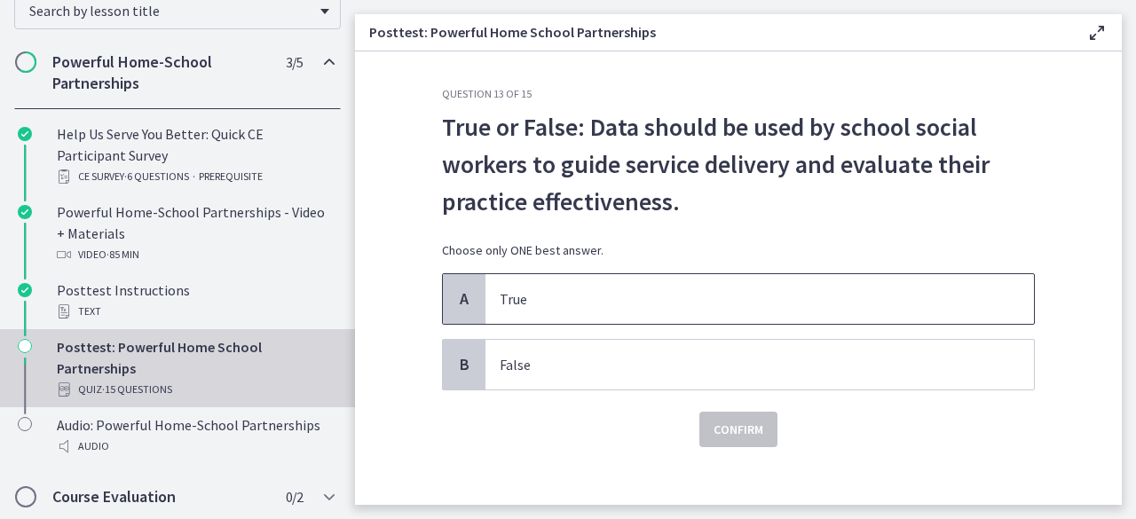
click at [784, 301] on p "True" at bounding box center [742, 298] width 484 height 21
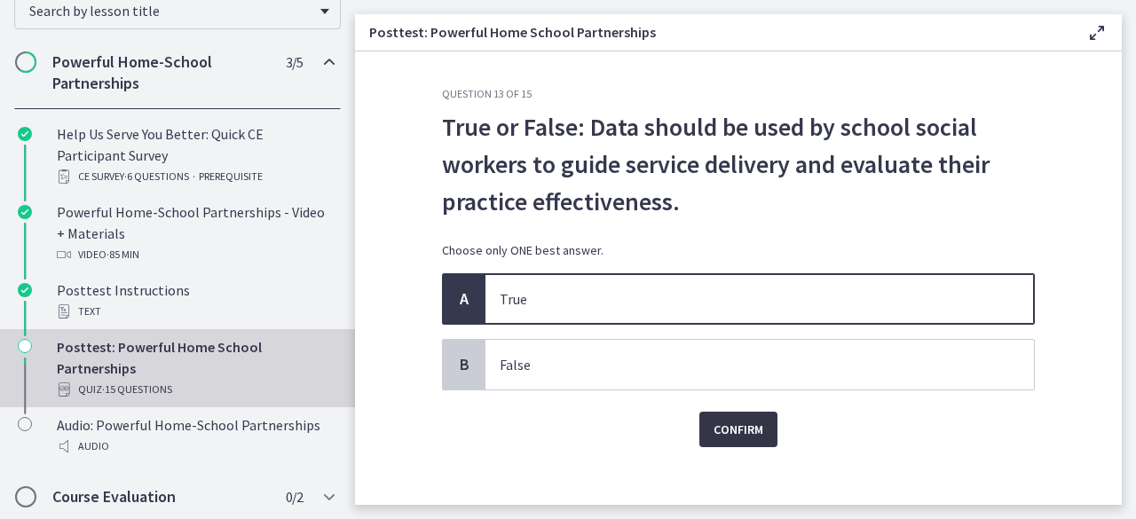
click at [728, 423] on span "Confirm" at bounding box center [738, 429] width 50 height 21
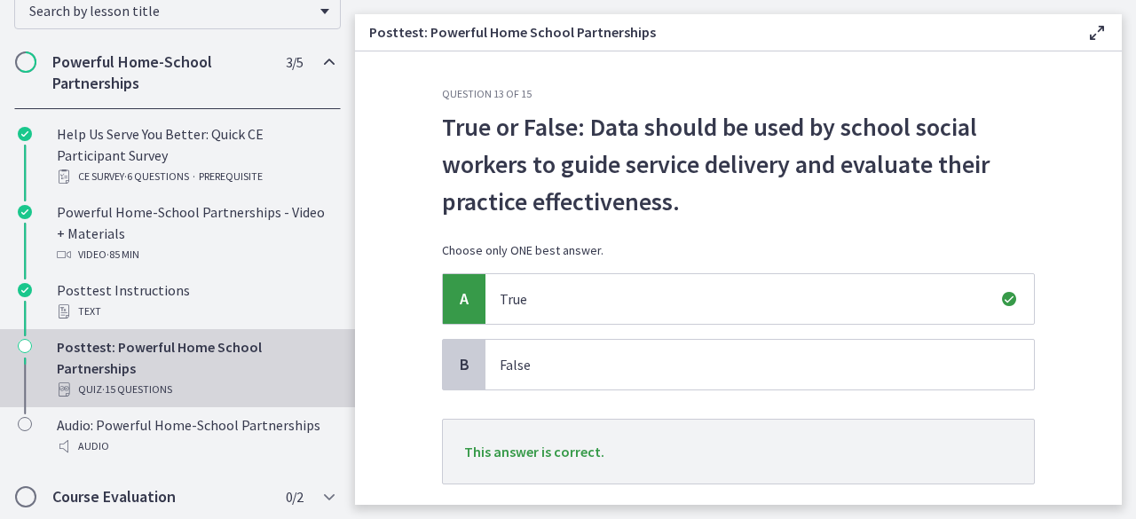
scroll to position [95, 0]
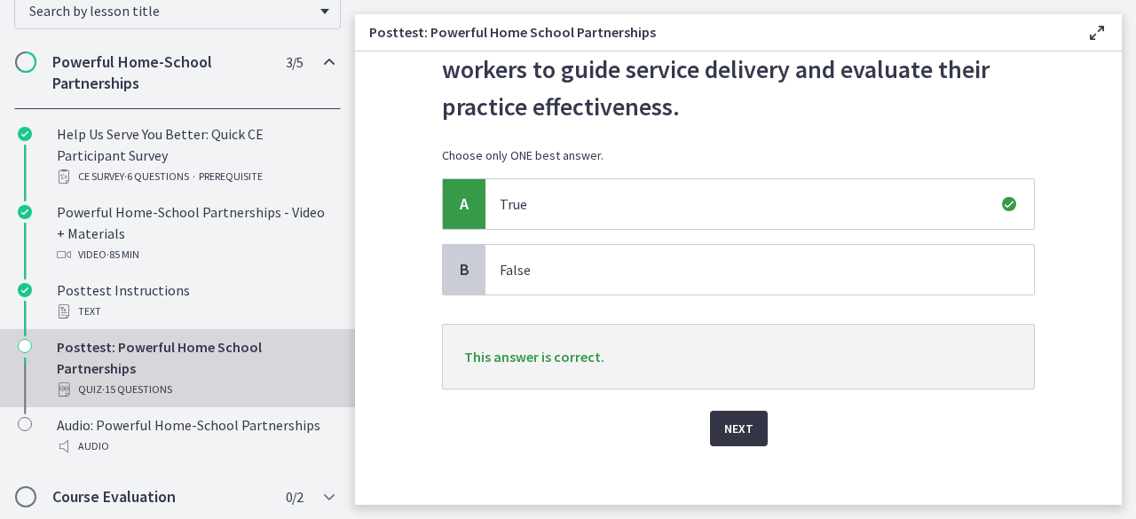
click at [736, 418] on span "Next" at bounding box center [738, 428] width 29 height 21
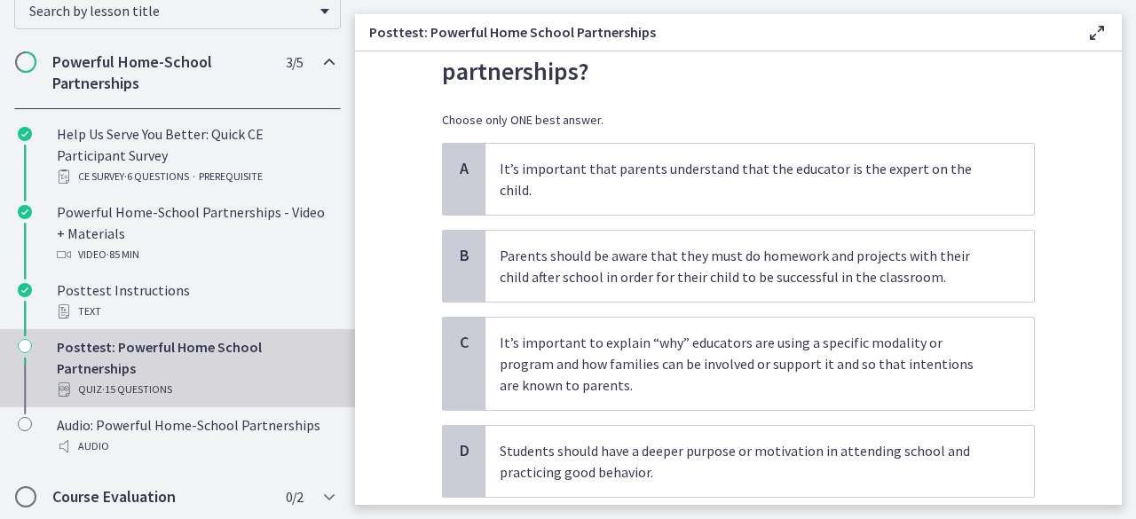
scroll to position [134, 0]
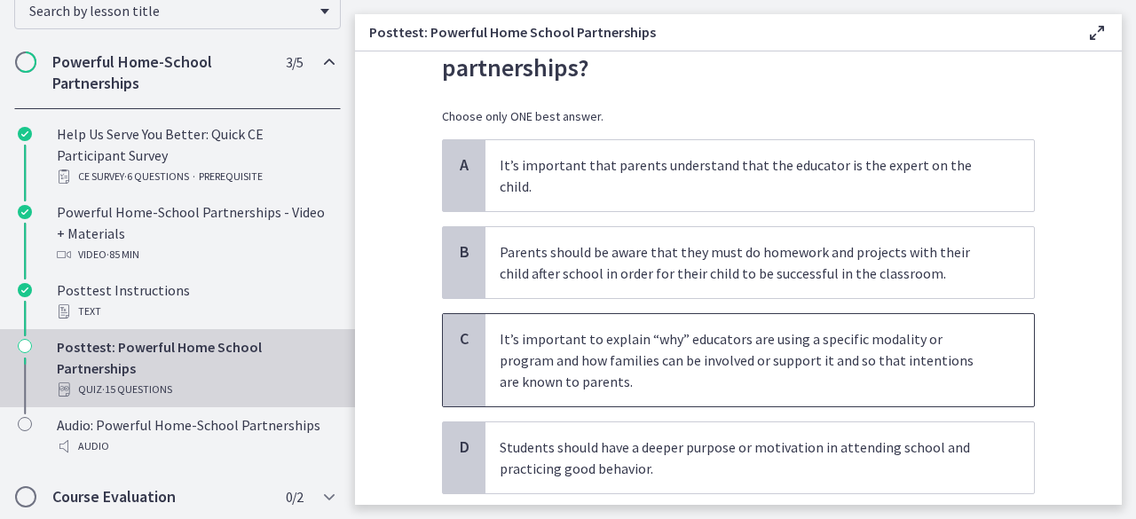
click at [917, 328] on p "It’s important to explain “why” educators are using a specific modality or prog…" at bounding box center [742, 360] width 484 height 64
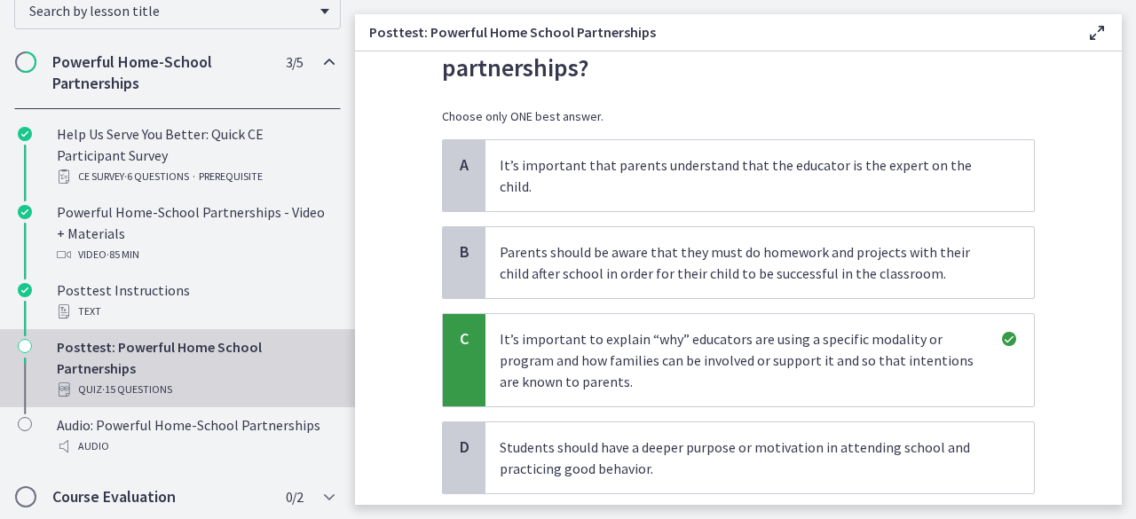
scroll to position [263, 0]
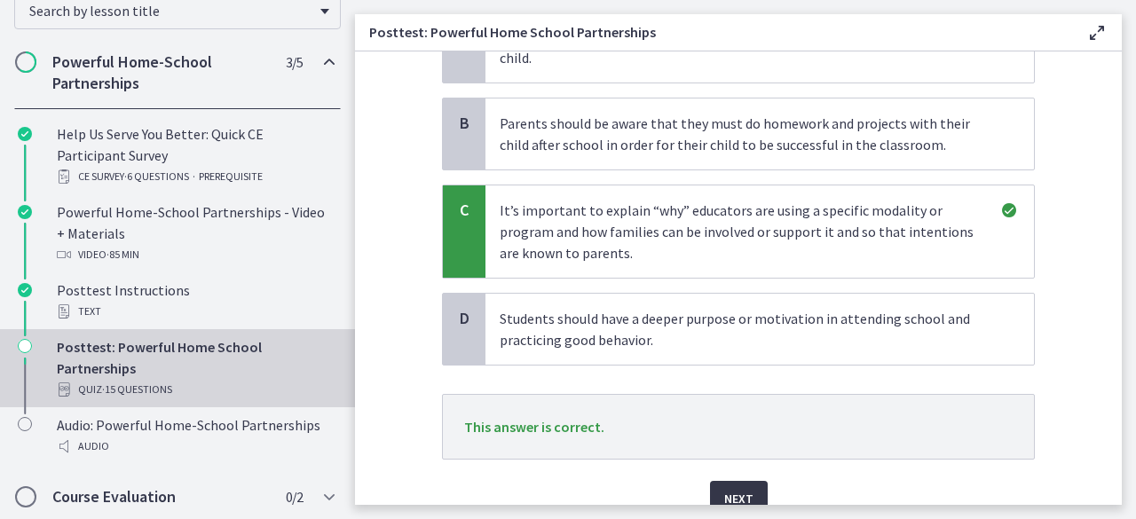
click at [726, 488] on span "Next" at bounding box center [738, 498] width 29 height 21
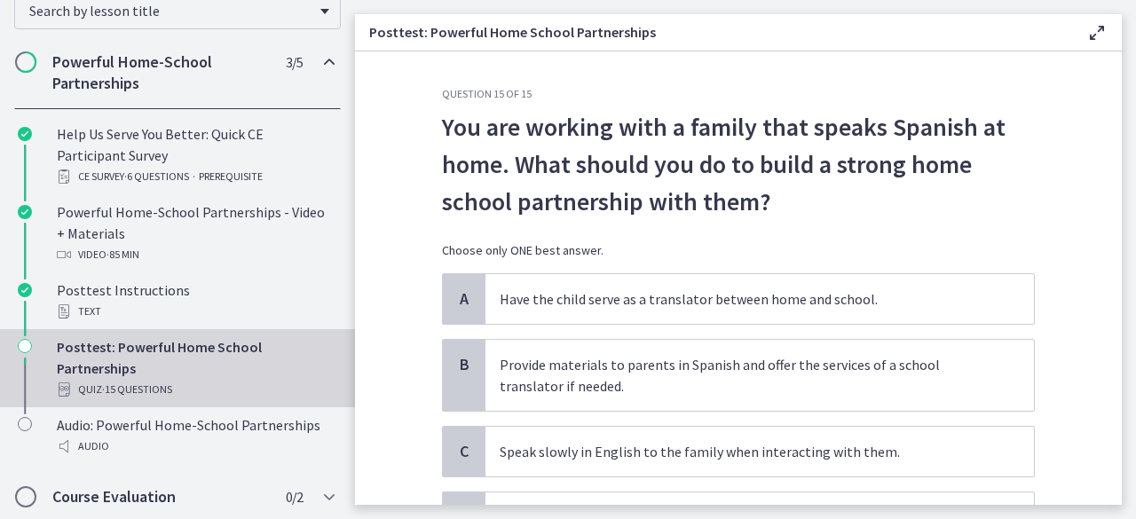
scroll to position [149, 0]
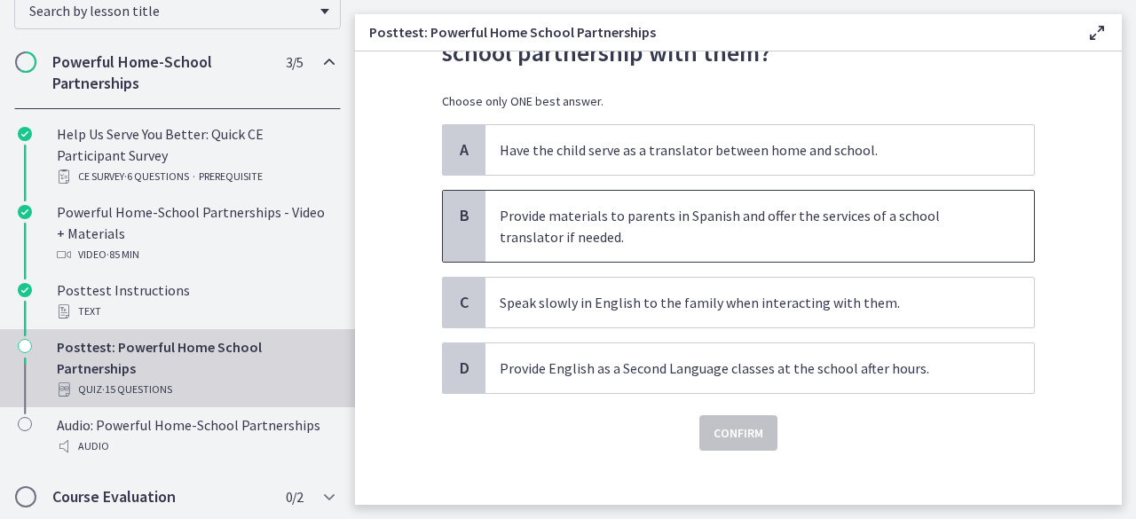
click at [937, 244] on p "Provide materials to parents in Spanish and offer the services of a school tran…" at bounding box center [742, 226] width 484 height 43
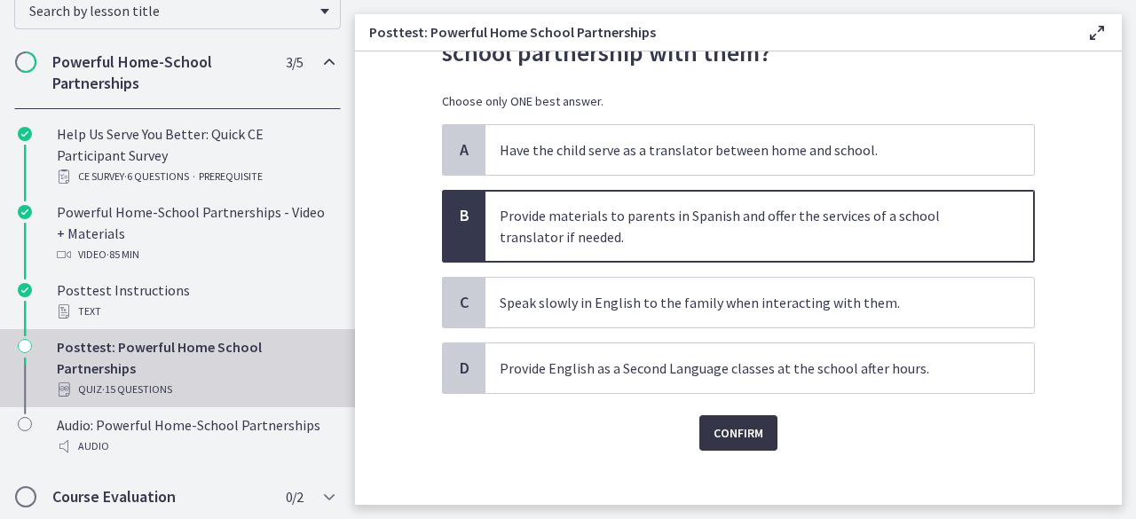
click at [751, 430] on span "Confirm" at bounding box center [738, 432] width 50 height 21
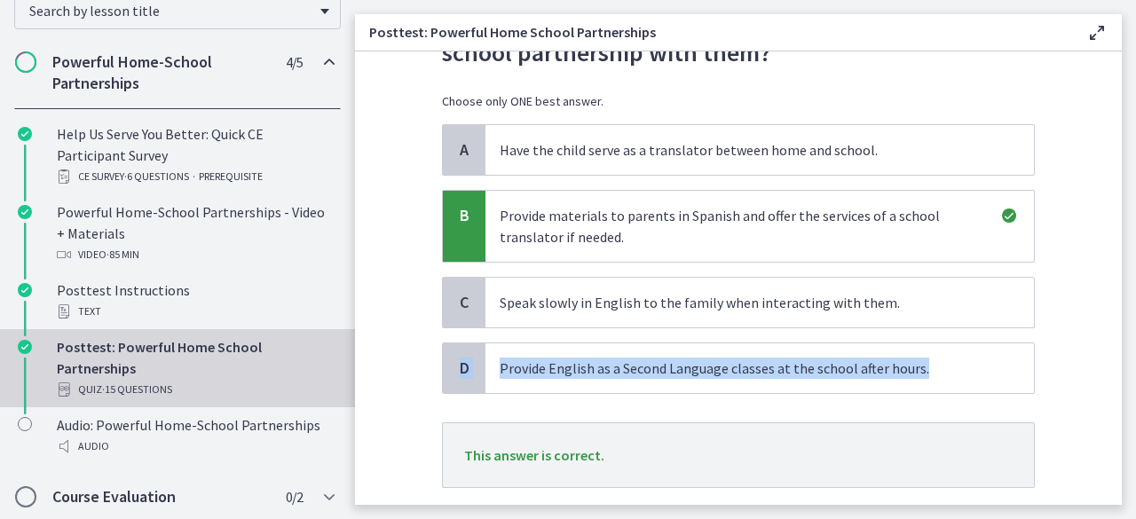
drag, startPoint x: 1103, startPoint y: 284, endPoint x: 1104, endPoint y: 372, distance: 87.9
click at [1104, 372] on section "Question 15 of 15 You are working with a family that speaks Spanish at home. Wh…" at bounding box center [738, 277] width 767 height 453
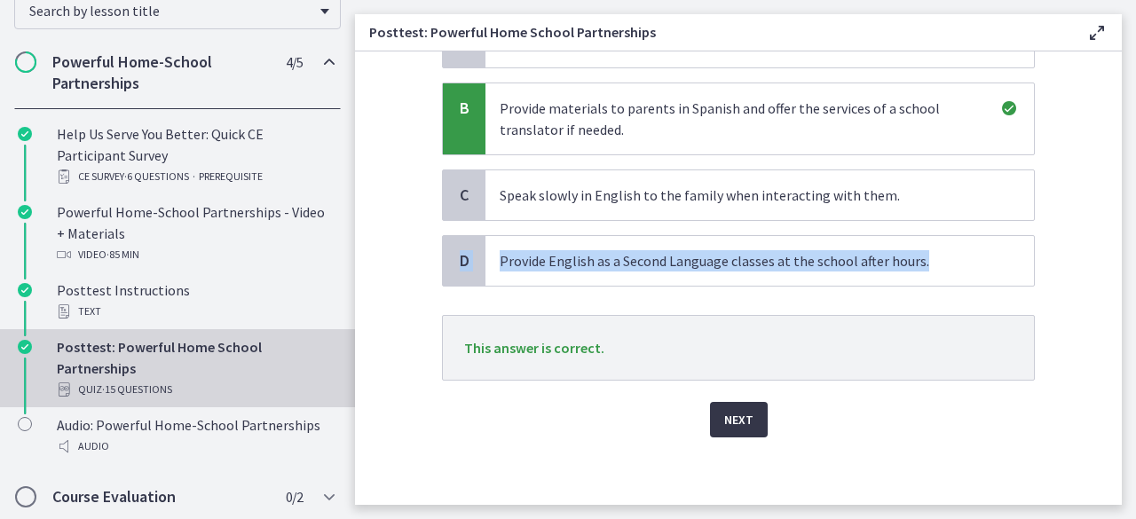
click at [726, 411] on span "Next" at bounding box center [738, 419] width 29 height 21
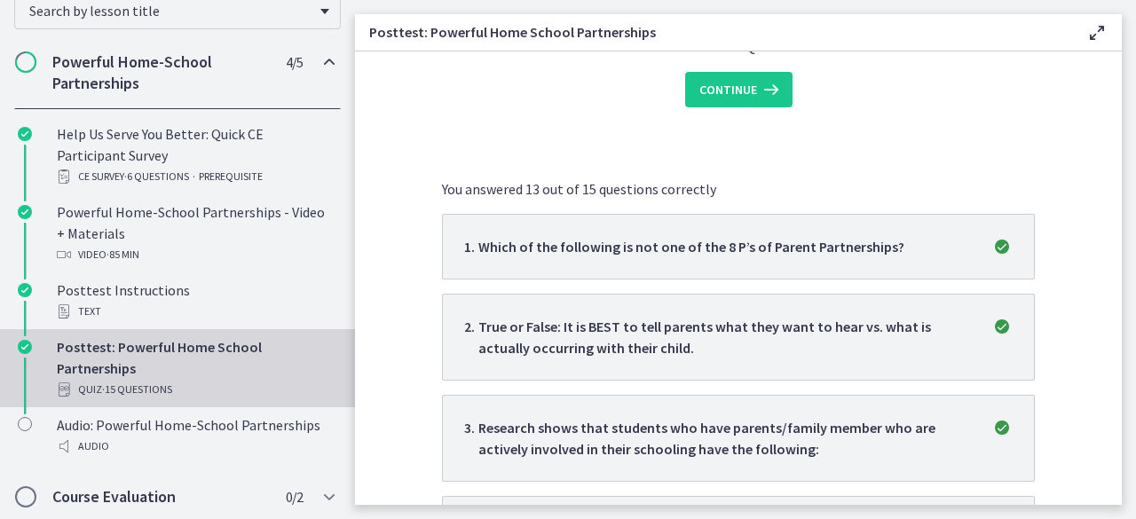
scroll to position [0, 0]
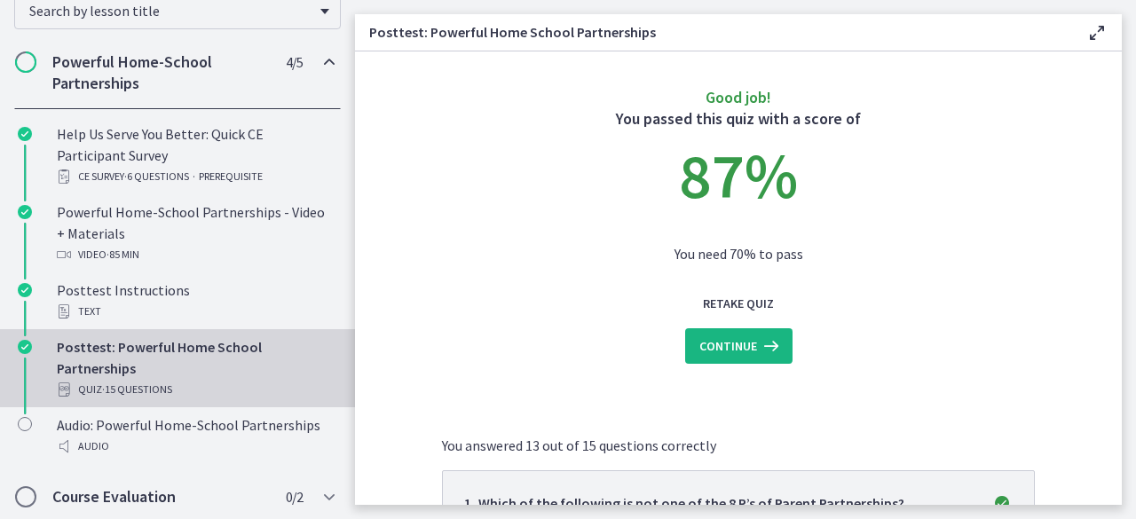
click at [757, 350] on icon at bounding box center [769, 345] width 25 height 21
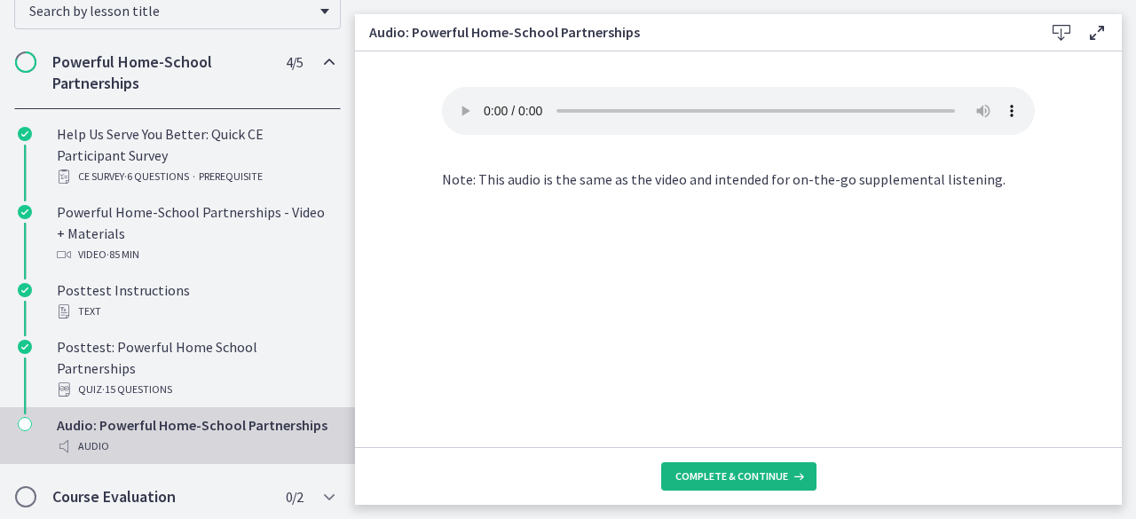
click at [780, 469] on span "Complete & continue" at bounding box center [731, 476] width 113 height 14
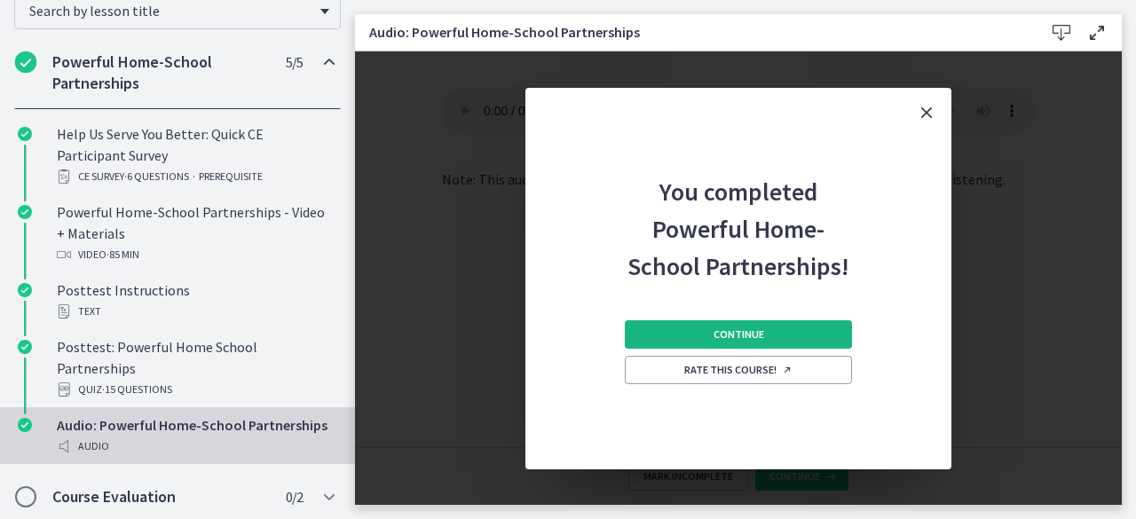
click at [789, 327] on button "Continue" at bounding box center [738, 334] width 227 height 28
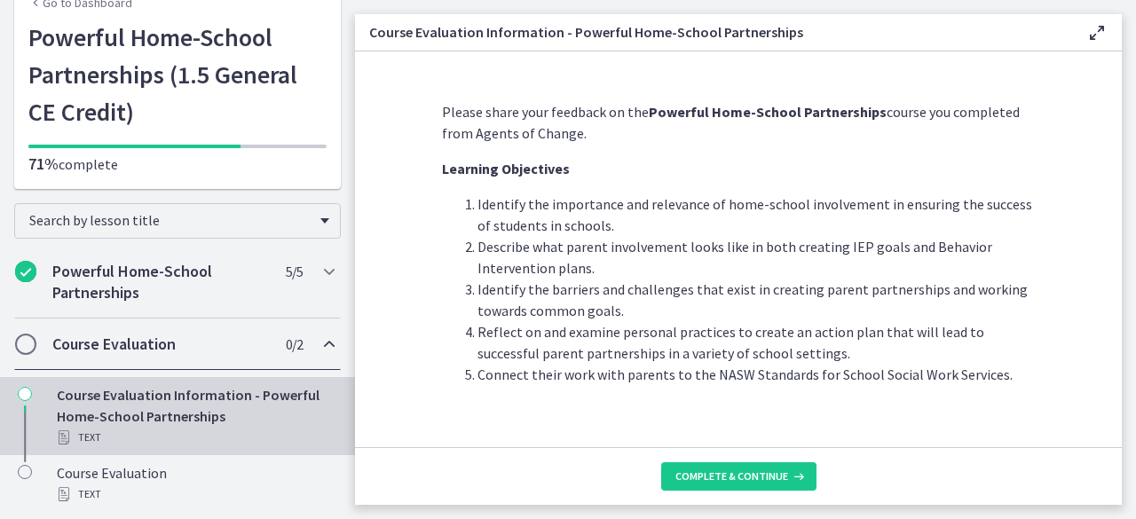
scroll to position [91, 0]
click at [715, 480] on span "Complete & continue" at bounding box center [731, 476] width 113 height 14
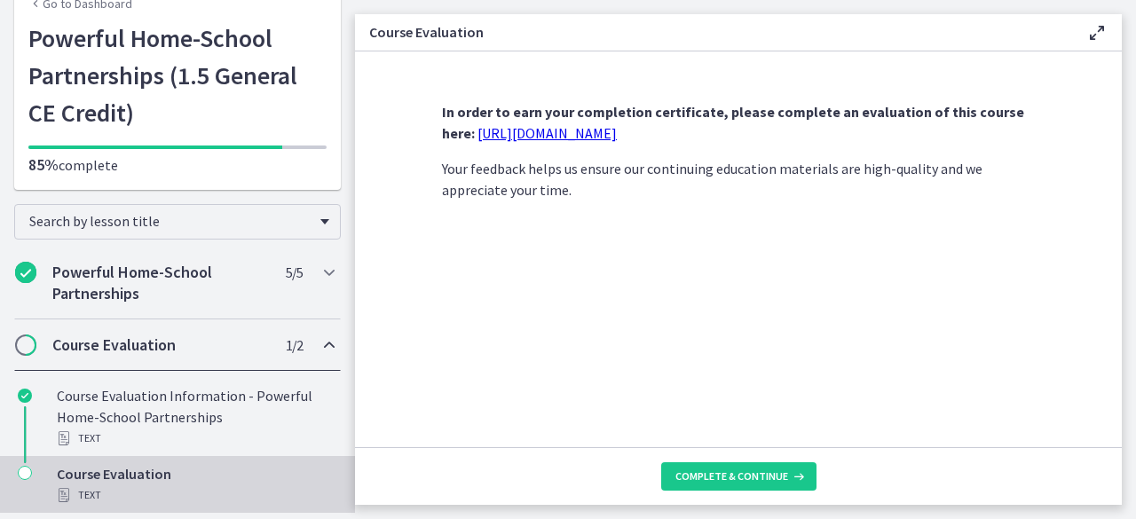
click at [617, 132] on link "[URL][DOMAIN_NAME]" at bounding box center [546, 133] width 139 height 18
click at [733, 481] on span "Complete & continue" at bounding box center [731, 476] width 113 height 14
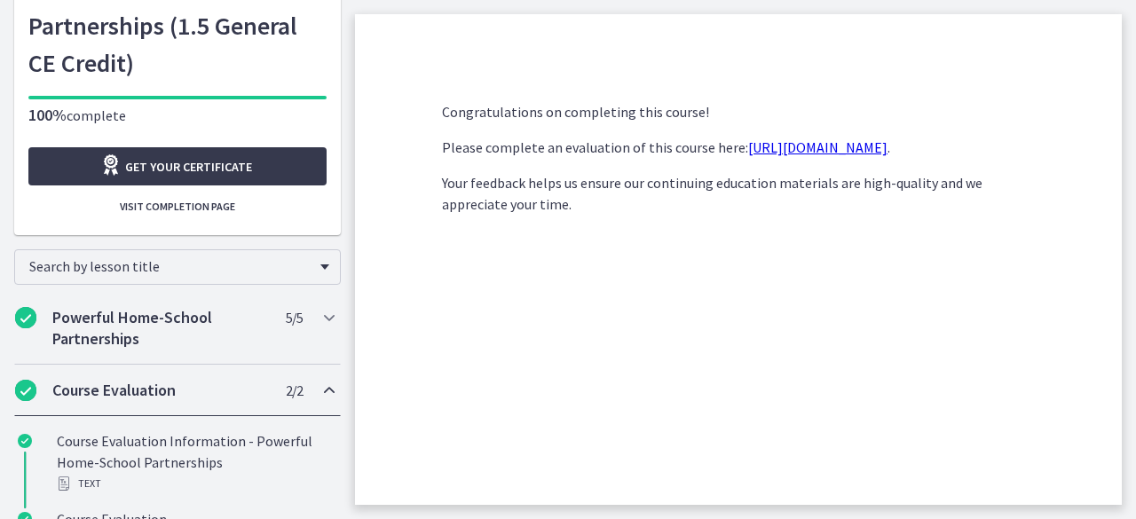
scroll to position [186, 0]
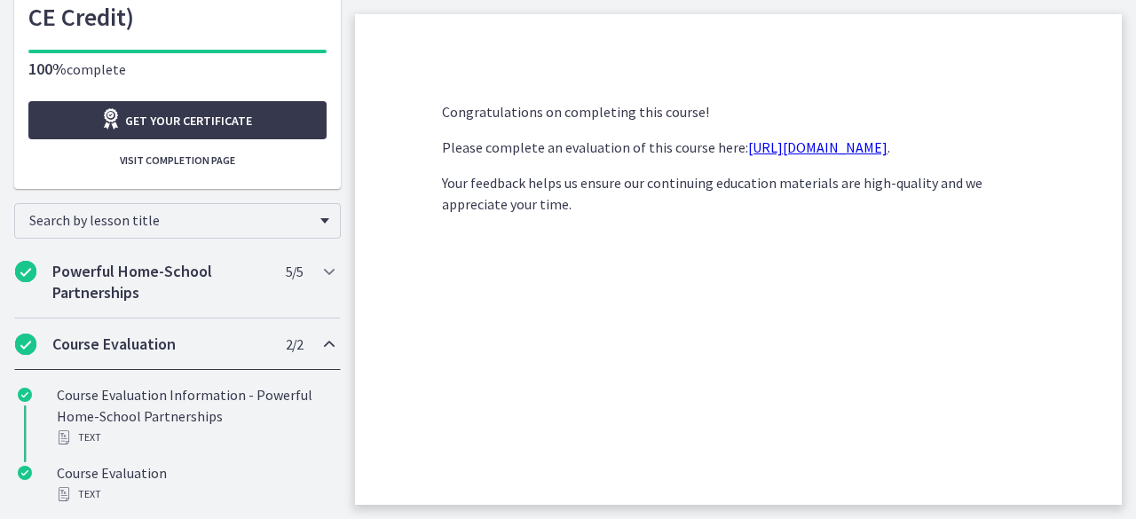
drag, startPoint x: 869, startPoint y: 292, endPoint x: 881, endPoint y: 494, distance: 202.7
click at [881, 494] on div "Congratulations on completing this course! Please complete an evaluation of thi…" at bounding box center [738, 296] width 621 height 418
click at [181, 120] on span "Get your certificate" at bounding box center [188, 120] width 127 height 21
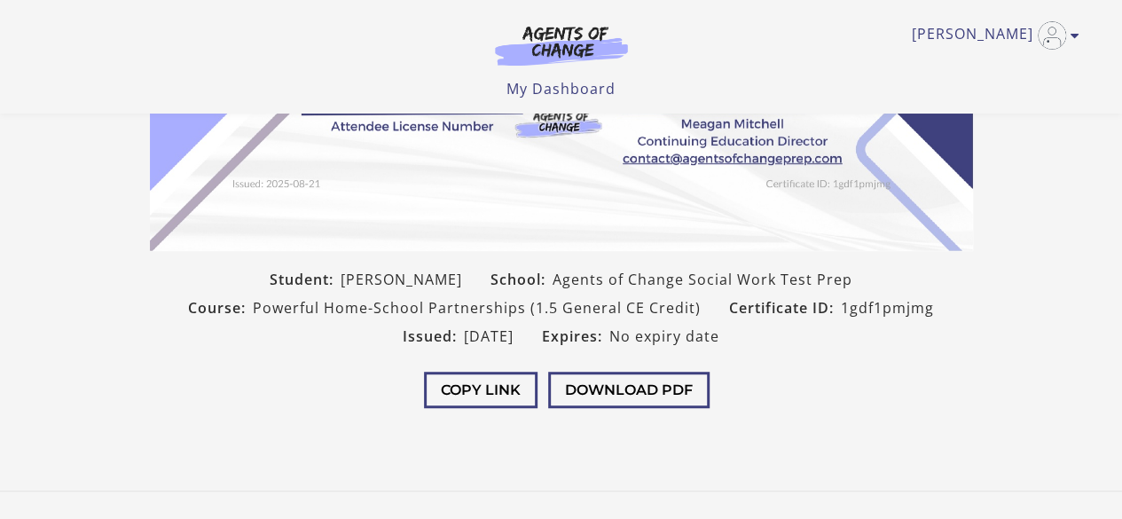
scroll to position [419, 0]
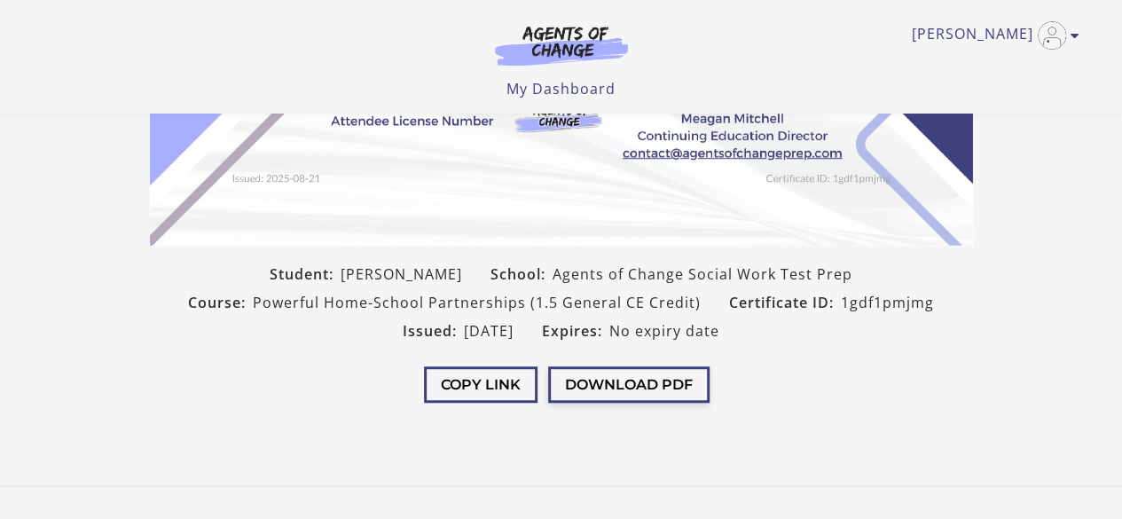
click at [646, 391] on button "Download PDF" at bounding box center [628, 384] width 161 height 36
